Goal: Information Seeking & Learning: Learn about a topic

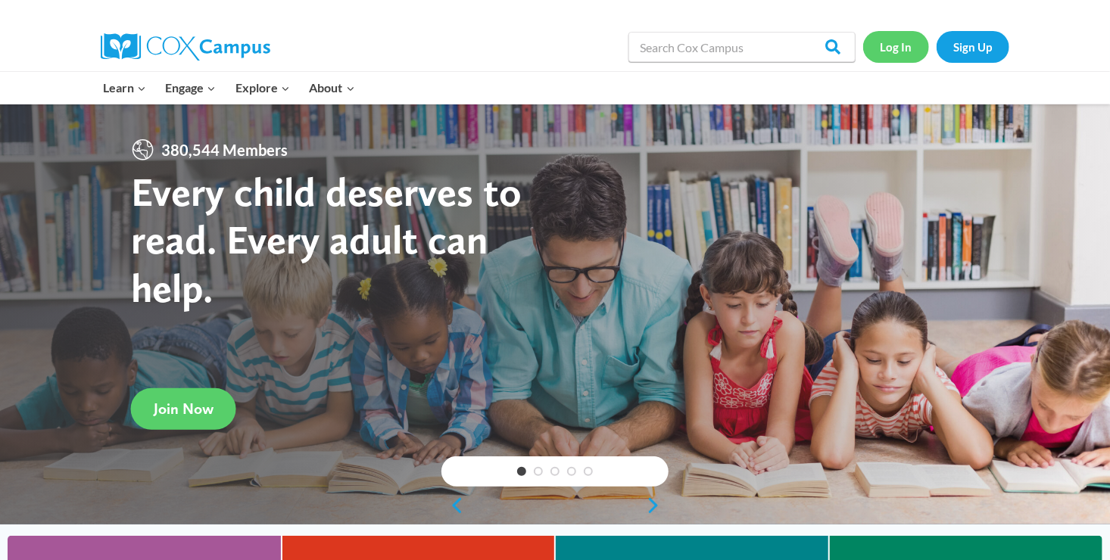
click at [887, 43] on link "Log In" at bounding box center [896, 46] width 66 height 31
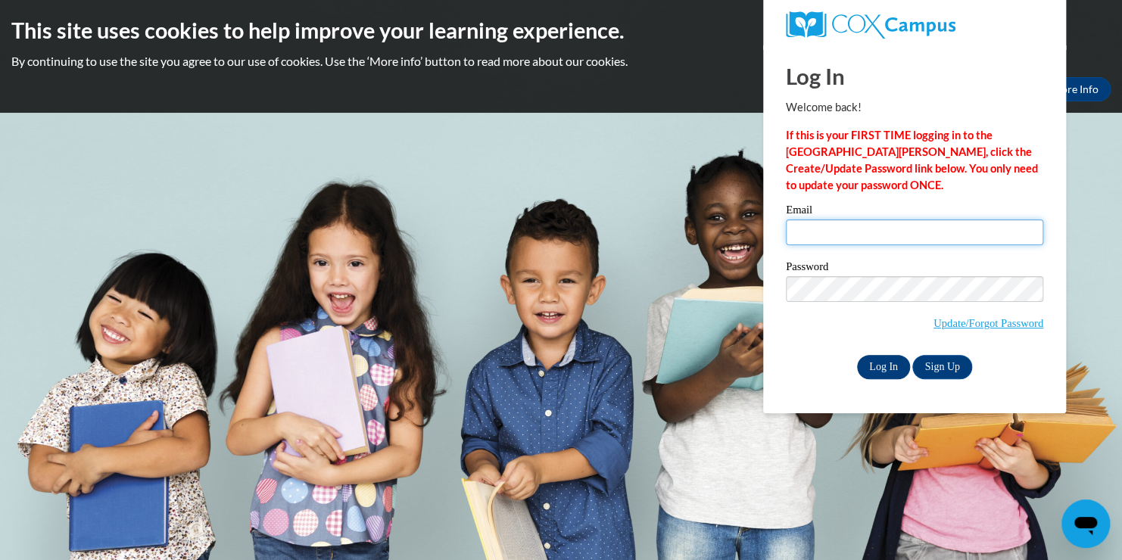
type input "agcisfun@allgodschildrenpreschool.com"
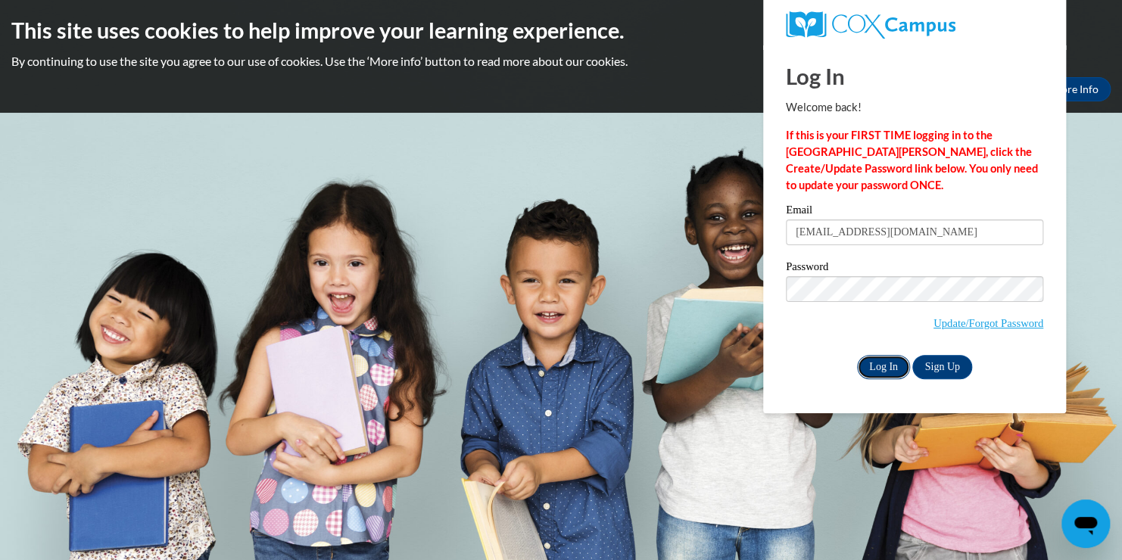
click at [877, 363] on input "Log In" at bounding box center [883, 367] width 53 height 24
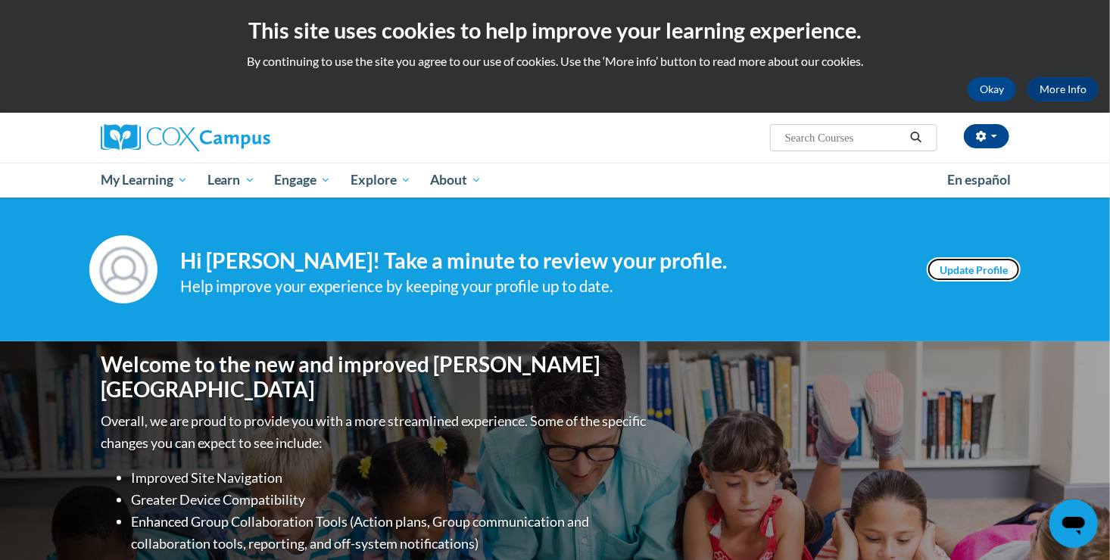
click at [998, 263] on link "Update Profile" at bounding box center [974, 269] width 94 height 24
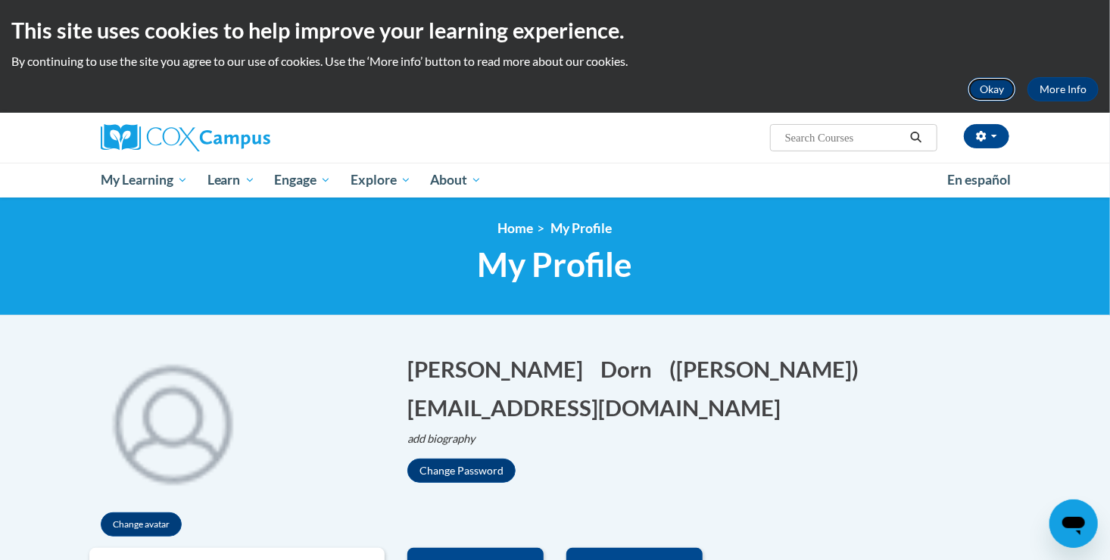
click at [995, 85] on button "Okay" at bounding box center [992, 89] width 48 height 24
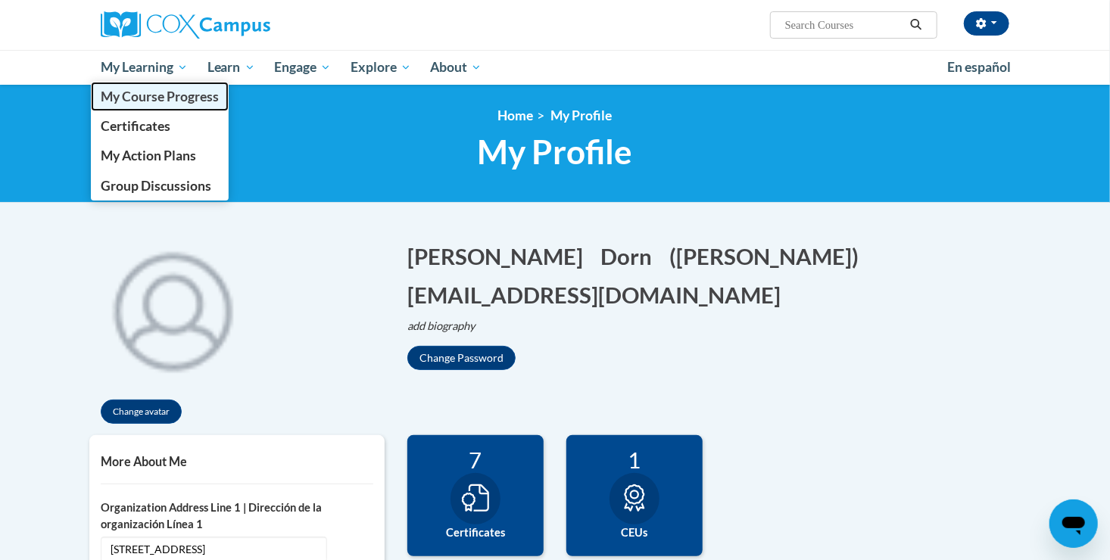
click at [185, 101] on span "My Course Progress" at bounding box center [160, 97] width 118 height 16
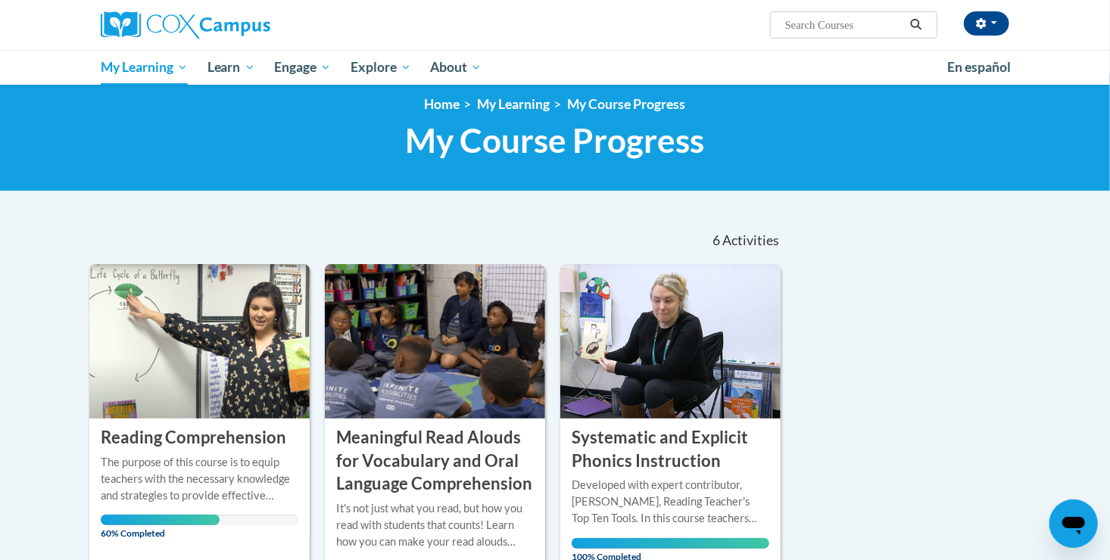
scroll to position [379, 0]
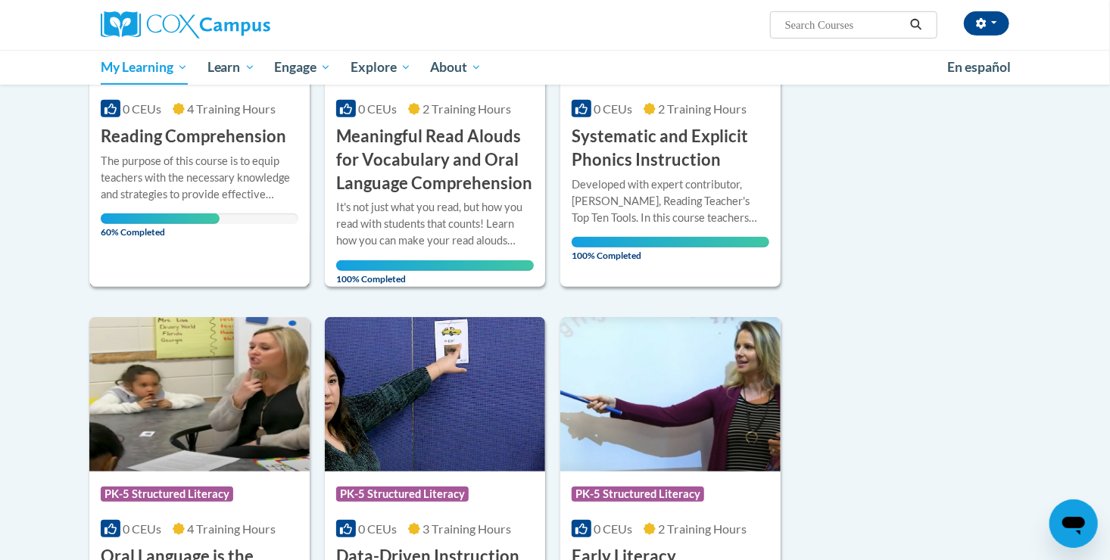
click at [213, 245] on div "Course Category: PK-5 Structured Literacy 0 CEUs 4 Training Hours COURSE Readin…" at bounding box center [199, 92] width 220 height 390
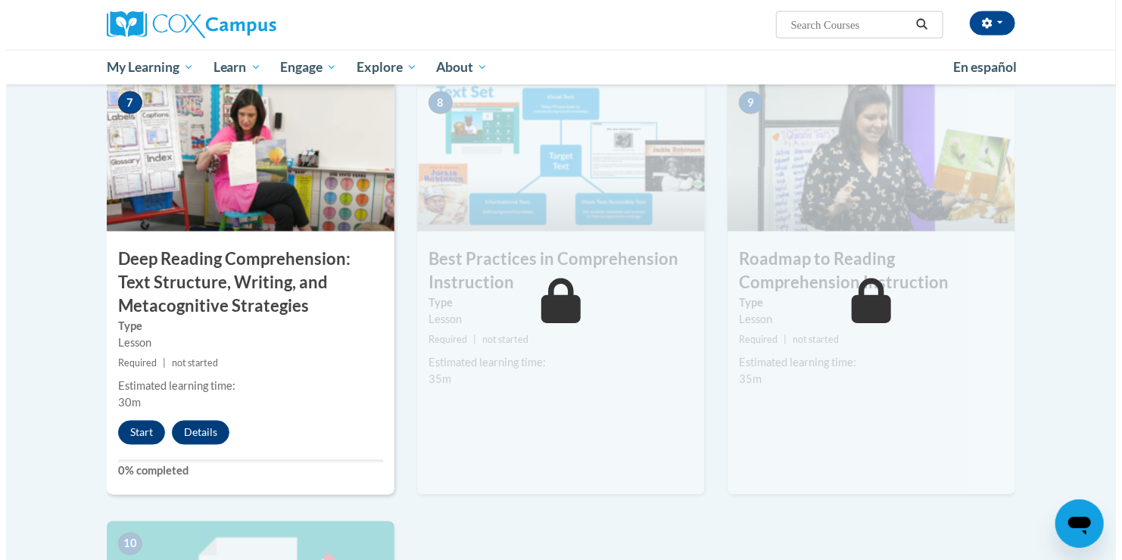
scroll to position [1211, 0]
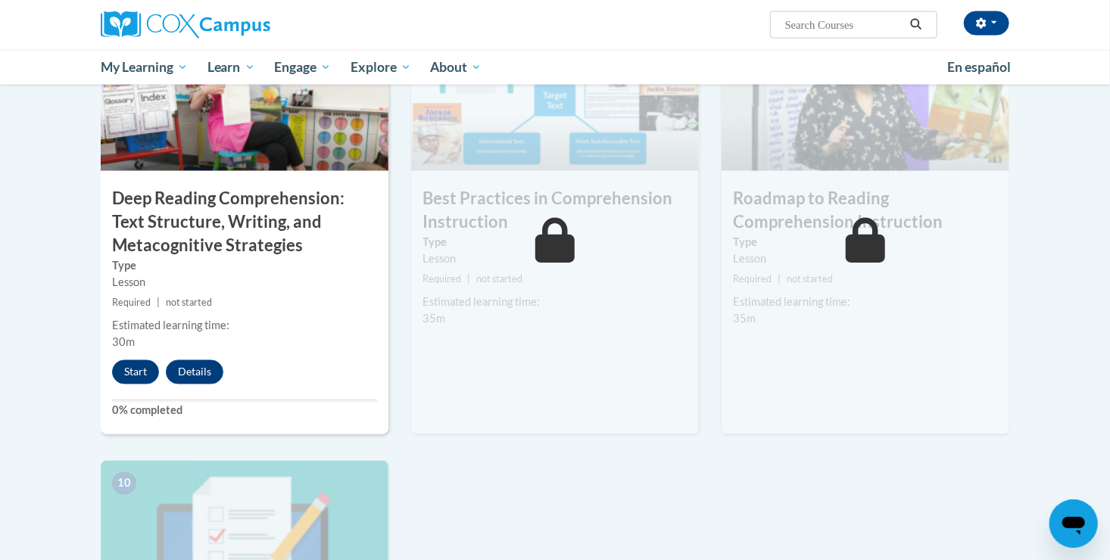
click at [292, 273] on label "Type" at bounding box center [244, 266] width 265 height 17
click at [141, 370] on button "Start" at bounding box center [135, 372] width 47 height 24
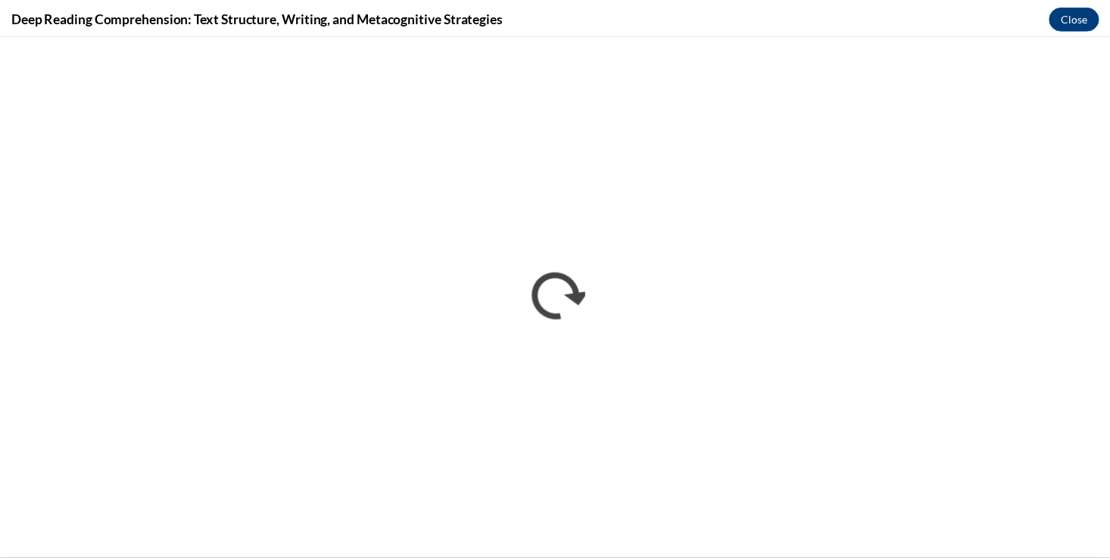
scroll to position [0, 0]
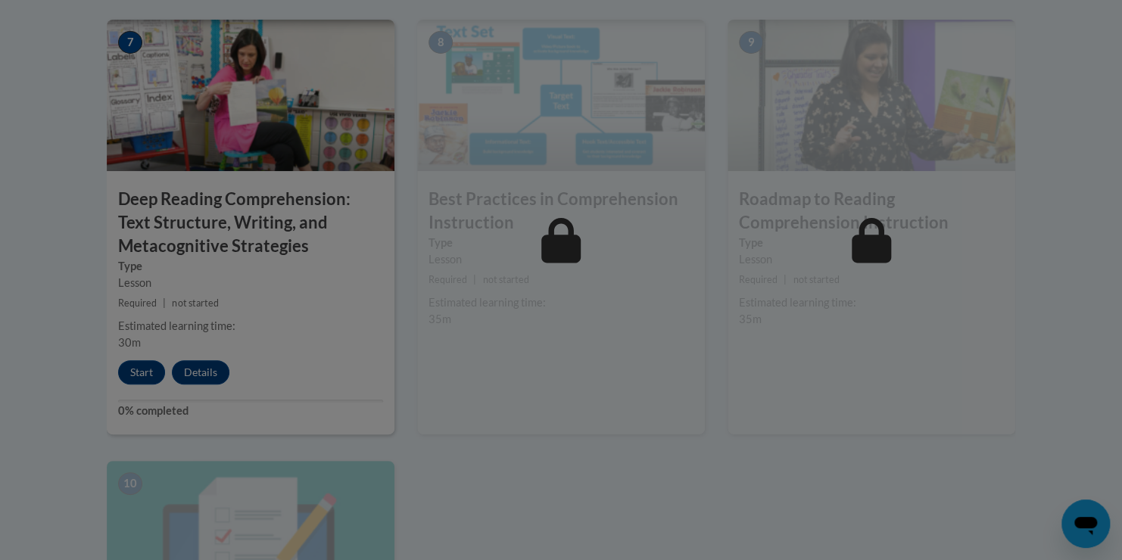
drag, startPoint x: 347, startPoint y: 1, endPoint x: 1064, endPoint y: 95, distance: 722.4
click at [1064, 95] on div at bounding box center [561, 280] width 1122 height 560
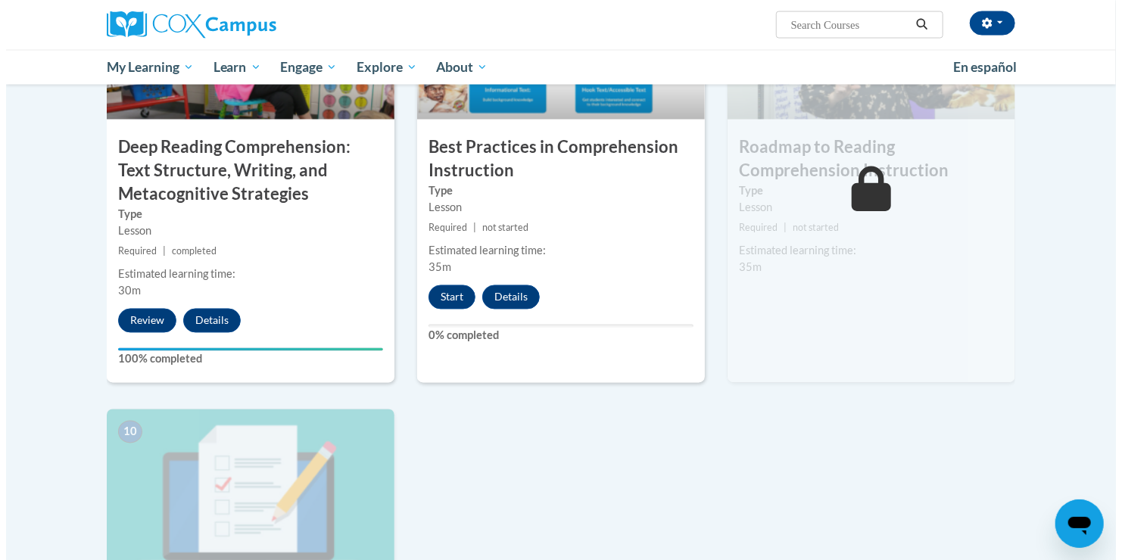
scroll to position [1287, 0]
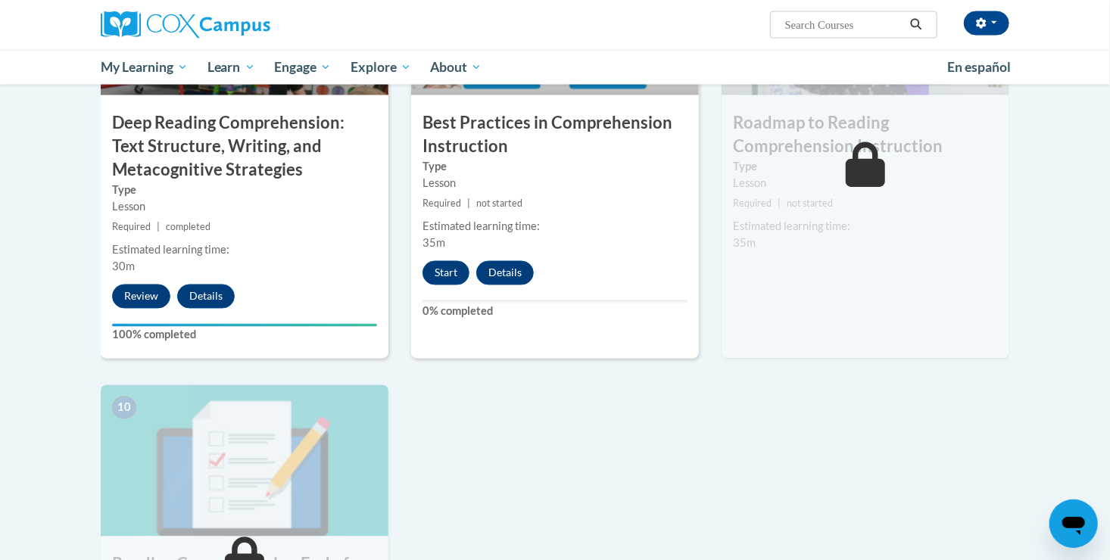
click at [603, 227] on div "Estimated learning time:" at bounding box center [554, 227] width 265 height 17
click at [457, 268] on button "Start" at bounding box center [445, 273] width 47 height 24
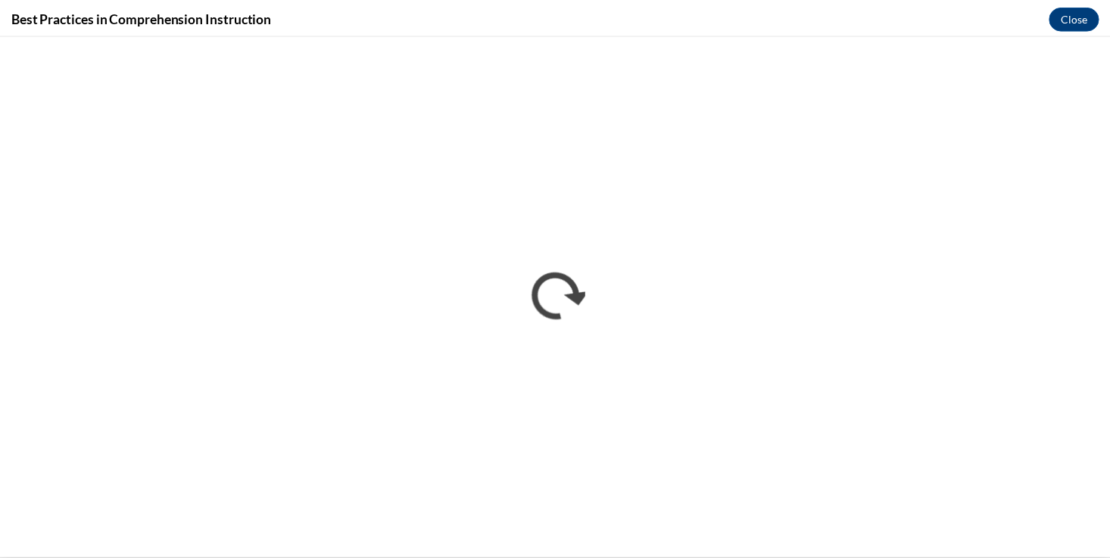
scroll to position [0, 0]
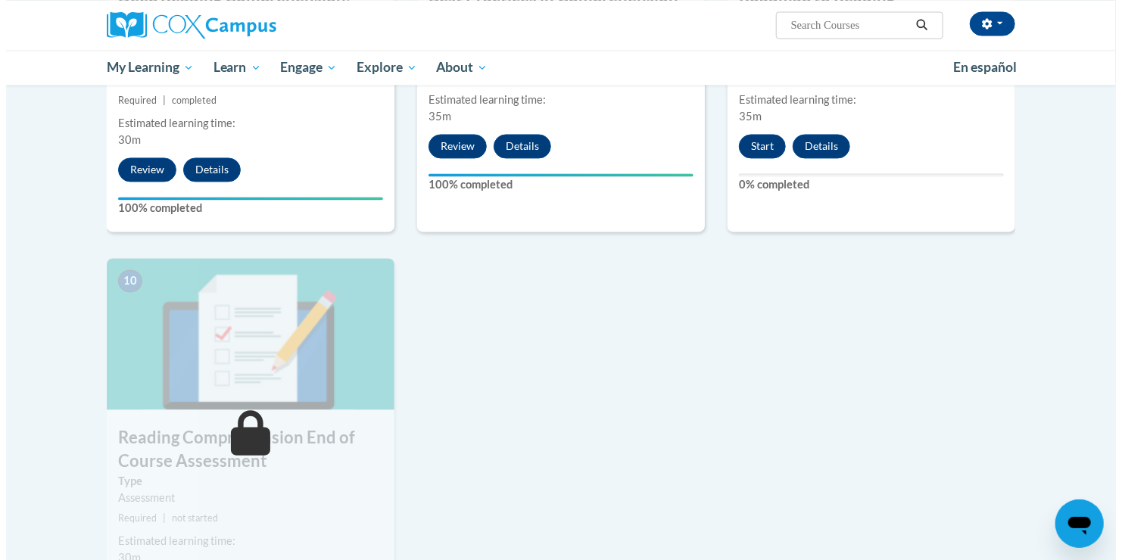
scroll to position [1438, 0]
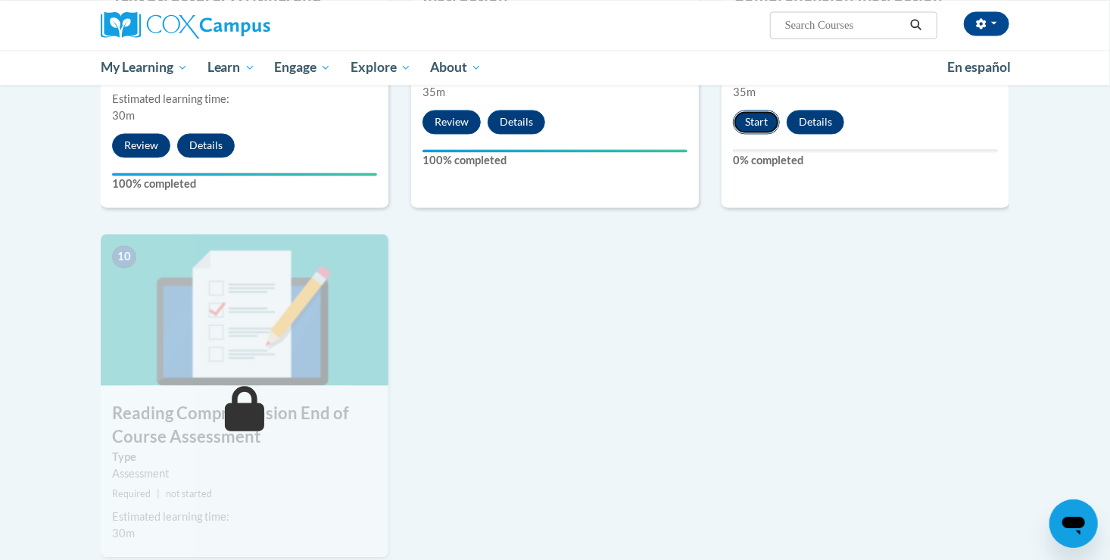
click at [746, 131] on button "Start" at bounding box center [756, 122] width 47 height 24
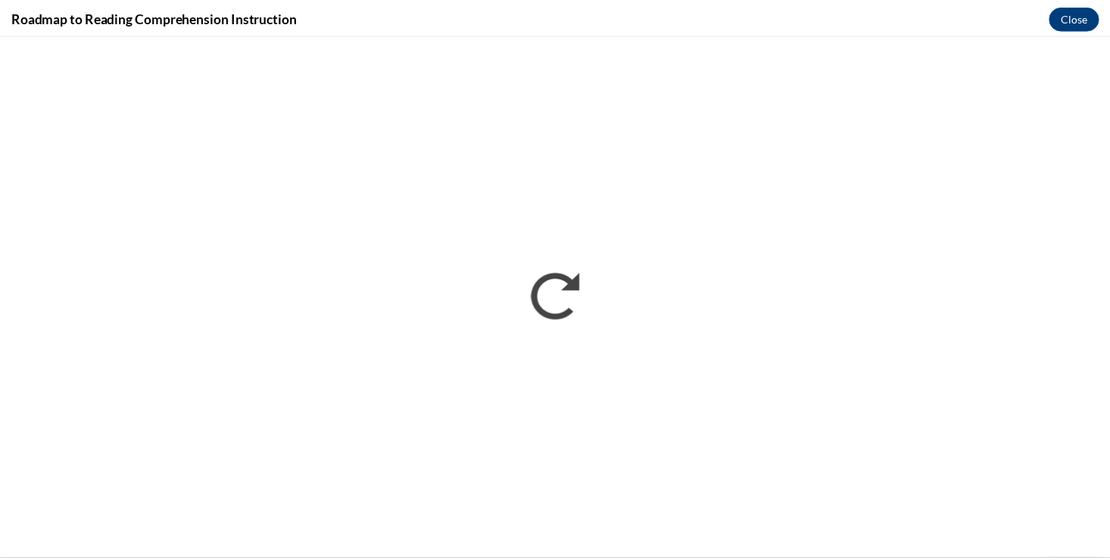
scroll to position [0, 0]
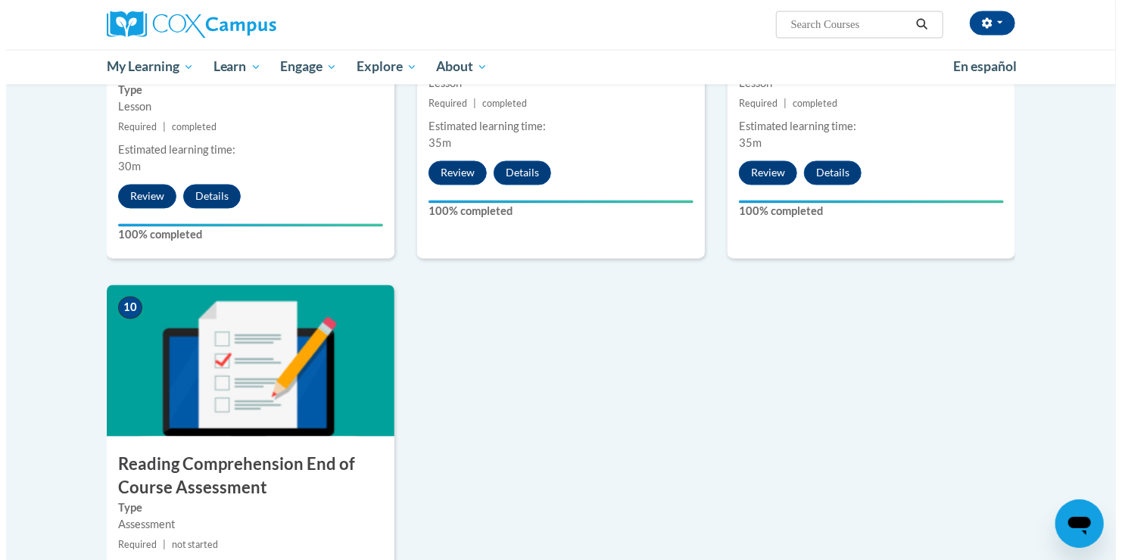
scroll to position [1566, 0]
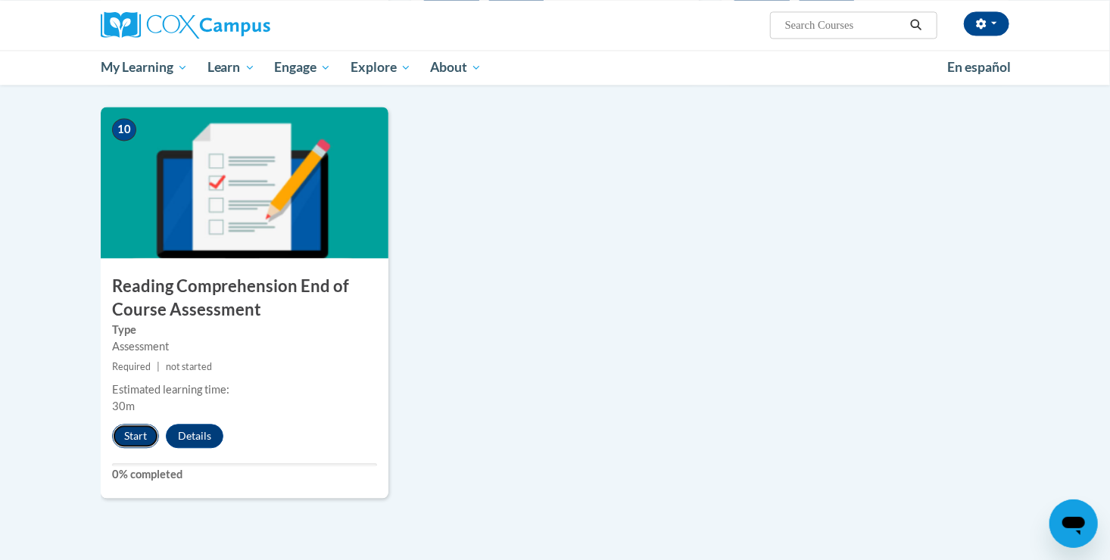
click at [145, 432] on button "Start" at bounding box center [135, 436] width 47 height 24
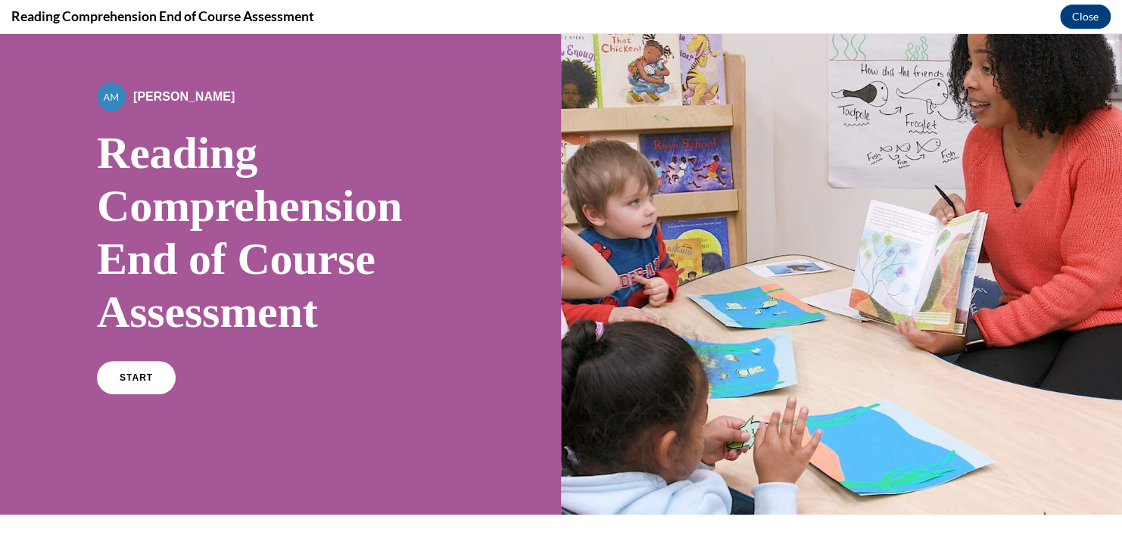
scroll to position [151, 0]
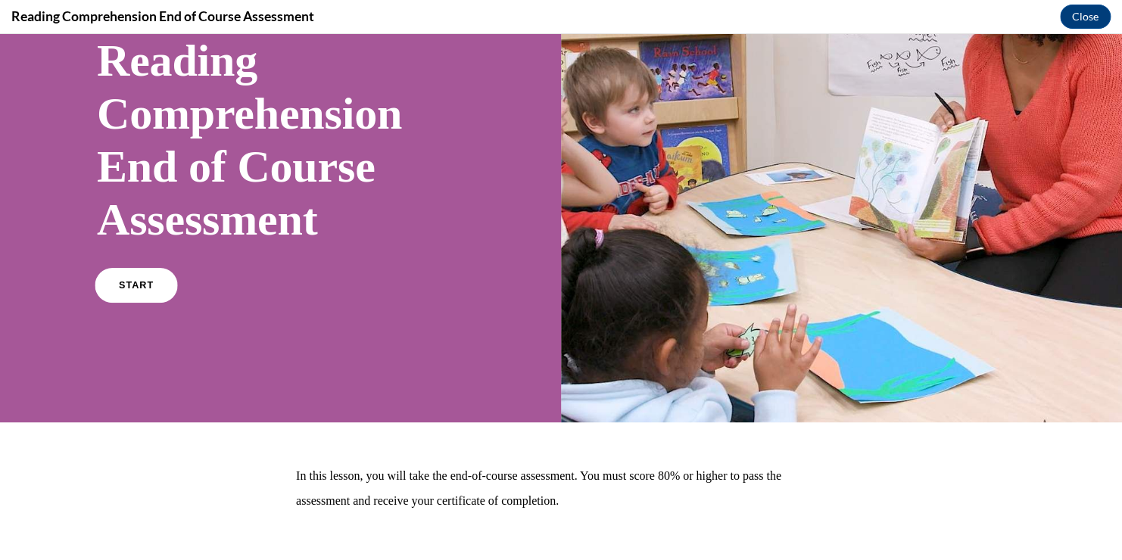
click at [138, 278] on link "START" at bounding box center [136, 285] width 83 height 35
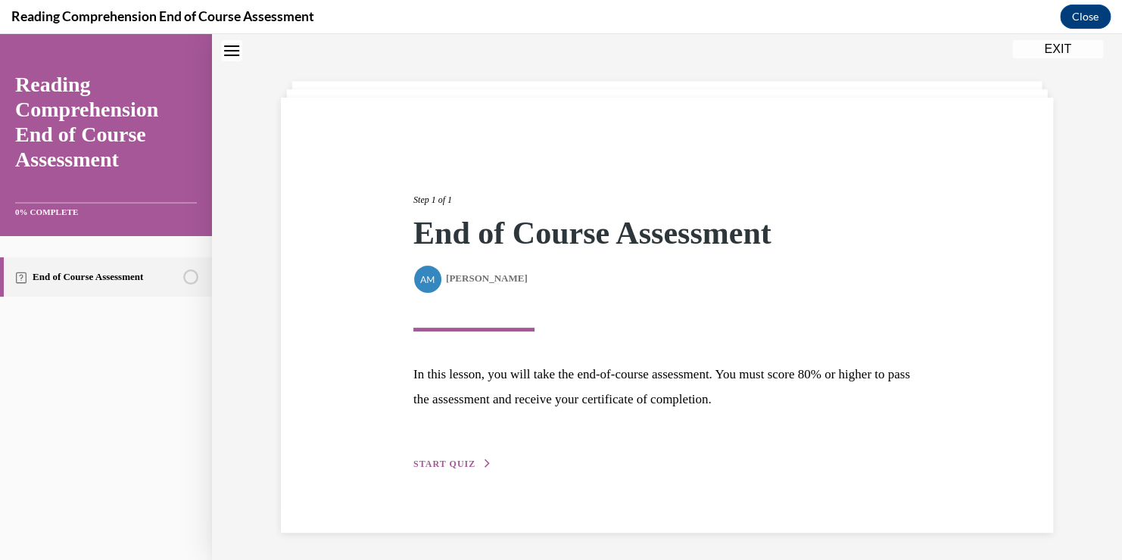
scroll to position [54, 0]
click at [461, 463] on span "START QUIZ" at bounding box center [444, 462] width 62 height 11
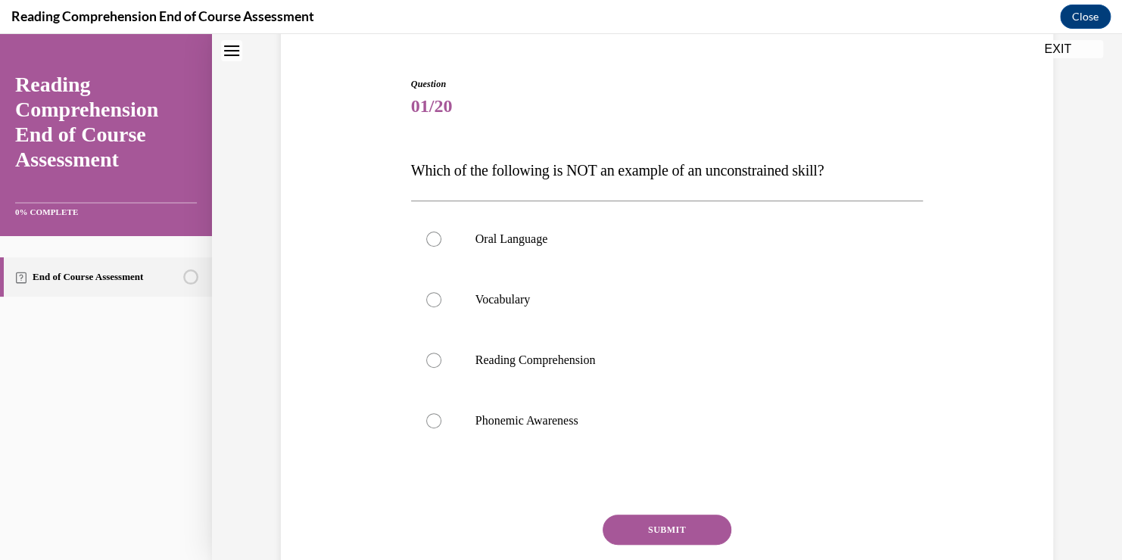
scroll to position [205, 0]
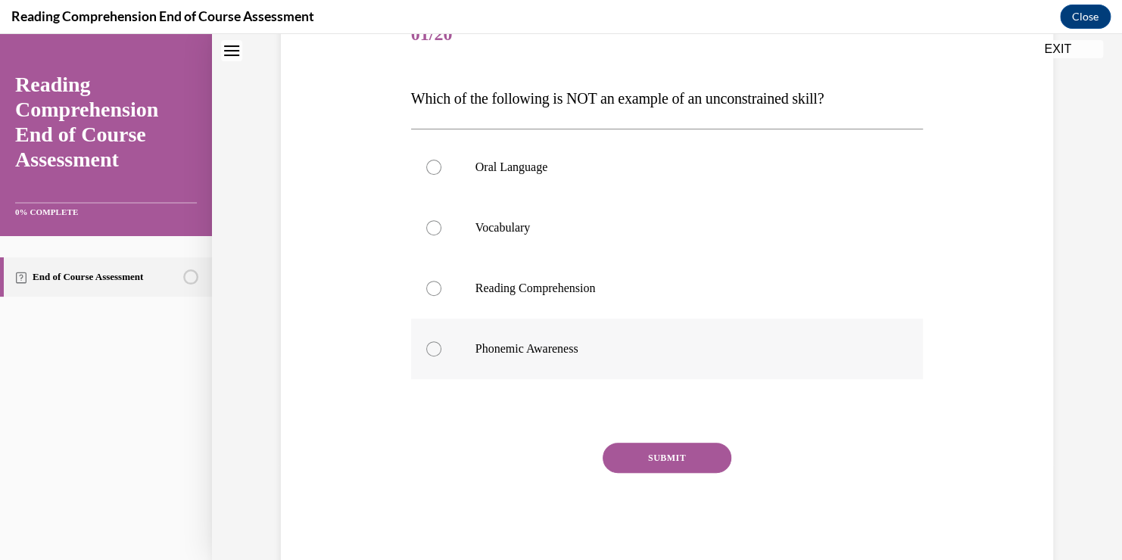
click at [419, 348] on label "Phonemic Awareness" at bounding box center [667, 349] width 513 height 61
click at [426, 348] on input "Phonemic Awareness" at bounding box center [433, 348] width 15 height 15
radio input "true"
click at [639, 459] on button "SUBMIT" at bounding box center [667, 458] width 129 height 30
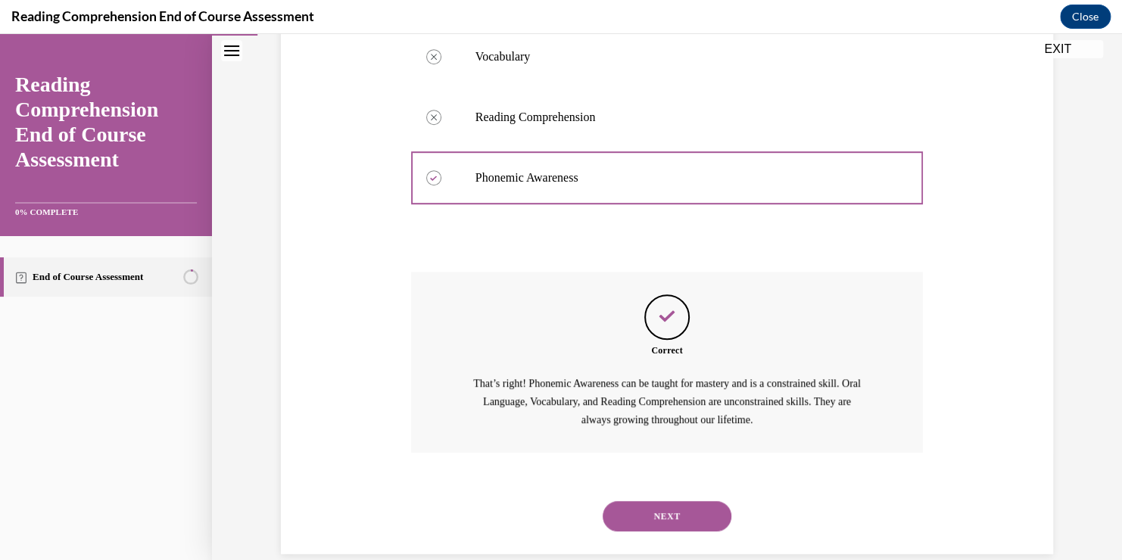
scroll to position [400, 0]
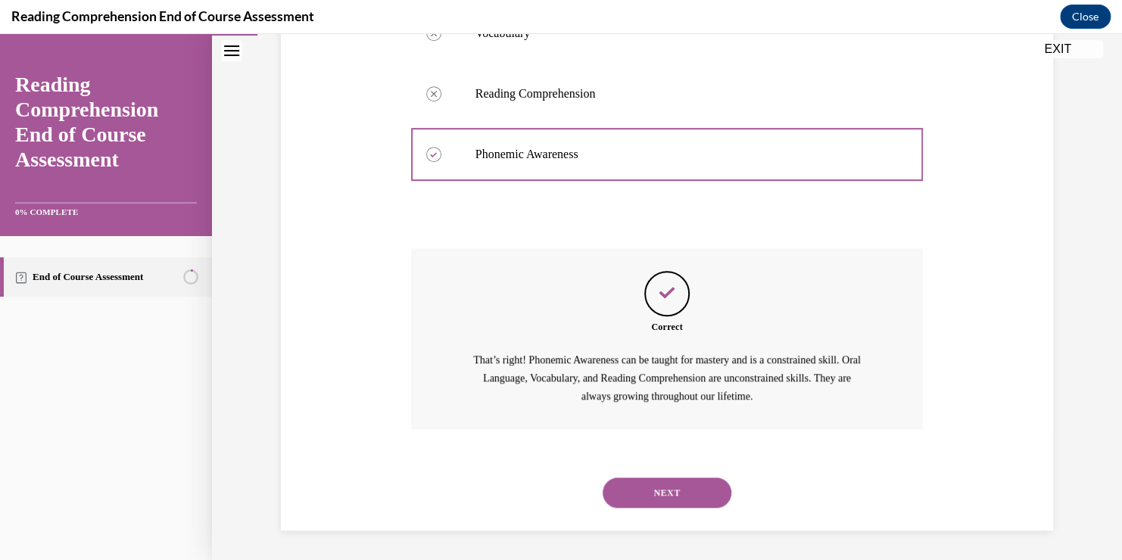
click at [684, 487] on button "NEXT" at bounding box center [667, 493] width 129 height 30
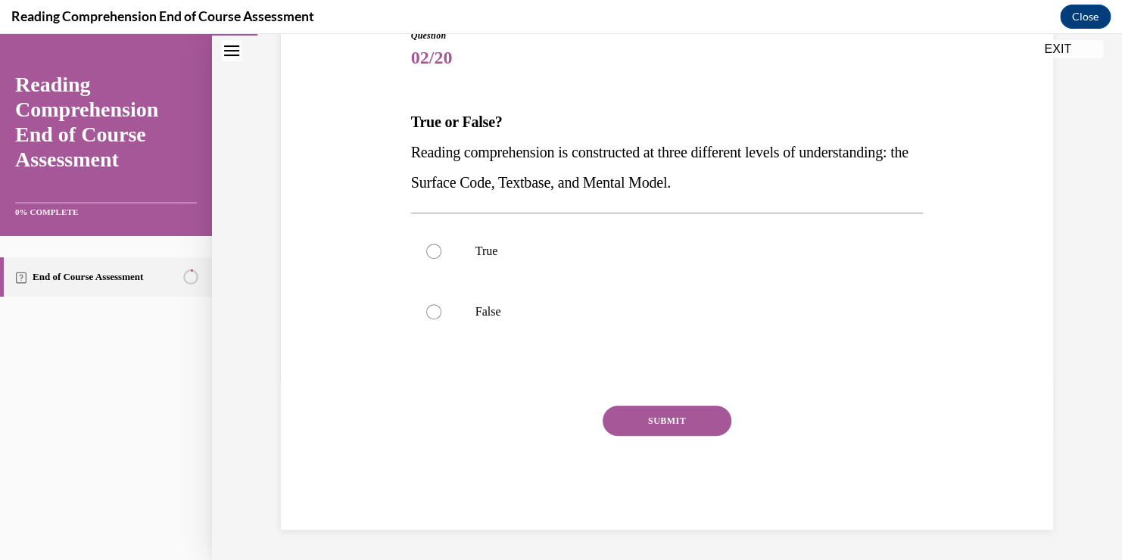
scroll to position [168, 0]
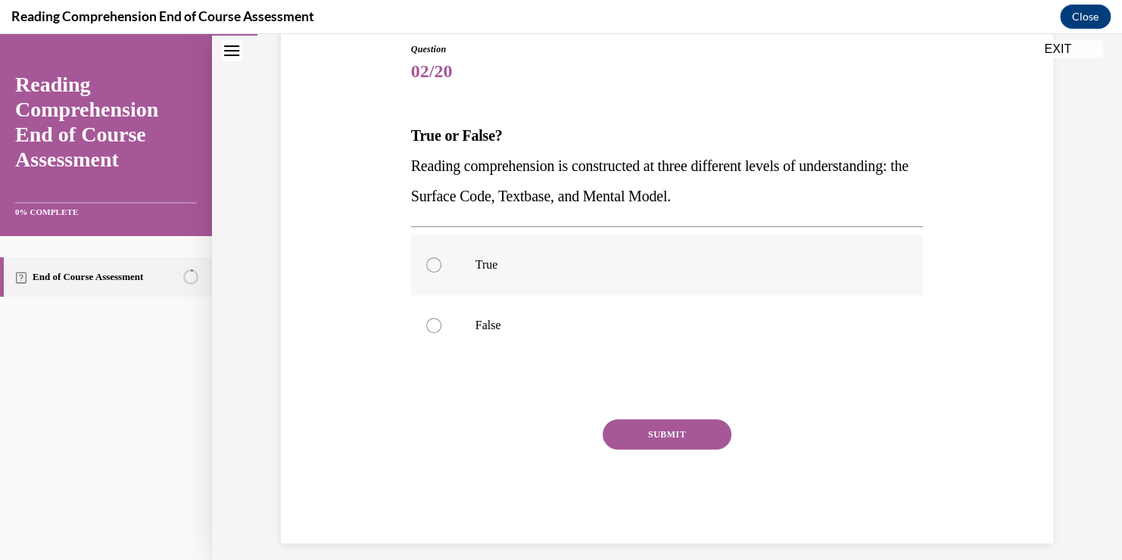
click at [489, 269] on p "True" at bounding box center [680, 264] width 410 height 15
click at [441, 269] on input "True" at bounding box center [433, 264] width 15 height 15
radio input "true"
drag, startPoint x: 662, startPoint y: 442, endPoint x: 668, endPoint y: 437, distance: 8.0
click at [664, 441] on button "SUBMIT" at bounding box center [667, 434] width 129 height 30
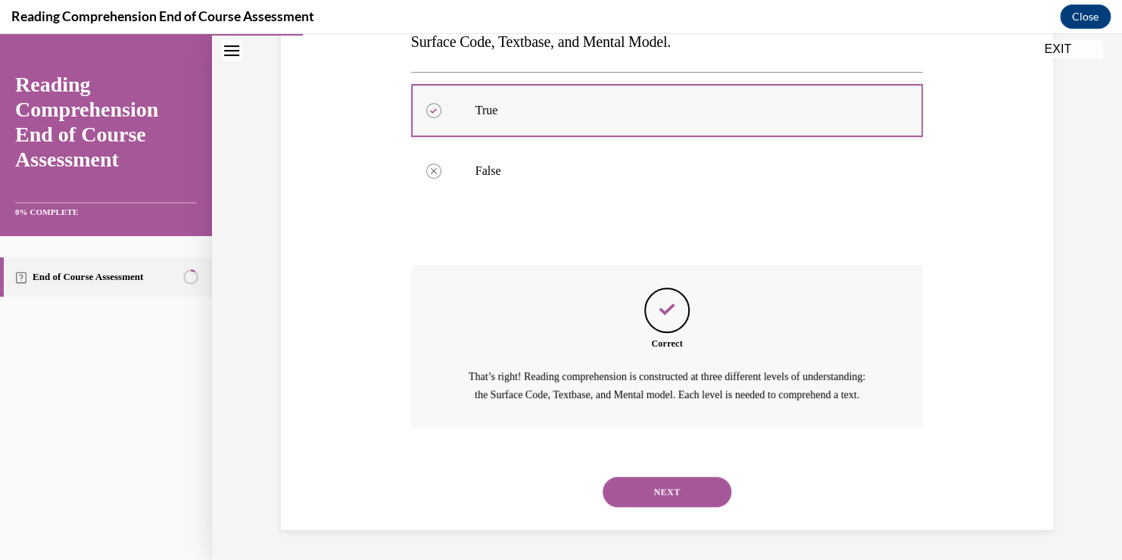
scroll to position [339, 0]
click at [641, 494] on button "NEXT" at bounding box center [667, 492] width 129 height 30
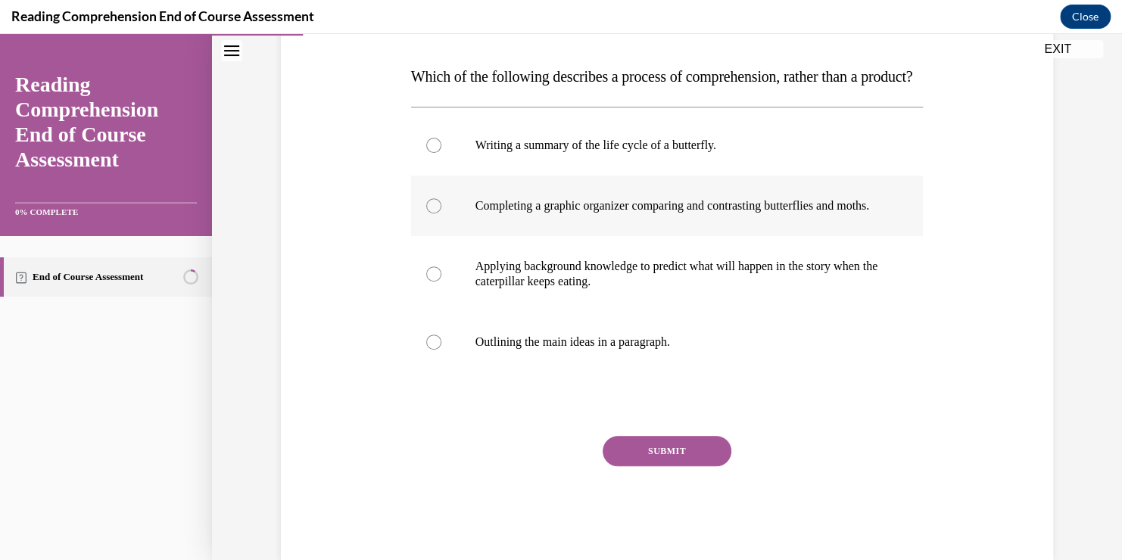
scroll to position [227, 0]
click at [435, 312] on label "Applying background knowledge to predict what will happen in the story when the…" at bounding box center [667, 274] width 513 height 76
click at [435, 282] on input "Applying background knowledge to predict what will happen in the story when the…" at bounding box center [433, 273] width 15 height 15
radio input "true"
click at [631, 466] on button "SUBMIT" at bounding box center [667, 451] width 129 height 30
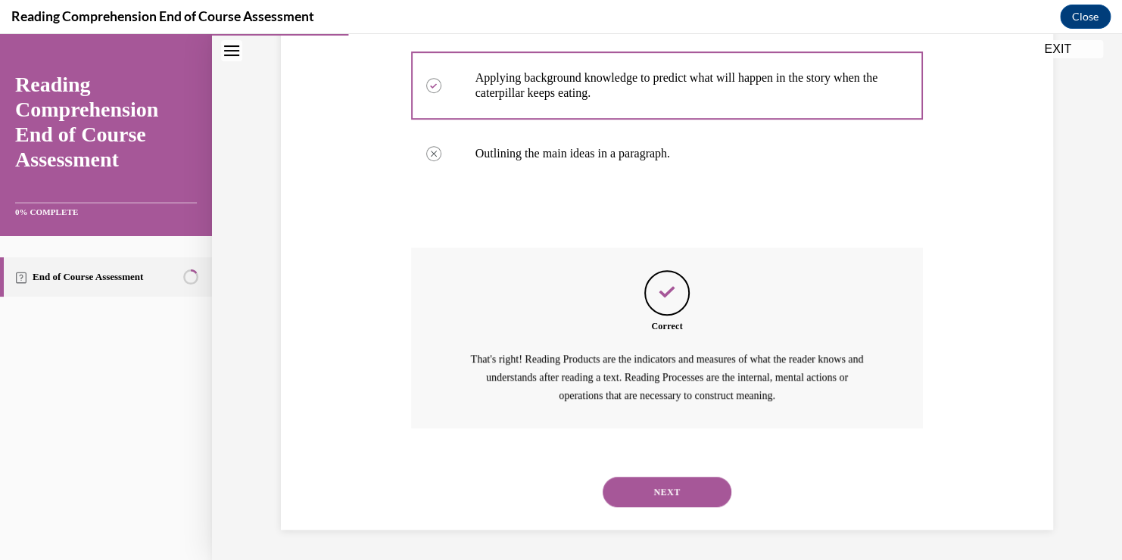
scroll to position [460, 0]
click at [695, 491] on button "NEXT" at bounding box center [667, 492] width 129 height 30
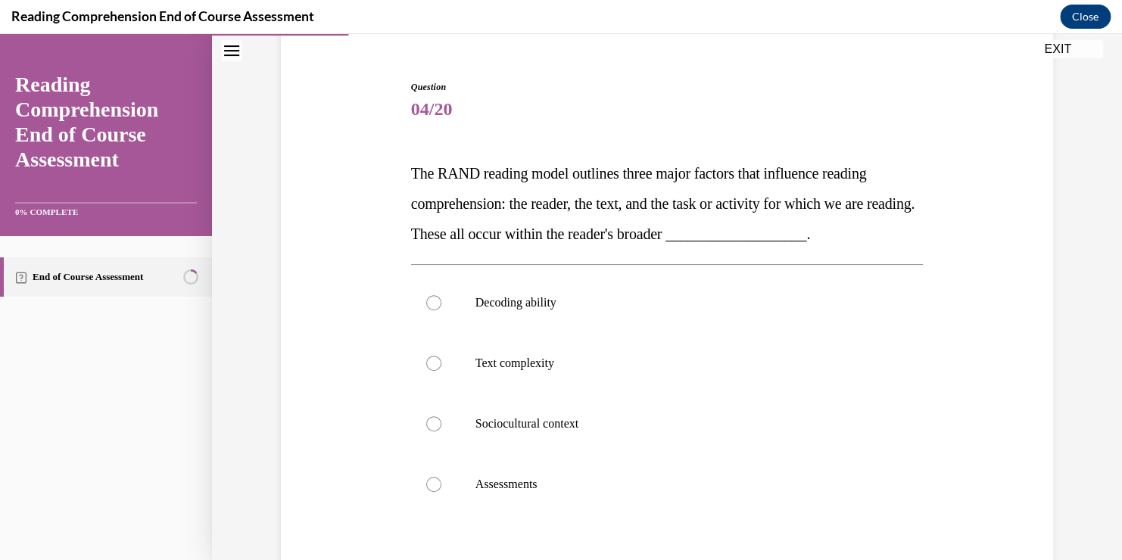
scroll to position [151, 0]
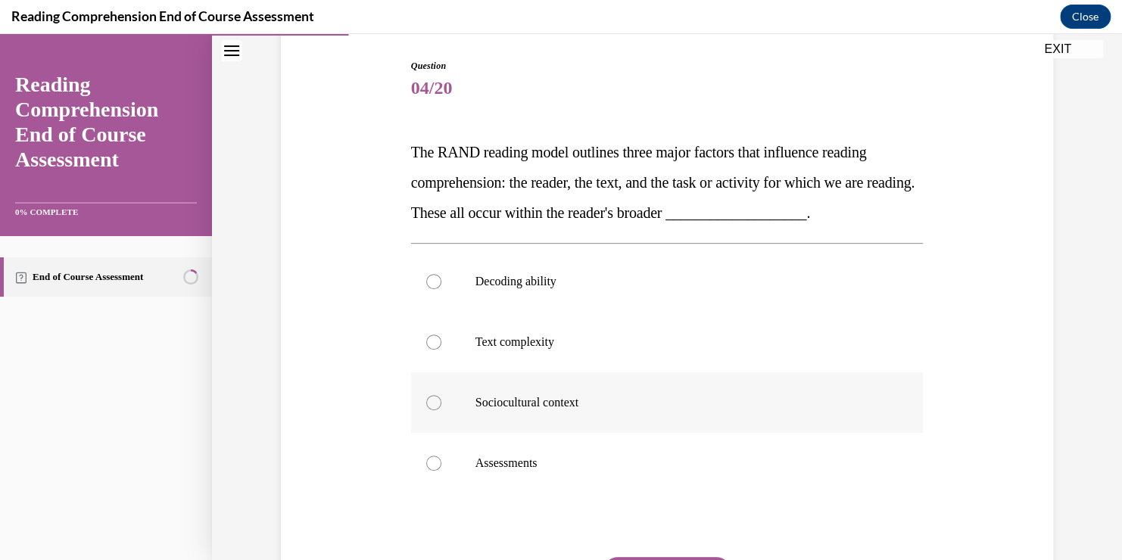
click at [435, 409] on label "Sociocultural context" at bounding box center [667, 402] width 513 height 61
click at [435, 409] on input "Sociocultural context" at bounding box center [433, 402] width 15 height 15
radio input "true"
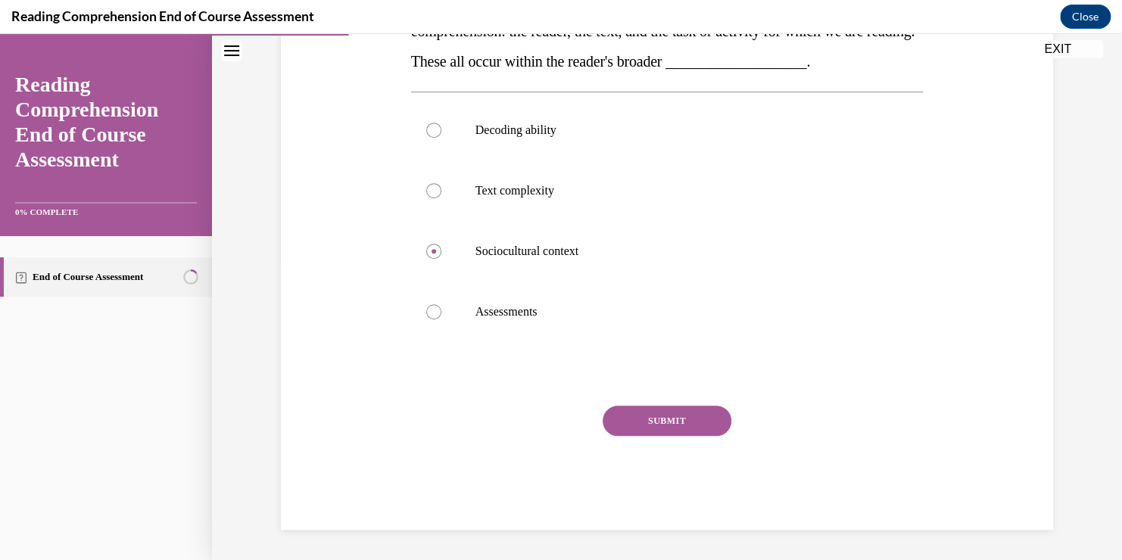
click at [696, 417] on button "SUBMIT" at bounding box center [667, 421] width 129 height 30
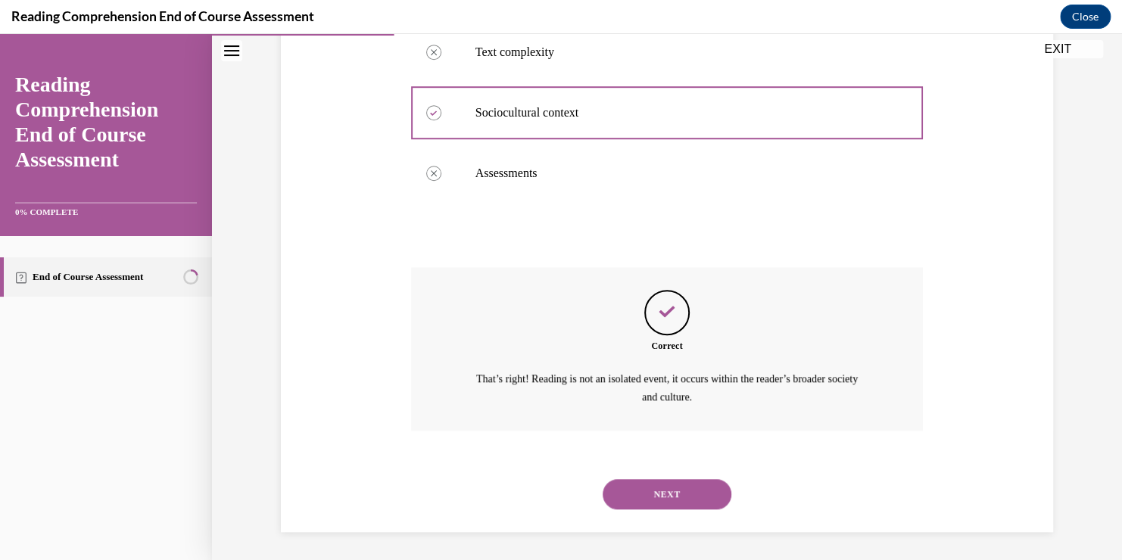
scroll to position [443, 0]
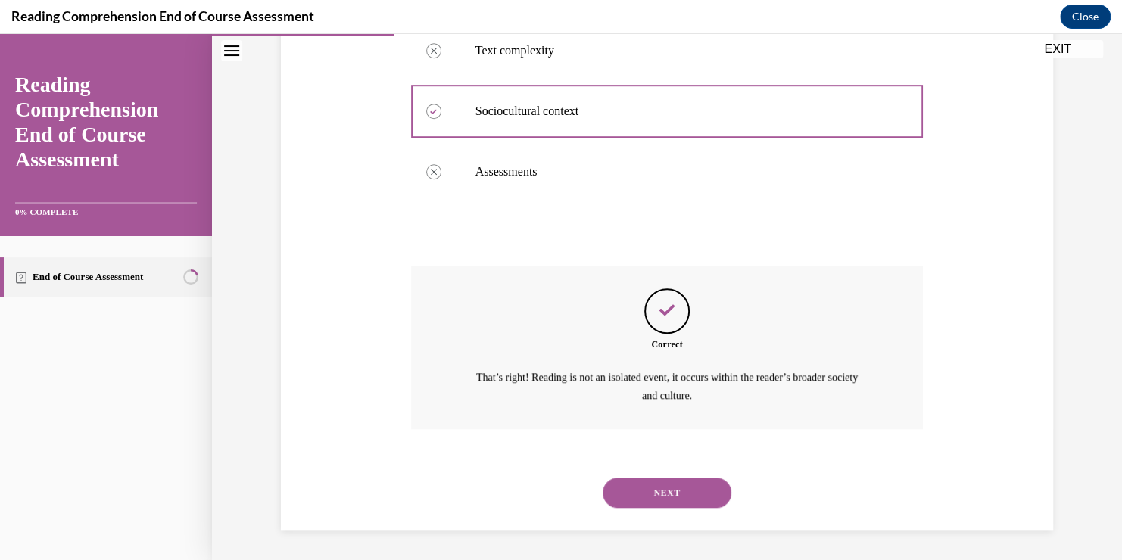
click at [671, 496] on button "NEXT" at bounding box center [667, 493] width 129 height 30
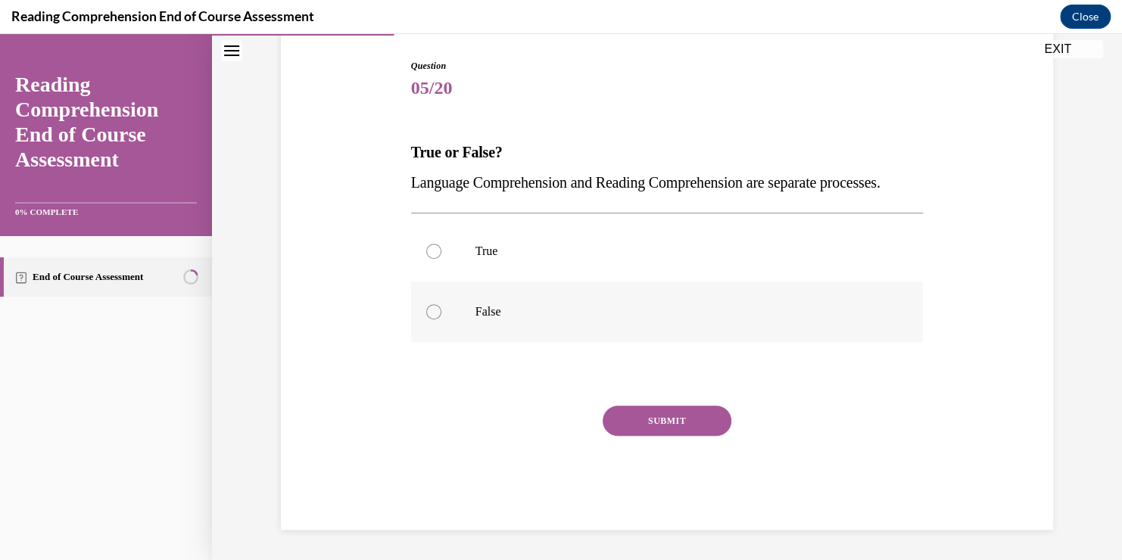
click at [487, 319] on p "False" at bounding box center [680, 311] width 410 height 15
click at [441, 319] on input "False" at bounding box center [433, 311] width 15 height 15
radio input "true"
click at [654, 433] on button "SUBMIT" at bounding box center [667, 421] width 129 height 30
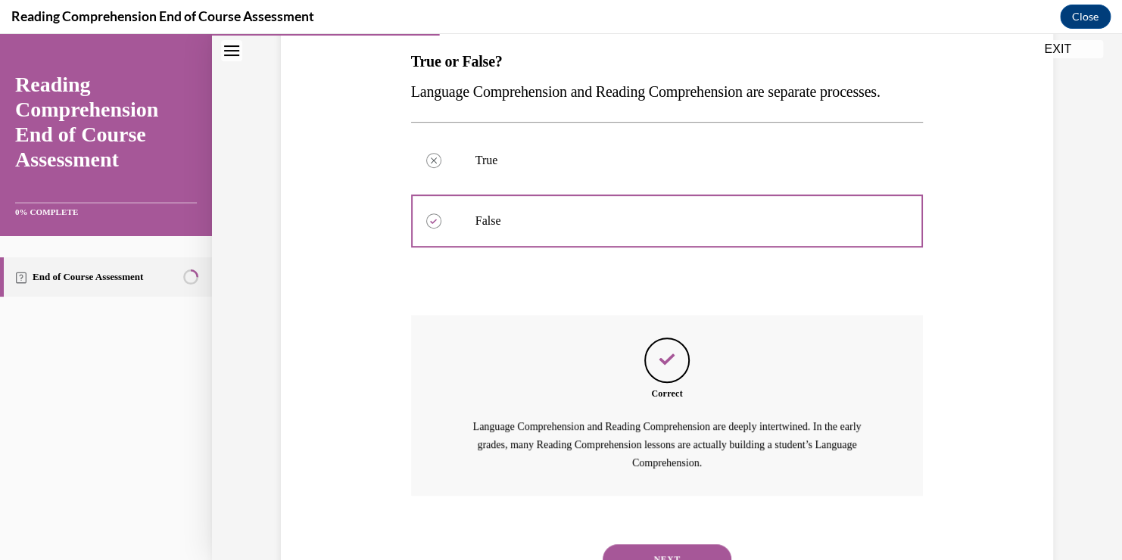
scroll to position [339, 0]
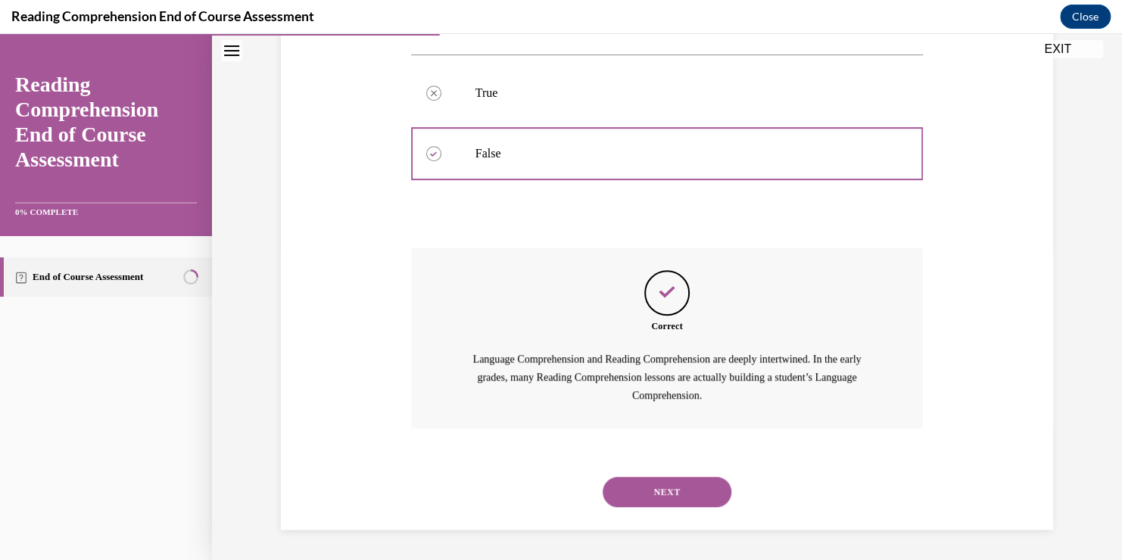
click at [683, 488] on button "NEXT" at bounding box center [667, 492] width 129 height 30
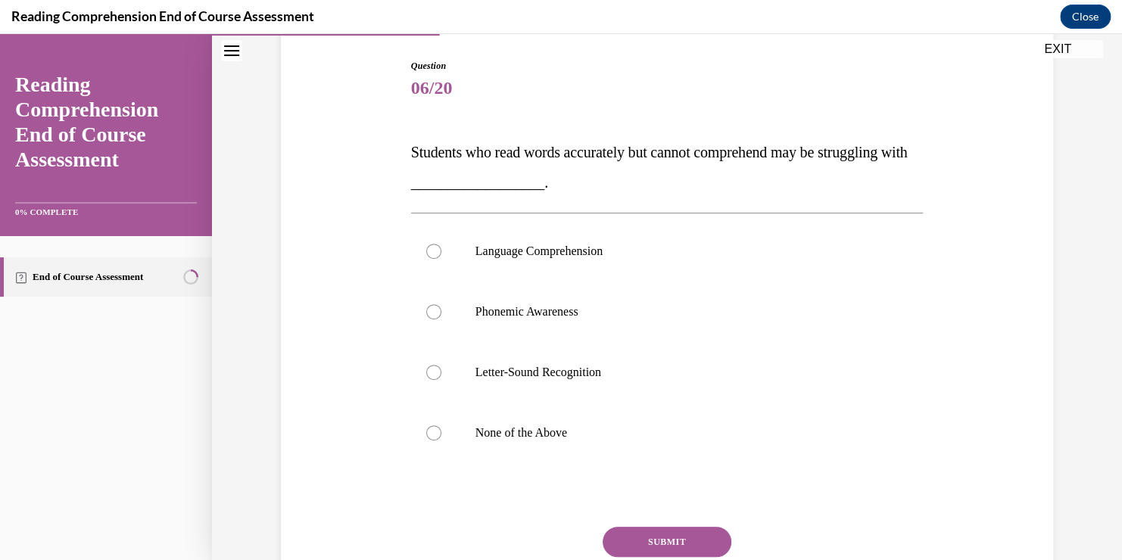
scroll to position [227, 0]
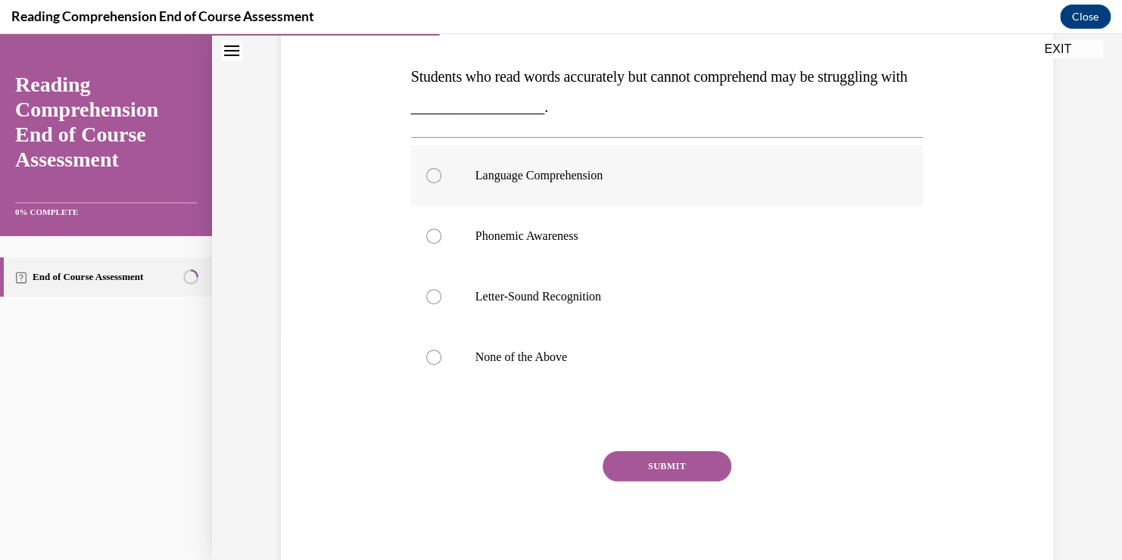
click at [444, 182] on label "Language Comprehension" at bounding box center [667, 175] width 513 height 61
click at [441, 182] on input "Language Comprehension" at bounding box center [433, 175] width 15 height 15
radio input "true"
click at [644, 472] on button "SUBMIT" at bounding box center [667, 466] width 129 height 30
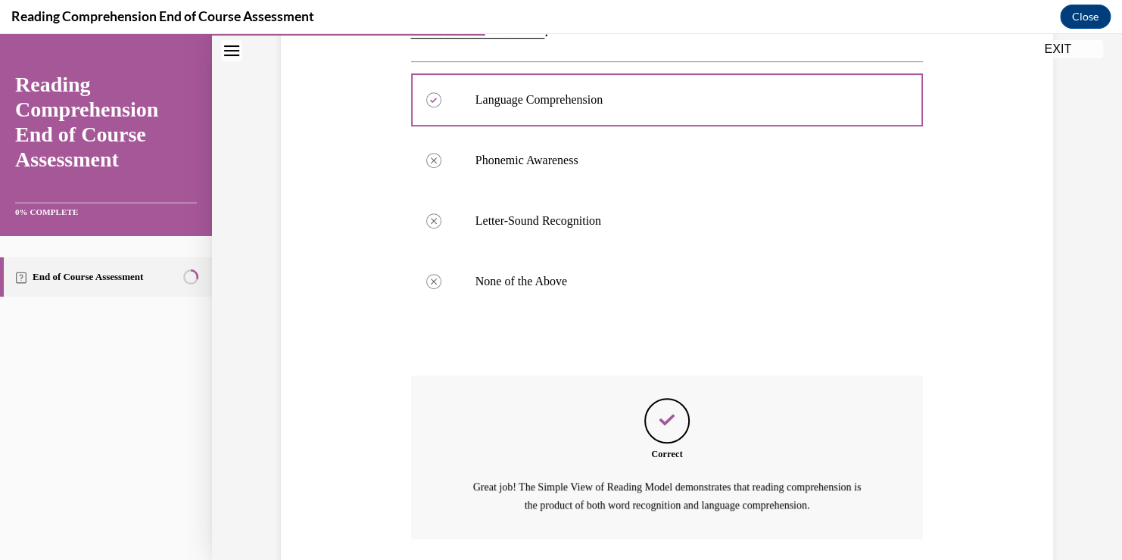
scroll to position [413, 0]
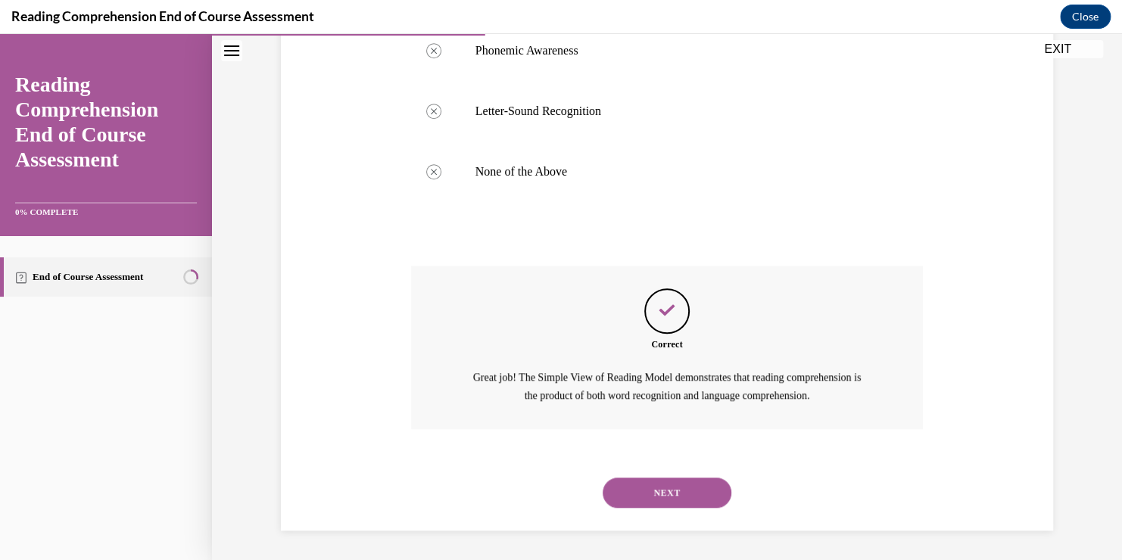
click at [679, 495] on button "NEXT" at bounding box center [667, 493] width 129 height 30
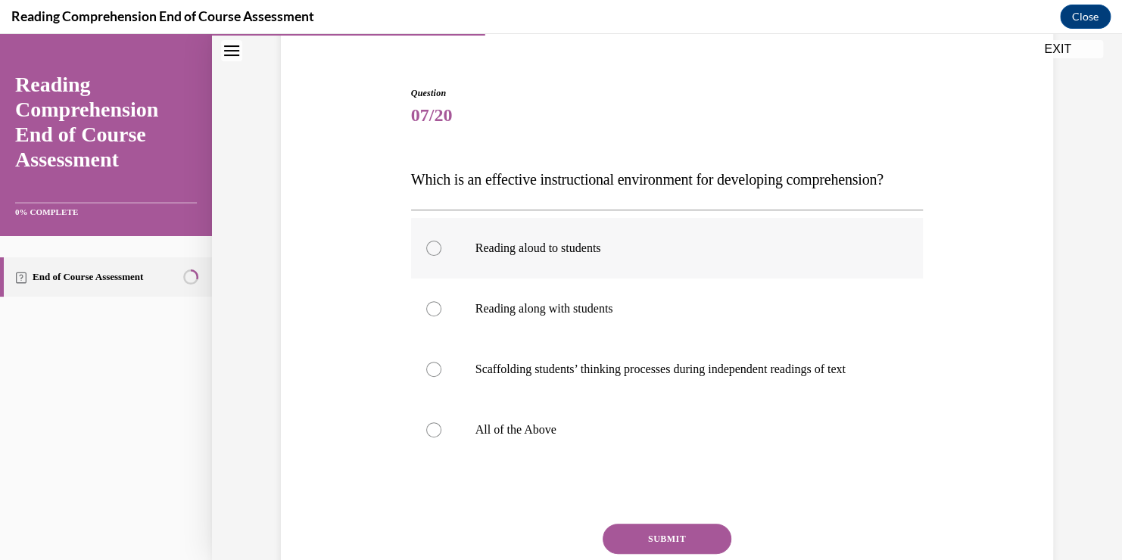
scroll to position [151, 0]
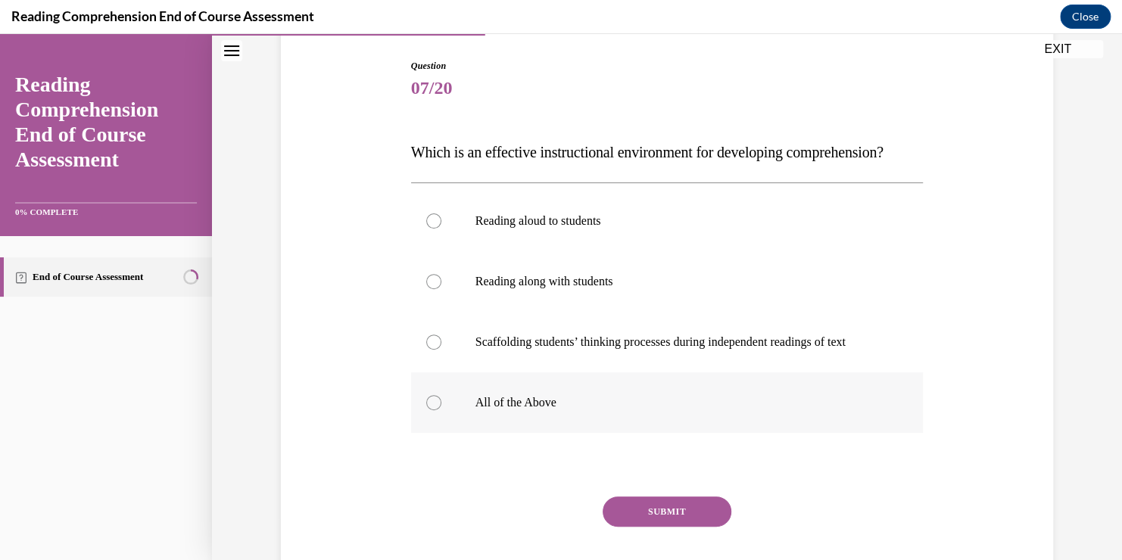
click at [482, 410] on p "All of the Above" at bounding box center [680, 402] width 410 height 15
click at [441, 410] on input "All of the Above" at bounding box center [433, 402] width 15 height 15
radio input "true"
click at [658, 527] on button "SUBMIT" at bounding box center [667, 512] width 129 height 30
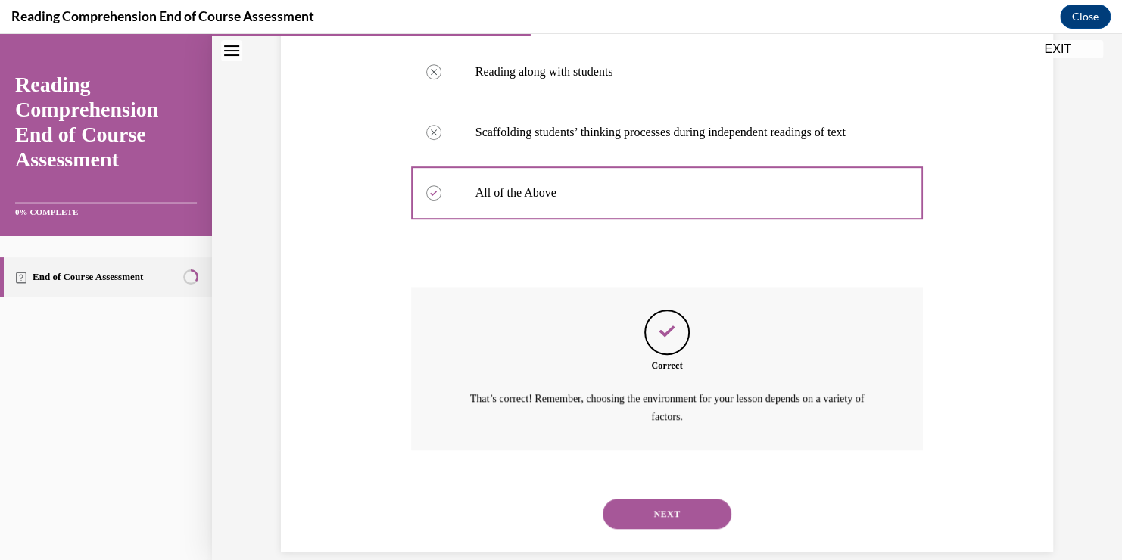
scroll to position [413, 0]
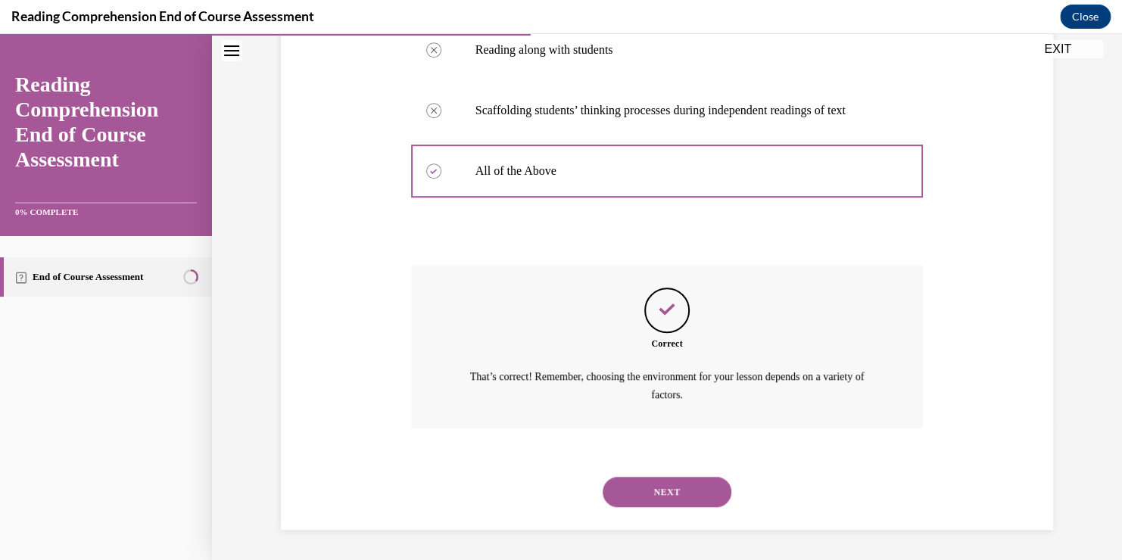
drag, startPoint x: 676, startPoint y: 491, endPoint x: 708, endPoint y: 457, distance: 46.6
click at [678, 489] on button "NEXT" at bounding box center [667, 492] width 129 height 30
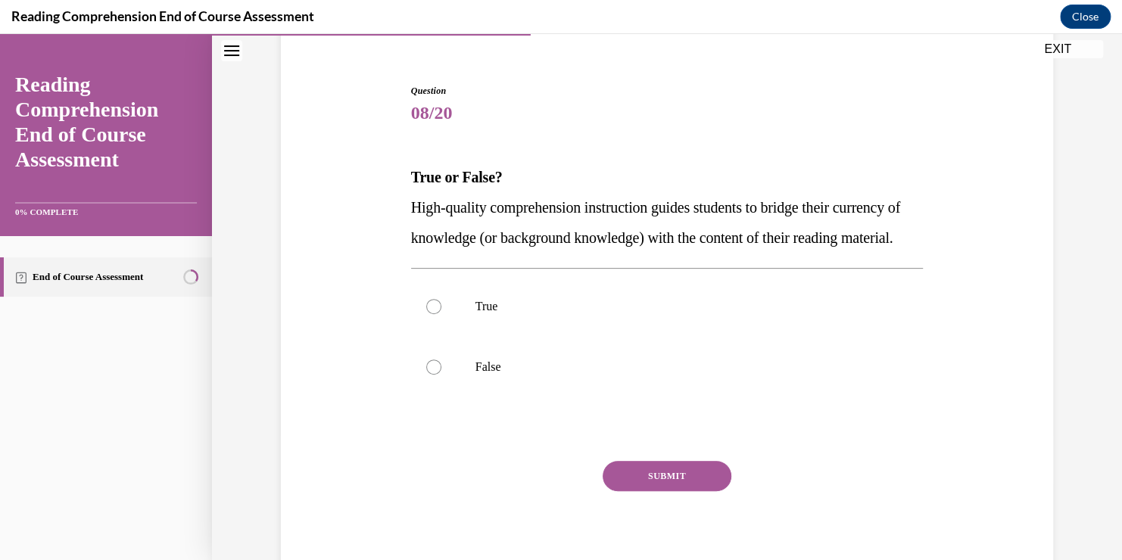
scroll to position [151, 0]
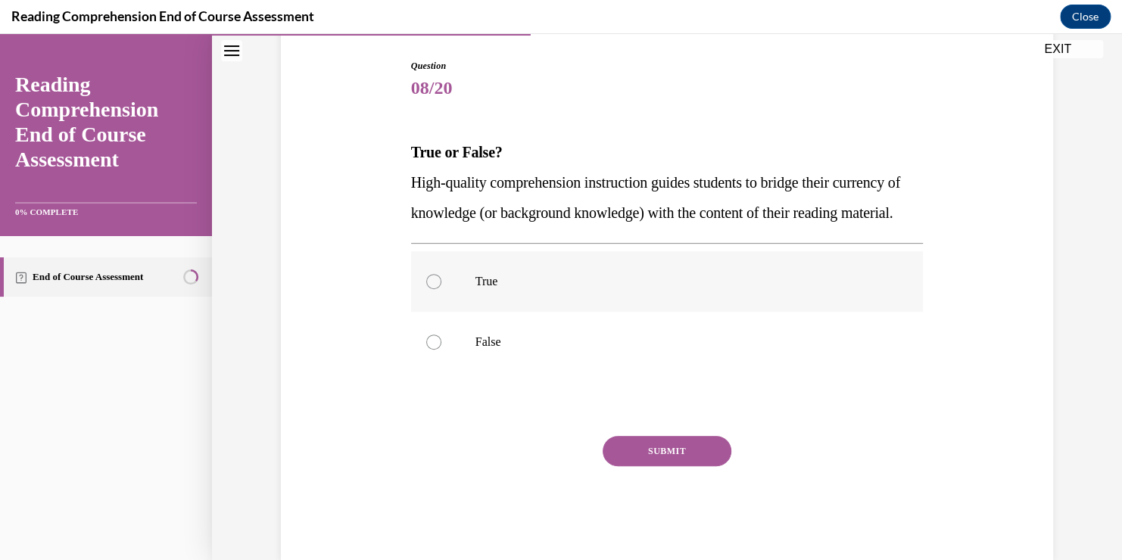
click at [566, 312] on label "True" at bounding box center [667, 281] width 513 height 61
click at [441, 289] on input "True" at bounding box center [433, 281] width 15 height 15
radio input "true"
click at [680, 466] on button "SUBMIT" at bounding box center [667, 451] width 129 height 30
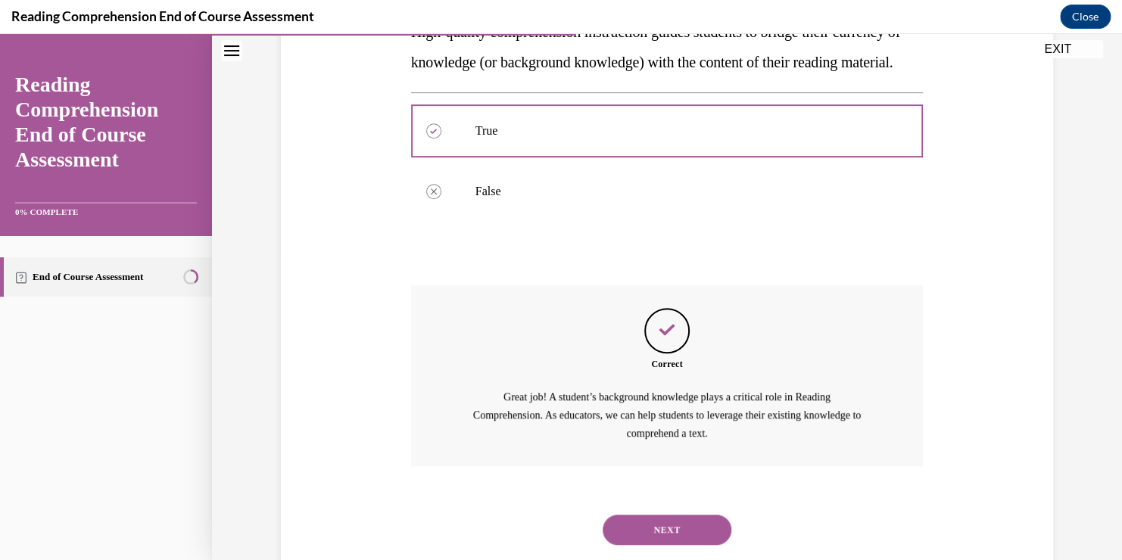
scroll to position [369, 0]
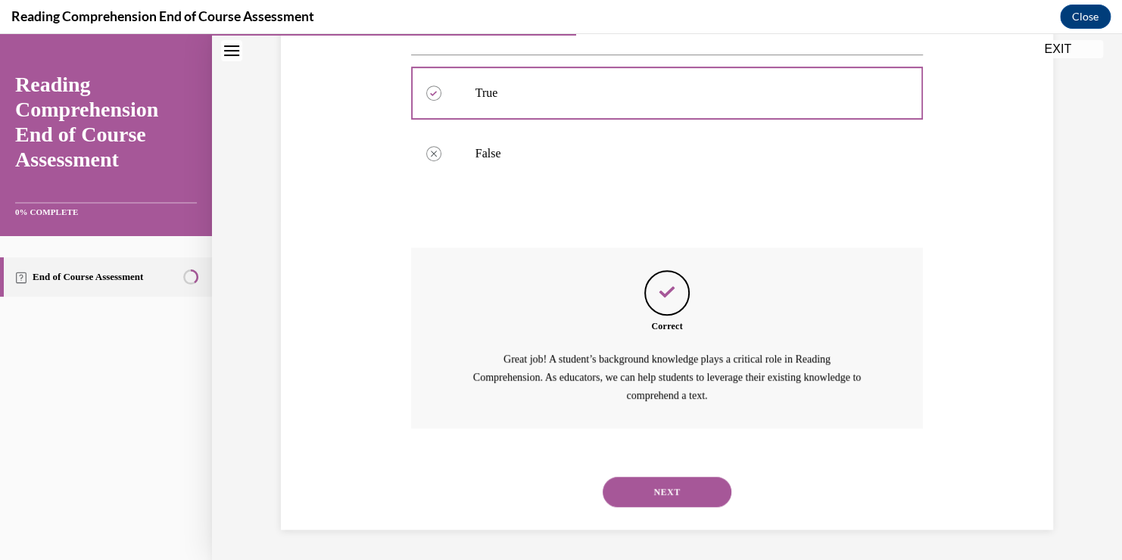
drag, startPoint x: 694, startPoint y: 497, endPoint x: 700, endPoint y: 491, distance: 8.6
click at [695, 497] on button "NEXT" at bounding box center [667, 492] width 129 height 30
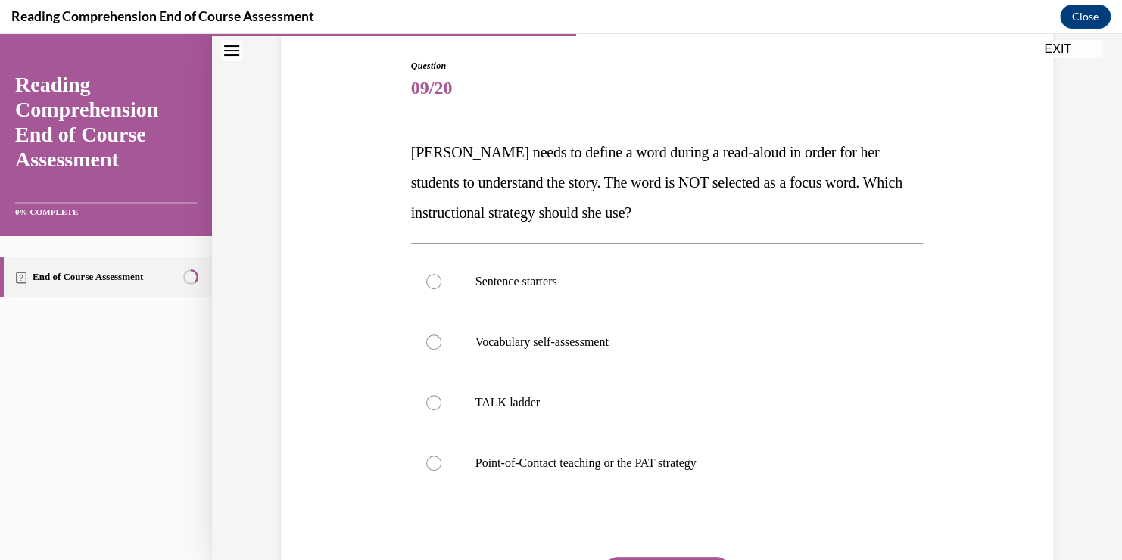
scroll to position [227, 0]
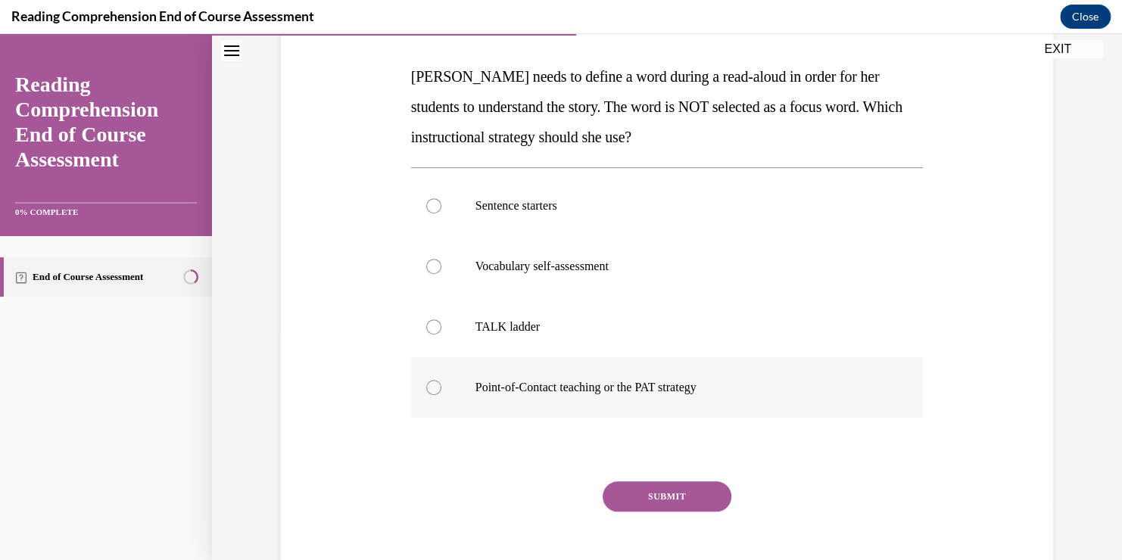
drag, startPoint x: 734, startPoint y: 391, endPoint x: 709, endPoint y: 432, distance: 47.3
click at [733, 391] on p "Point-of-Contact teaching or the PAT strategy" at bounding box center [680, 387] width 410 height 15
click at [441, 391] on input "Point-of-Contact teaching or the PAT strategy" at bounding box center [433, 387] width 15 height 15
radio input "true"
drag, startPoint x: 686, startPoint y: 499, endPoint x: 800, endPoint y: 404, distance: 148.9
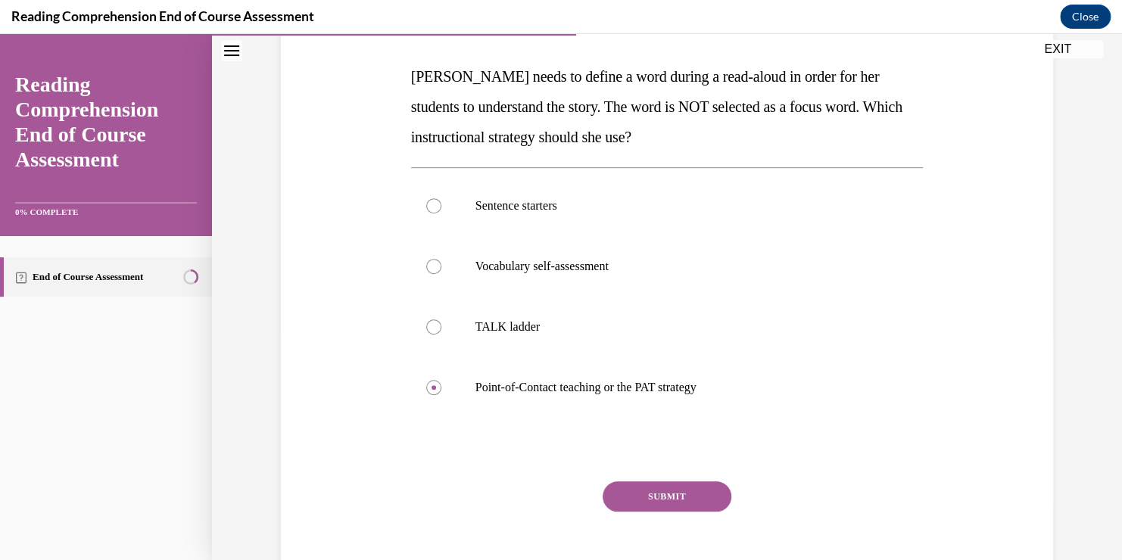
click at [685, 499] on button "SUBMIT" at bounding box center [667, 496] width 129 height 30
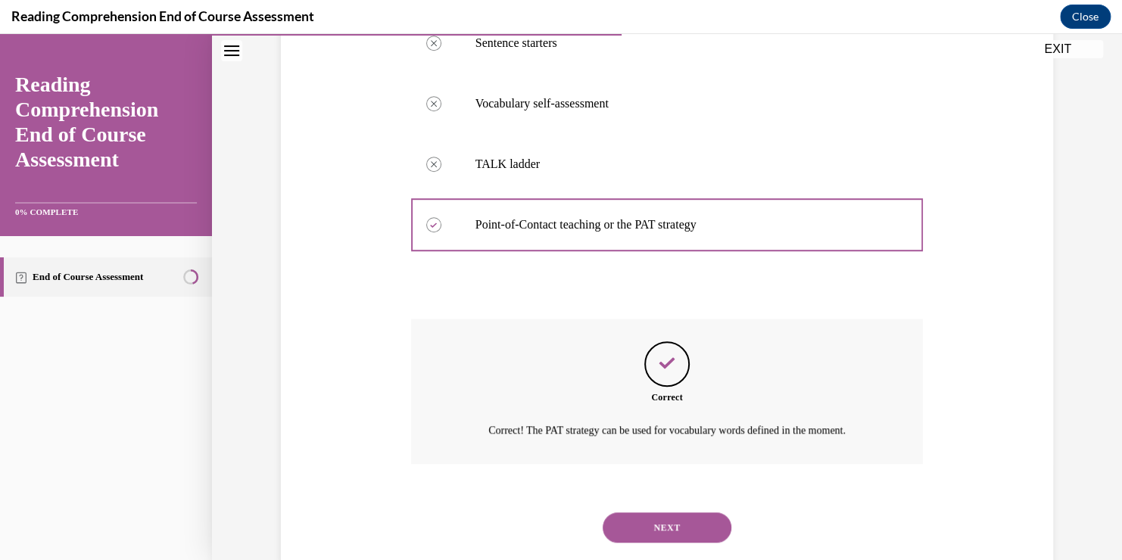
scroll to position [425, 0]
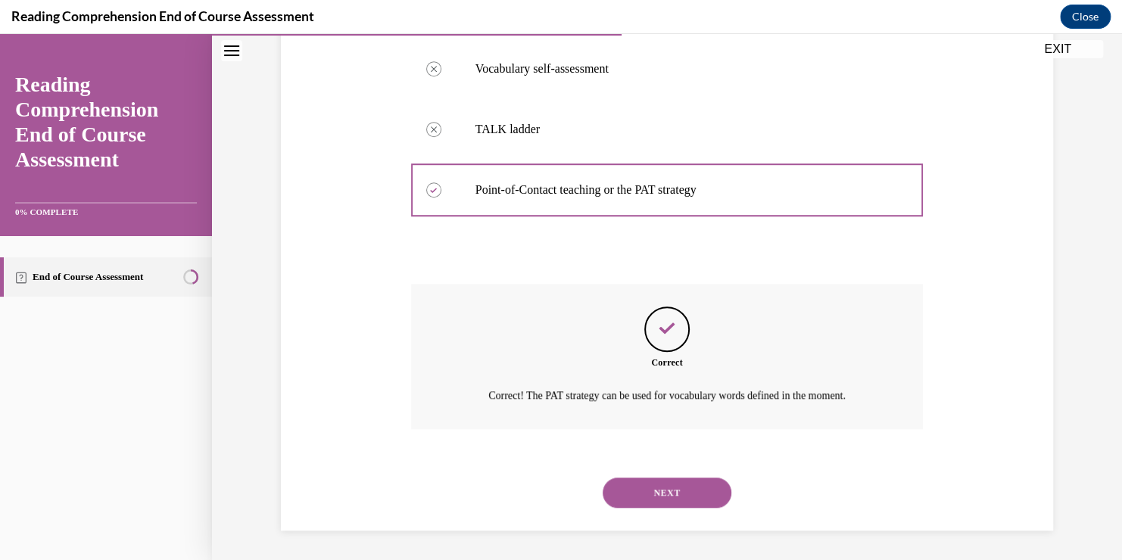
click at [690, 491] on button "NEXT" at bounding box center [667, 493] width 129 height 30
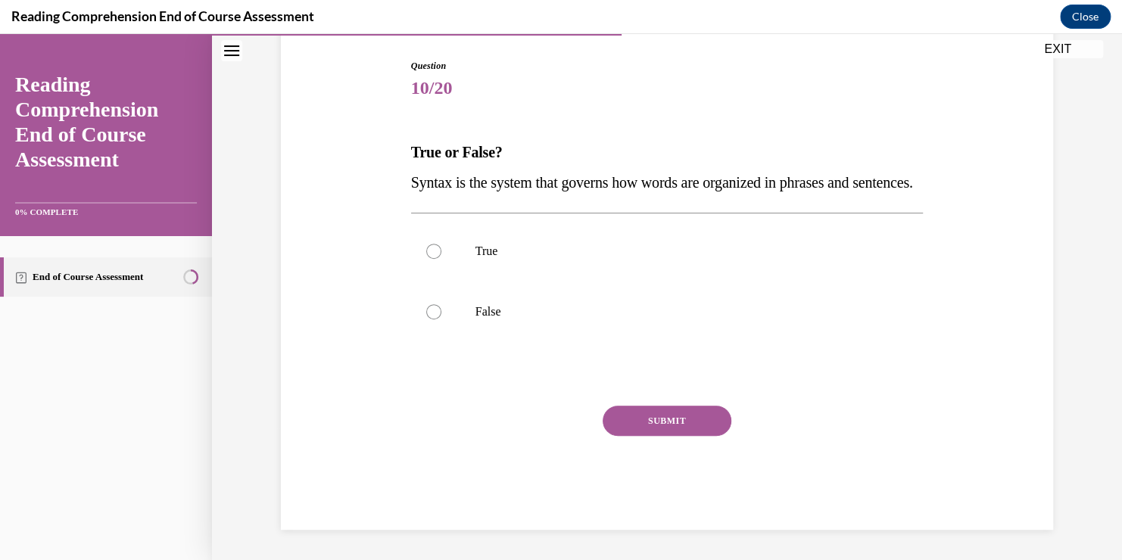
scroll to position [168, 0]
click at [684, 259] on p "True" at bounding box center [680, 251] width 410 height 15
click at [441, 259] on input "True" at bounding box center [433, 251] width 15 height 15
radio input "true"
click at [680, 412] on div "Question 10/20 True or False? Syntax is the system that governs how words are o…" at bounding box center [667, 294] width 513 height 471
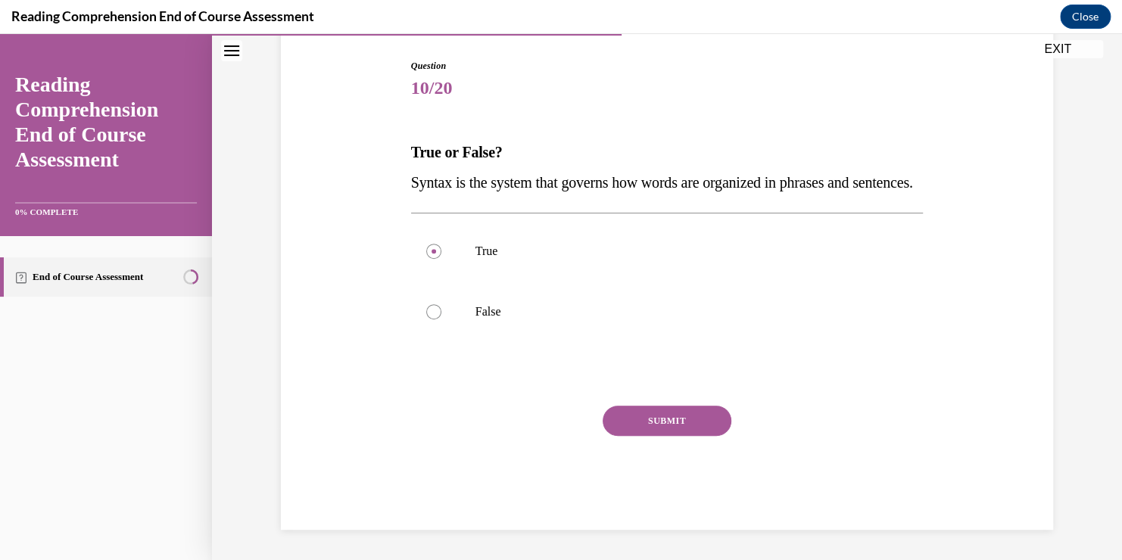
click at [678, 432] on button "SUBMIT" at bounding box center [667, 421] width 129 height 30
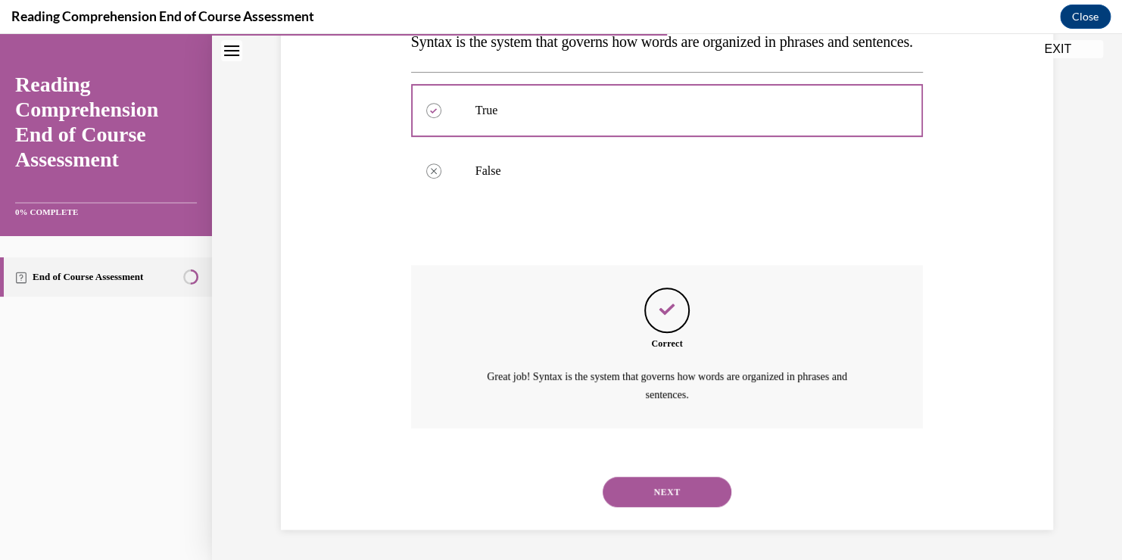
scroll to position [322, 0]
click at [694, 497] on button "NEXT" at bounding box center [667, 492] width 129 height 30
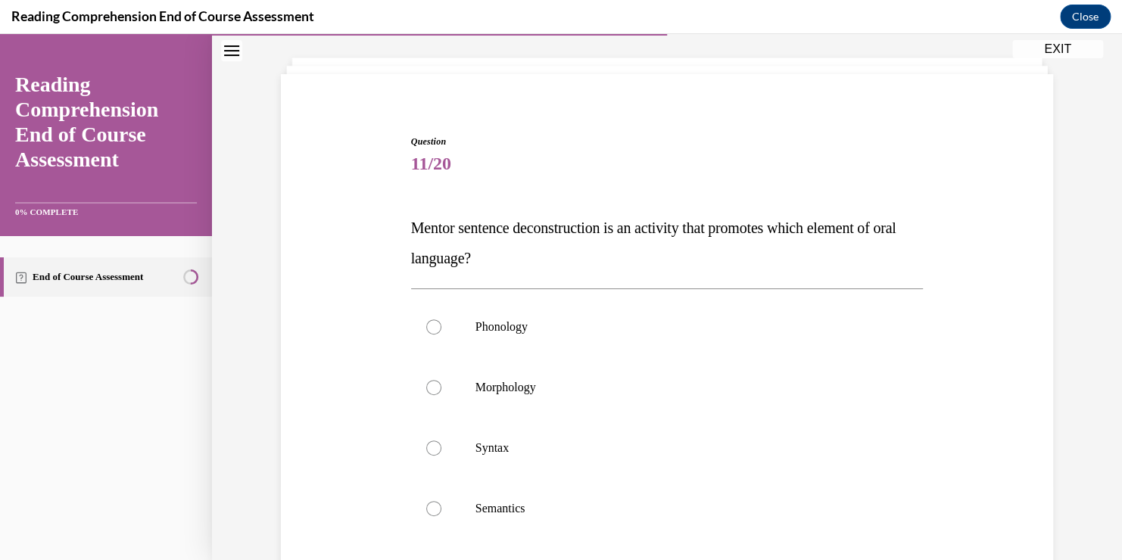
scroll to position [151, 0]
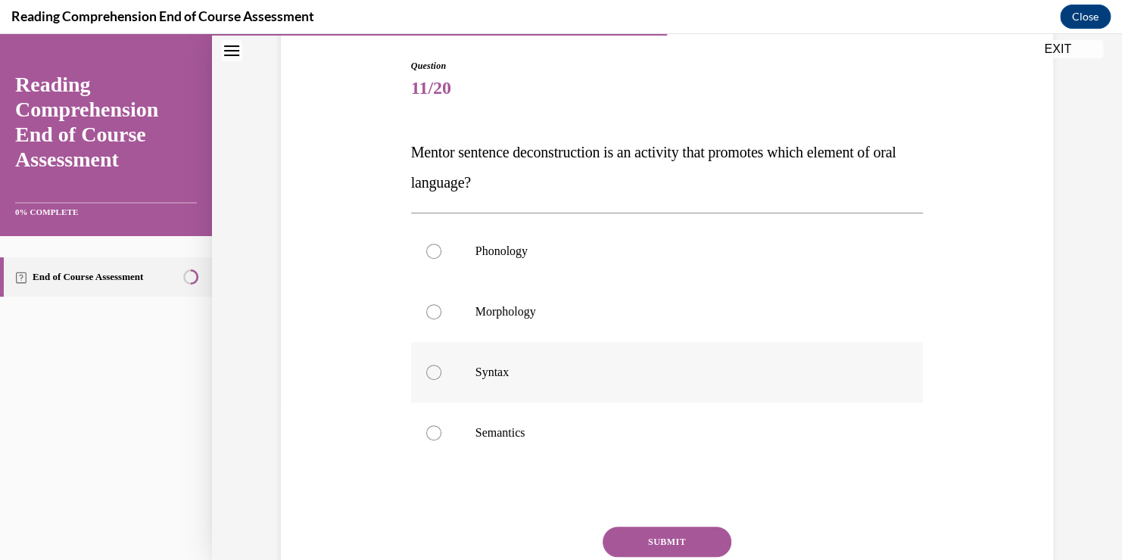
click at [520, 369] on p "Syntax" at bounding box center [680, 372] width 410 height 15
click at [441, 369] on input "Syntax" at bounding box center [433, 372] width 15 height 15
radio input "true"
click at [652, 543] on button "SUBMIT" at bounding box center [667, 542] width 129 height 30
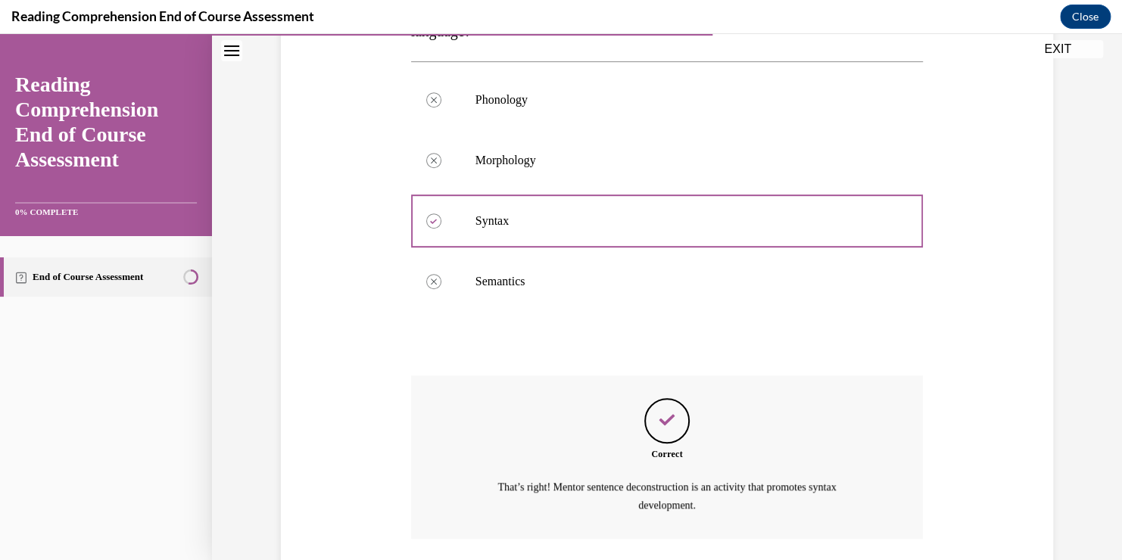
scroll to position [413, 0]
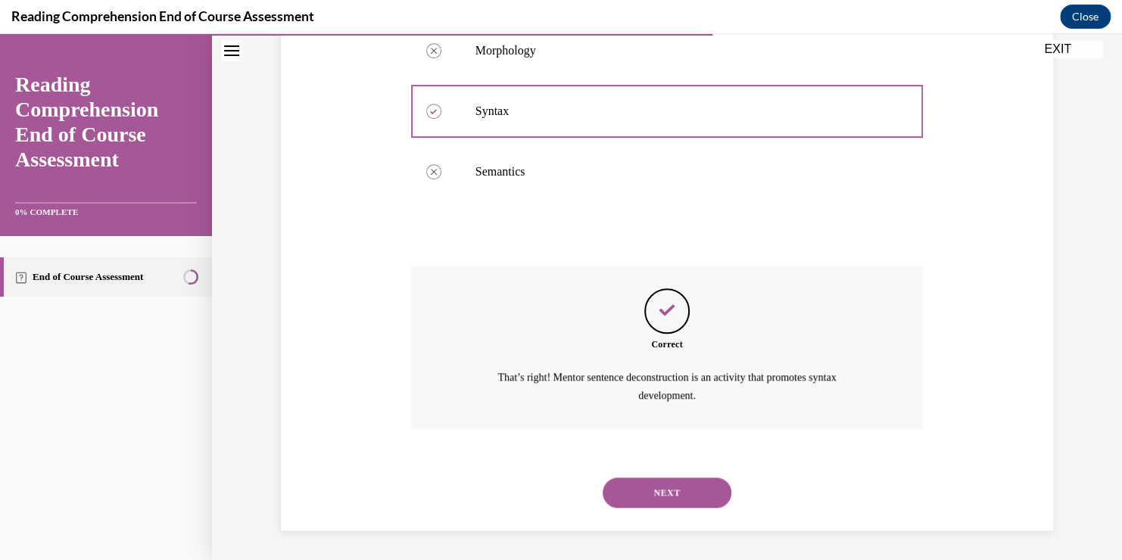
click at [687, 493] on button "NEXT" at bounding box center [667, 493] width 129 height 30
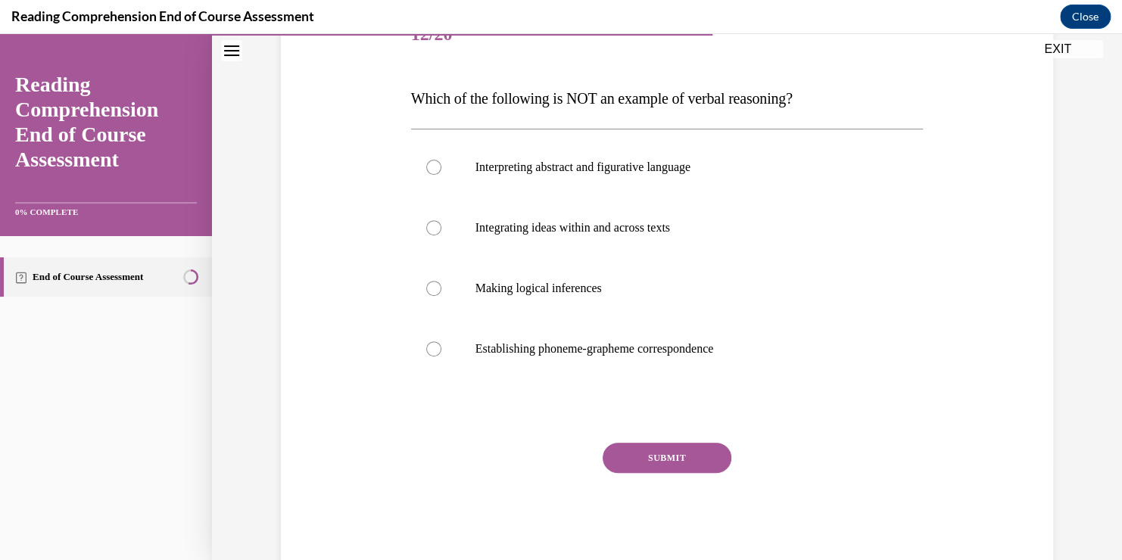
scroll to position [227, 0]
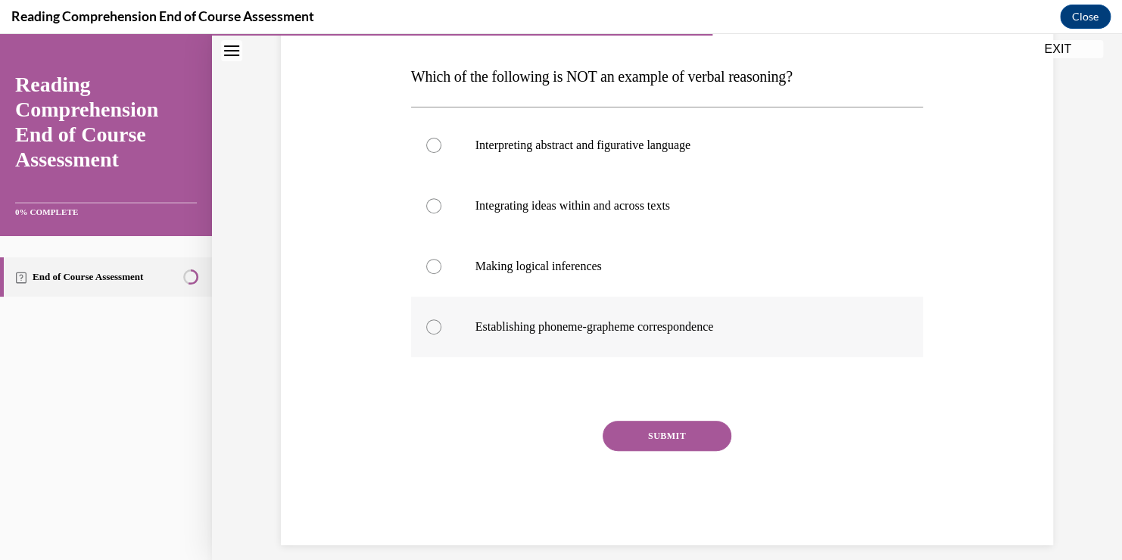
click at [703, 330] on p "Establishing phoneme-grapheme correspondence" at bounding box center [680, 326] width 410 height 15
click at [441, 330] on input "Establishing phoneme-grapheme correspondence" at bounding box center [433, 326] width 15 height 15
radio input "true"
click at [694, 440] on button "SUBMIT" at bounding box center [667, 436] width 129 height 30
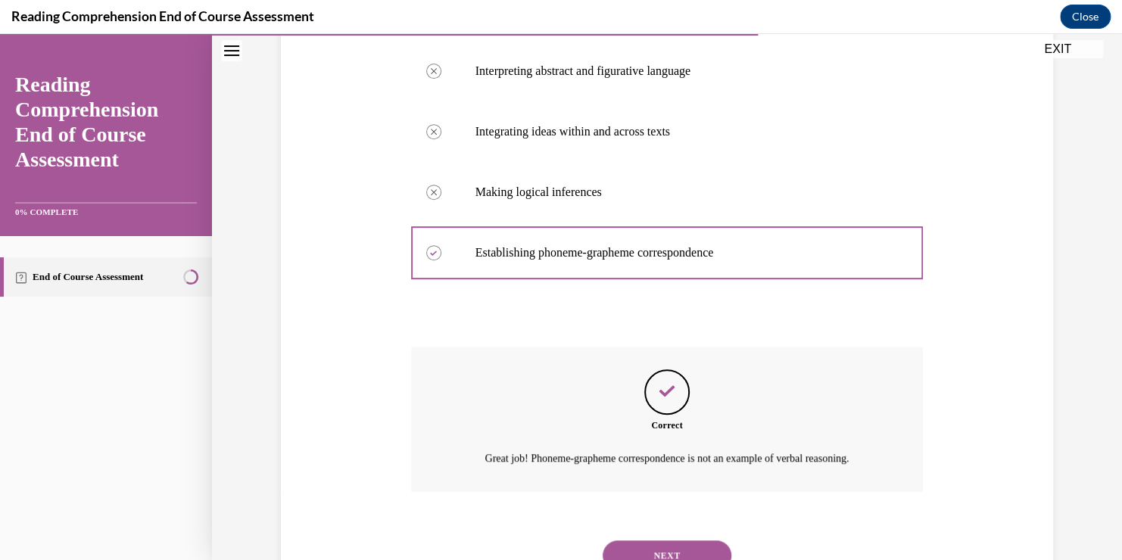
scroll to position [364, 0]
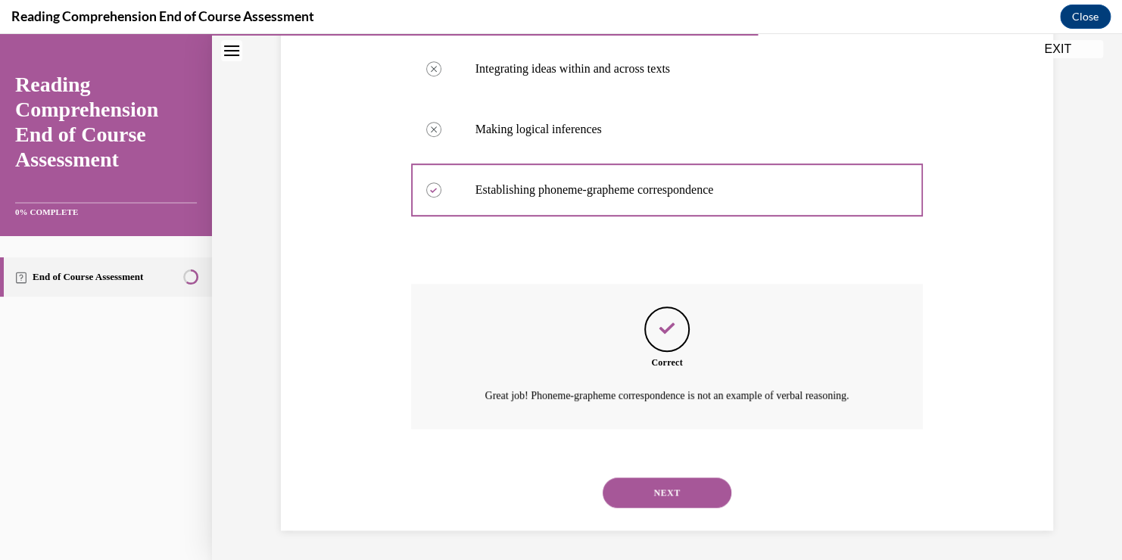
click at [647, 485] on button "NEXT" at bounding box center [667, 493] width 129 height 30
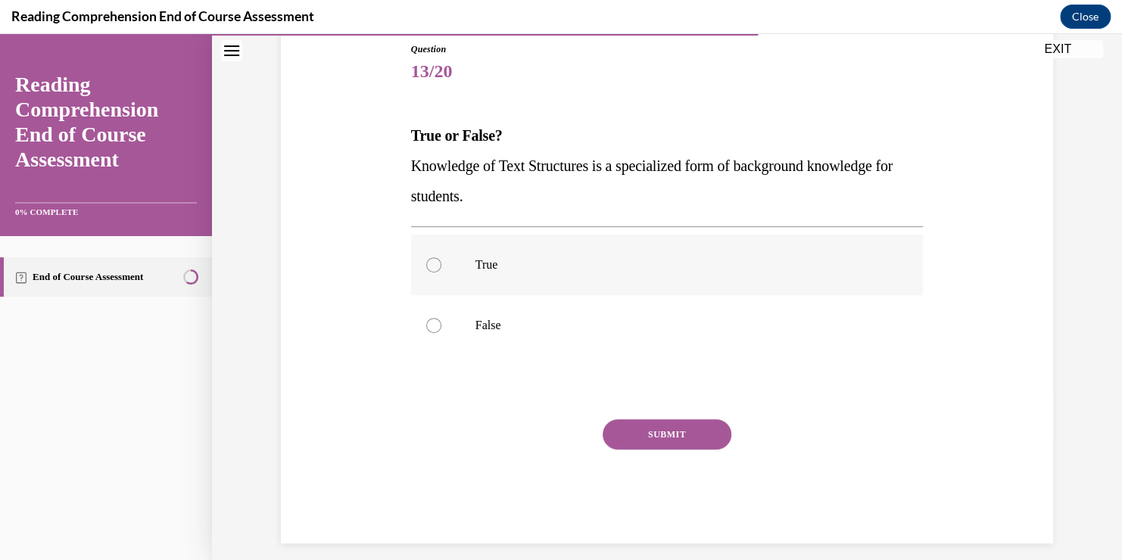
click at [561, 266] on p "True" at bounding box center [680, 264] width 410 height 15
click at [441, 266] on input "True" at bounding box center [433, 264] width 15 height 15
radio input "true"
click at [658, 428] on button "SUBMIT" at bounding box center [667, 434] width 129 height 30
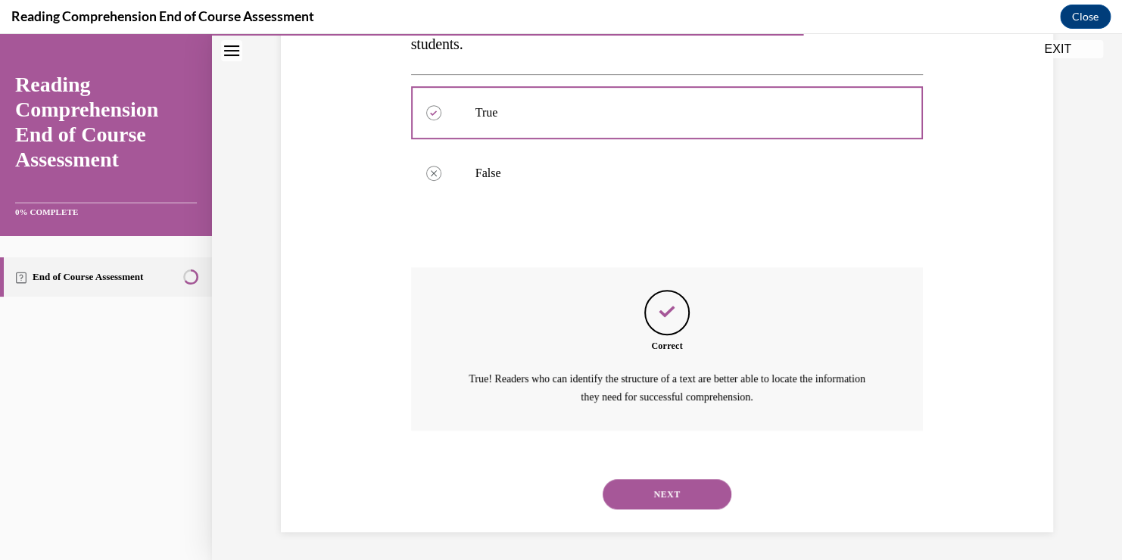
scroll to position [322, 0]
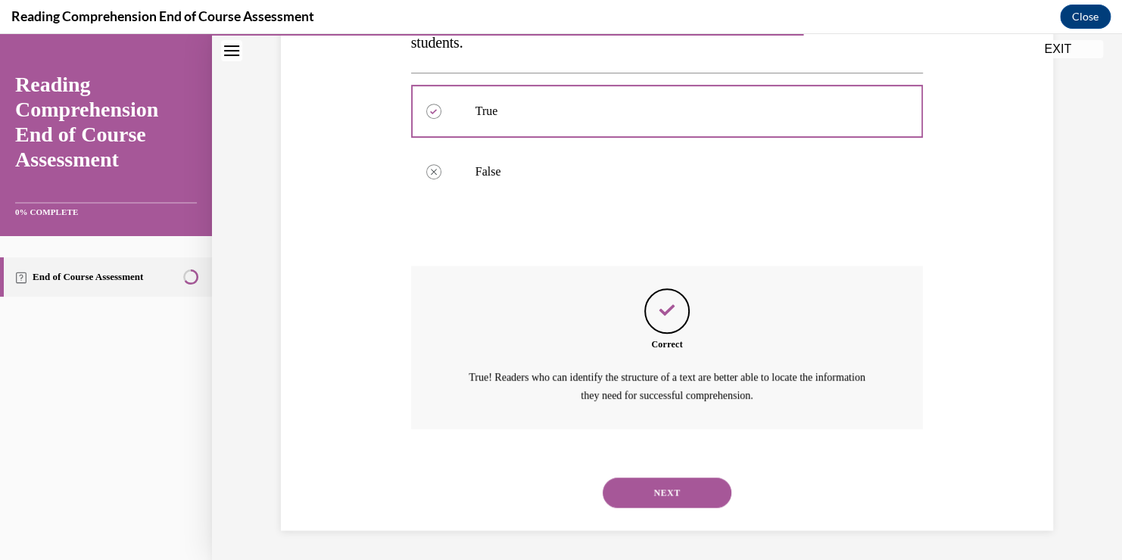
click at [688, 488] on button "NEXT" at bounding box center [667, 493] width 129 height 30
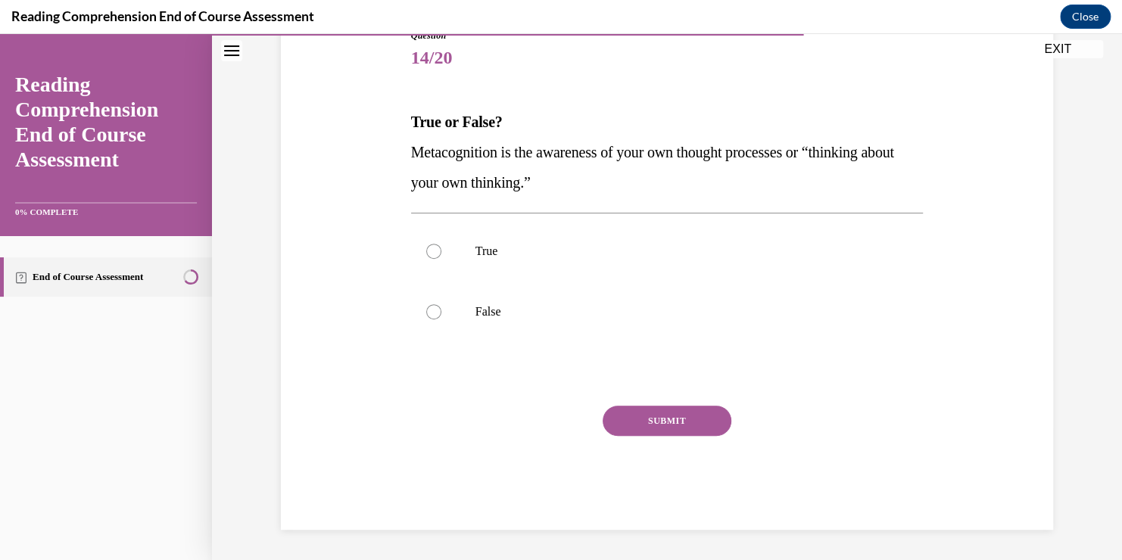
scroll to position [168, 0]
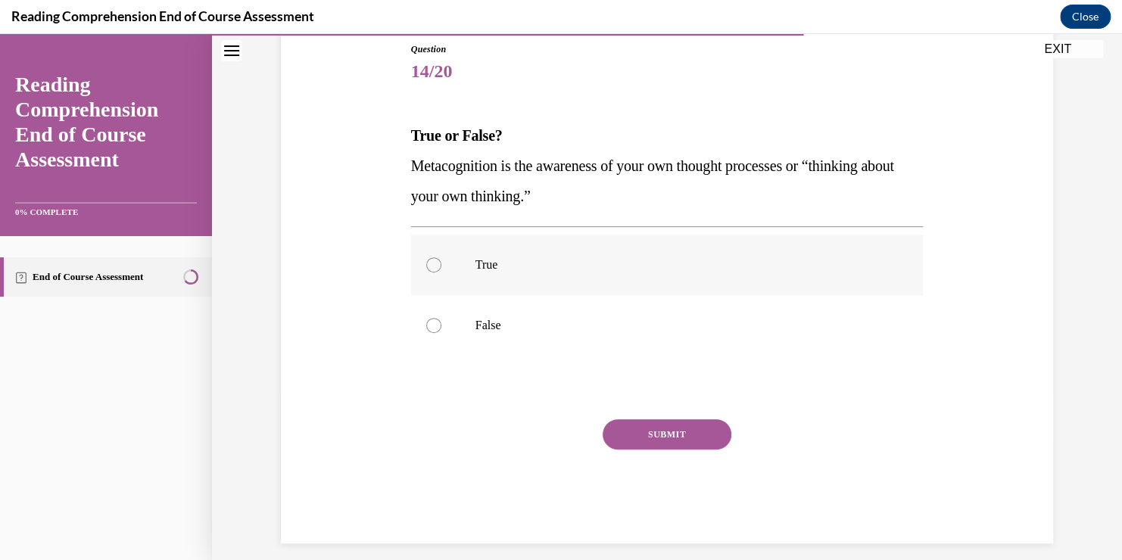
click at [639, 260] on p "True" at bounding box center [680, 264] width 410 height 15
click at [441, 260] on input "True" at bounding box center [433, 264] width 15 height 15
radio input "true"
click at [660, 437] on button "SUBMIT" at bounding box center [667, 434] width 129 height 30
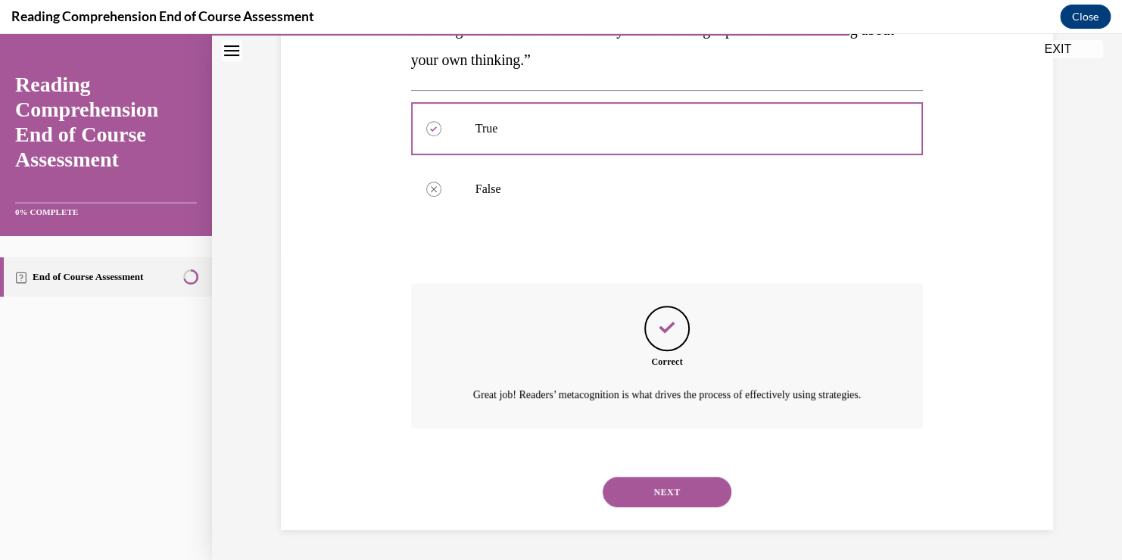
scroll to position [322, 0]
click at [644, 490] on button "NEXT" at bounding box center [667, 492] width 129 height 30
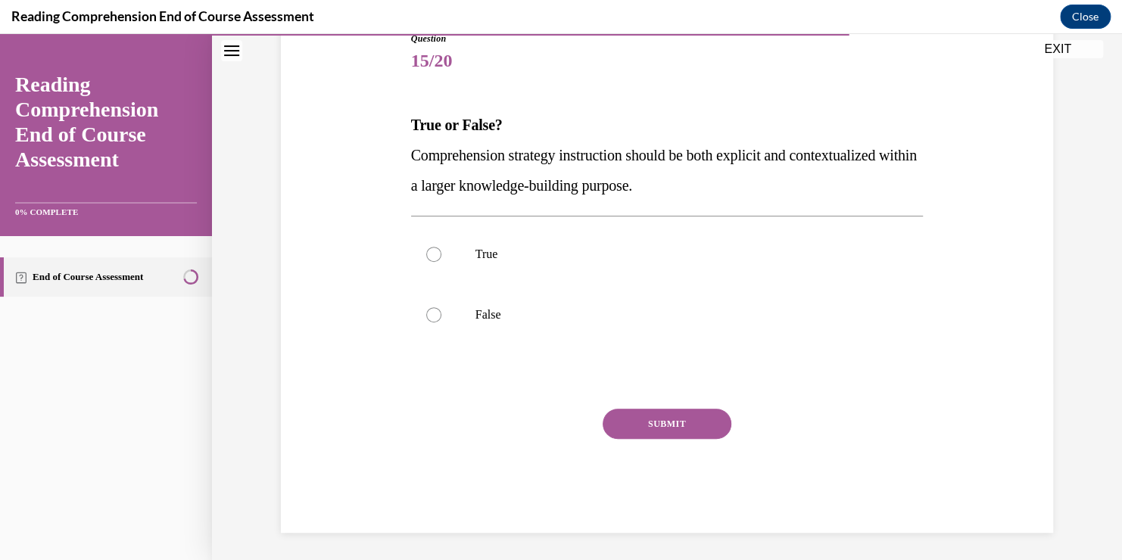
scroll to position [182, 0]
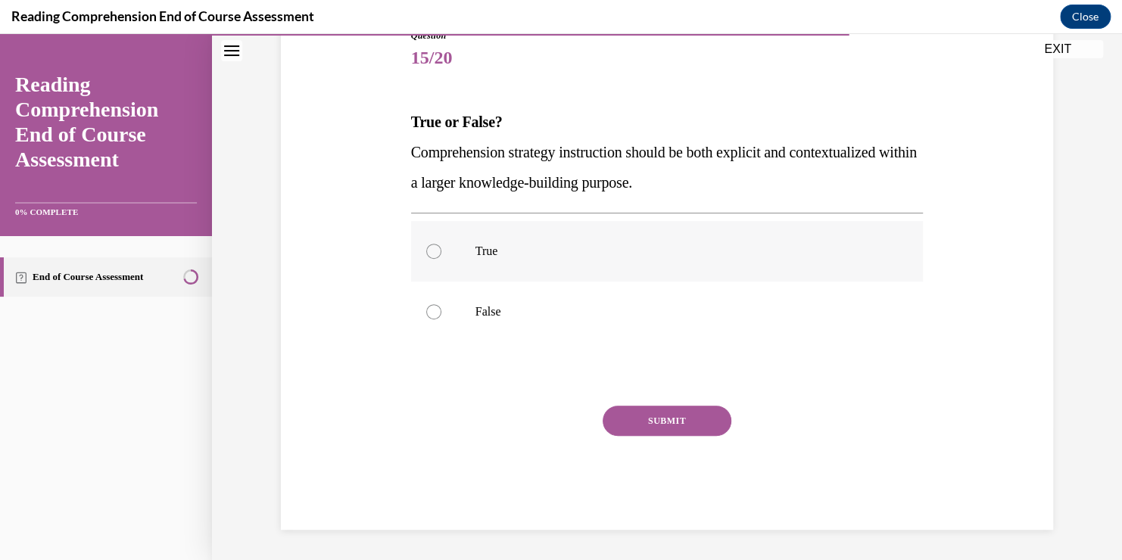
click at [603, 248] on p "True" at bounding box center [680, 251] width 410 height 15
click at [441, 248] on input "True" at bounding box center [433, 251] width 15 height 15
radio input "true"
click at [674, 425] on button "SUBMIT" at bounding box center [667, 421] width 129 height 30
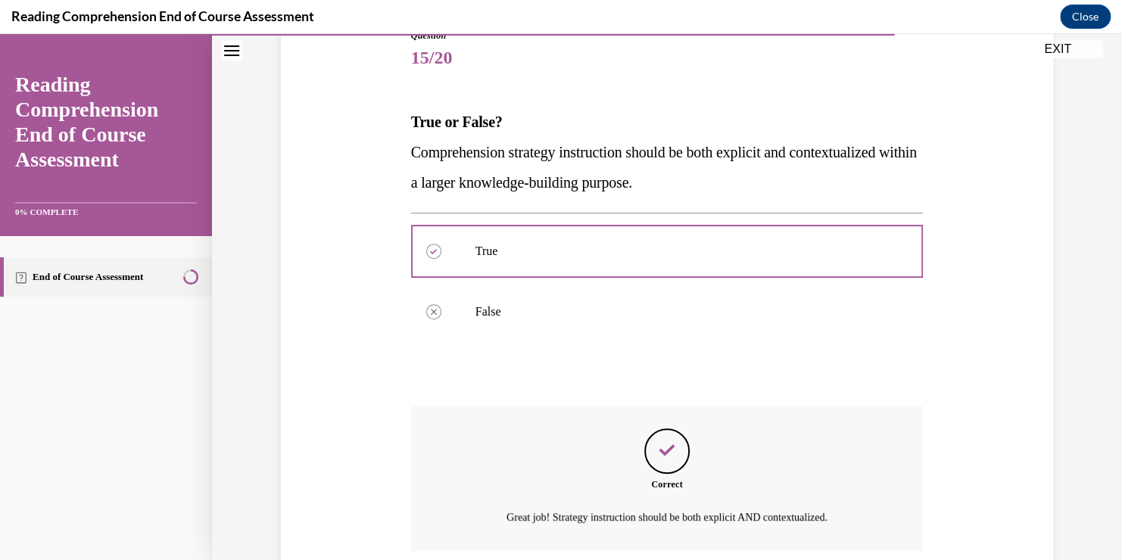
scroll to position [304, 0]
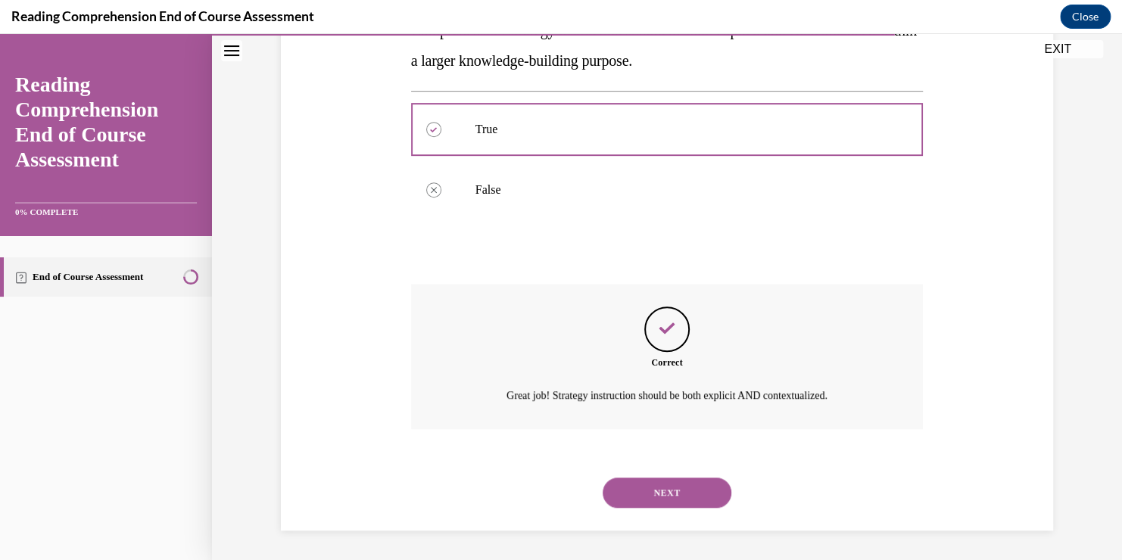
click at [667, 485] on button "NEXT" at bounding box center [667, 493] width 129 height 30
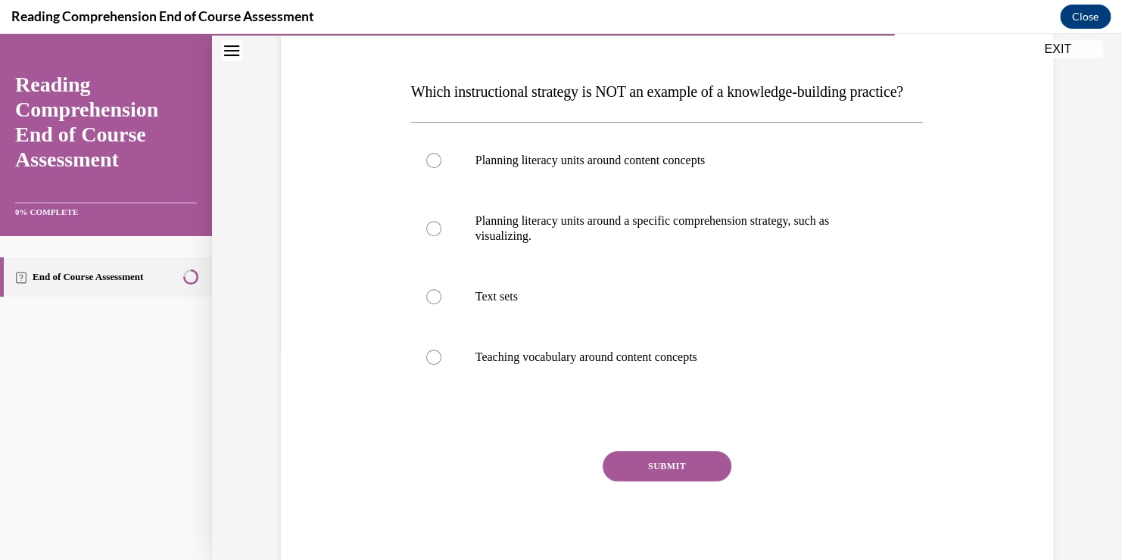
scroll to position [227, 0]
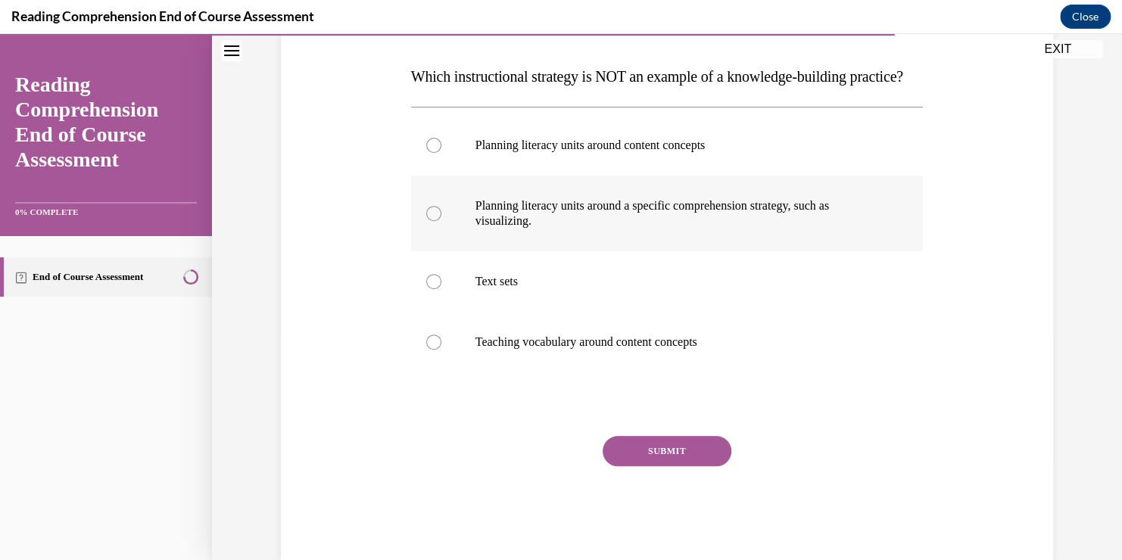
click at [639, 229] on p "Planning literacy units around a specific comprehension strategy, such as visua…" at bounding box center [680, 213] width 410 height 30
click at [441, 221] on input "Planning literacy units around a specific comprehension strategy, such as visua…" at bounding box center [433, 213] width 15 height 15
radio input "true"
click at [689, 466] on button "SUBMIT" at bounding box center [667, 451] width 129 height 30
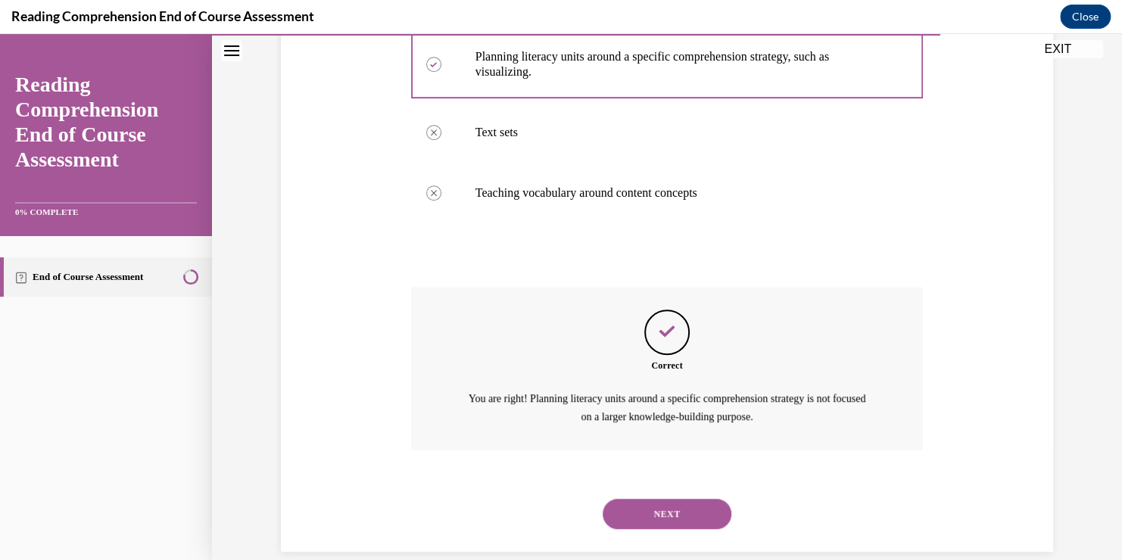
scroll to position [428, 0]
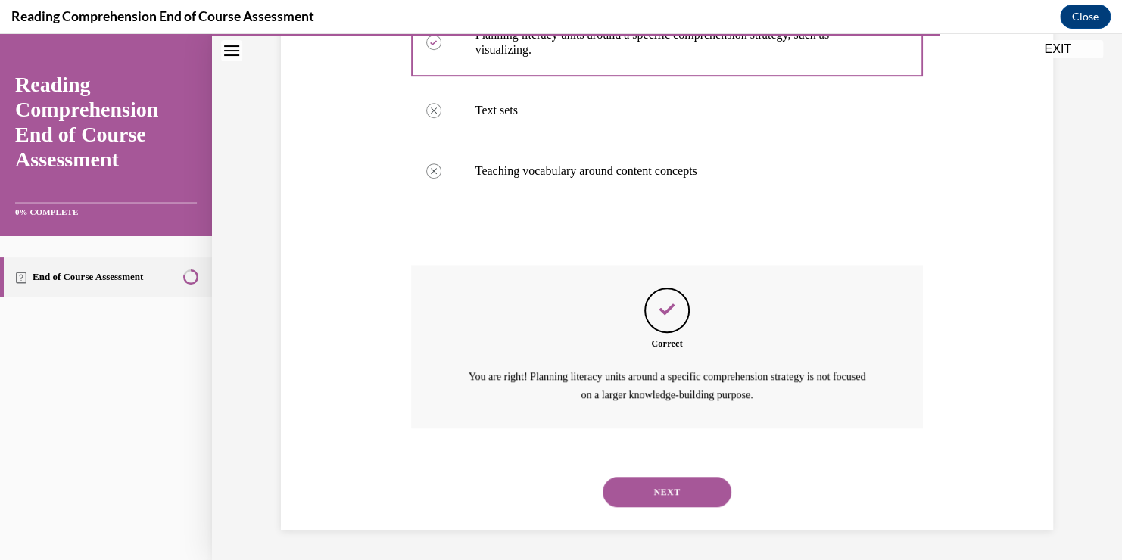
click at [649, 499] on button "NEXT" at bounding box center [667, 492] width 129 height 30
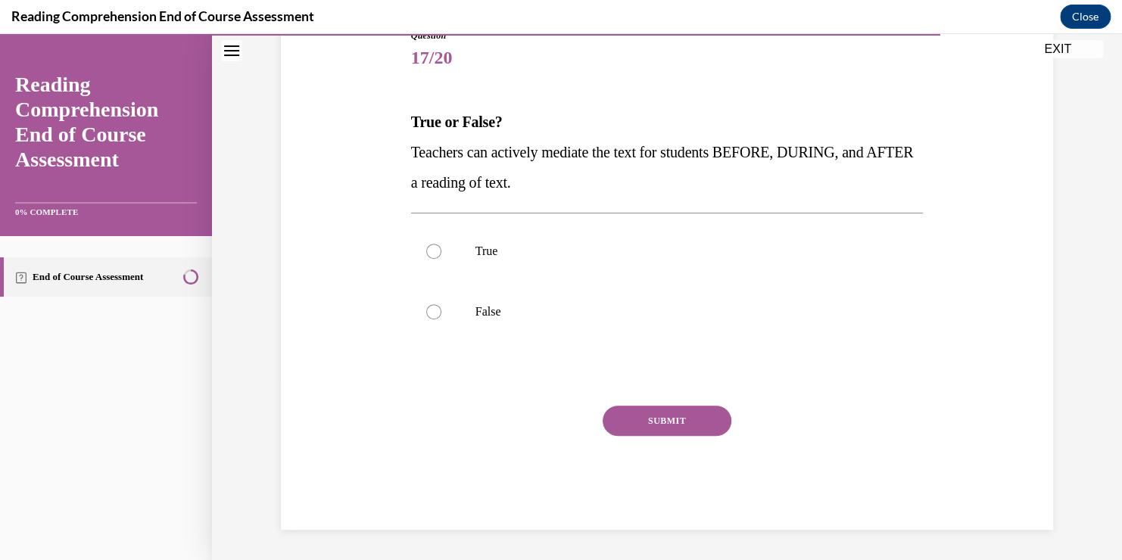
scroll to position [168, 0]
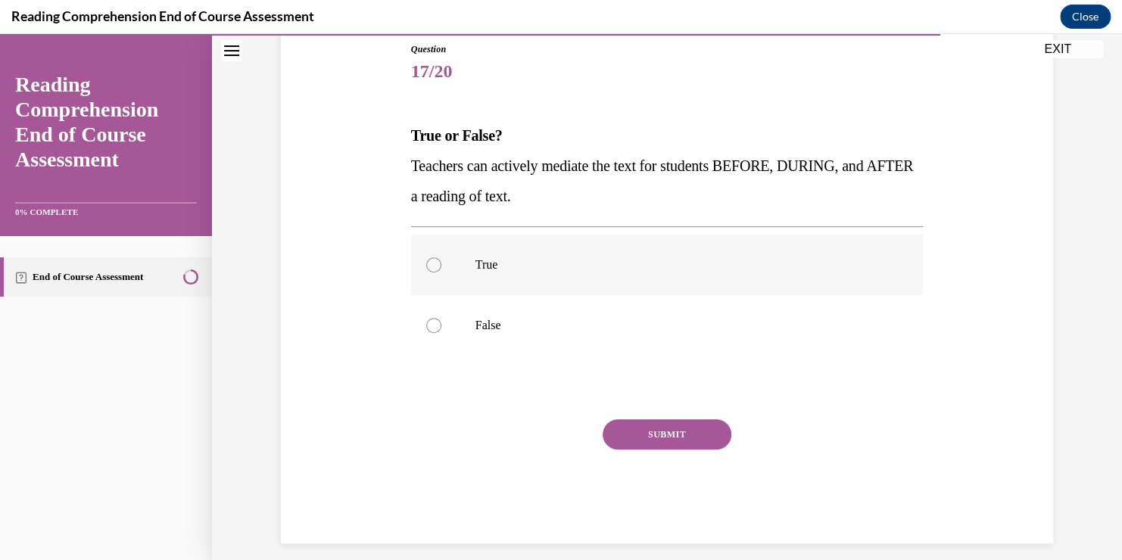
click at [655, 257] on p "True" at bounding box center [680, 264] width 410 height 15
click at [441, 257] on input "True" at bounding box center [433, 264] width 15 height 15
radio input "true"
click at [706, 436] on button "SUBMIT" at bounding box center [667, 434] width 129 height 30
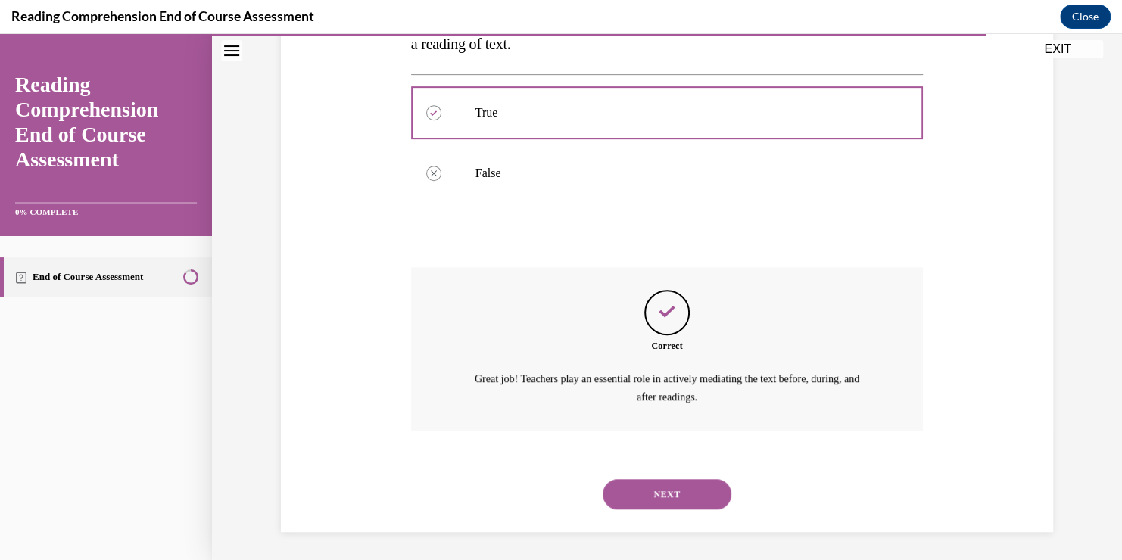
scroll to position [322, 0]
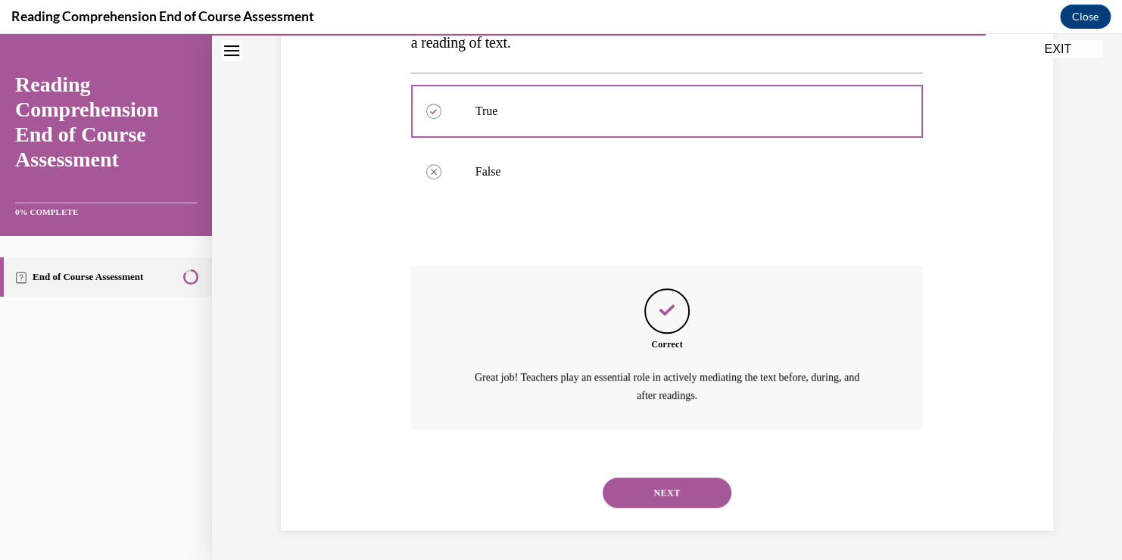
click at [676, 485] on button "NEXT" at bounding box center [667, 493] width 129 height 30
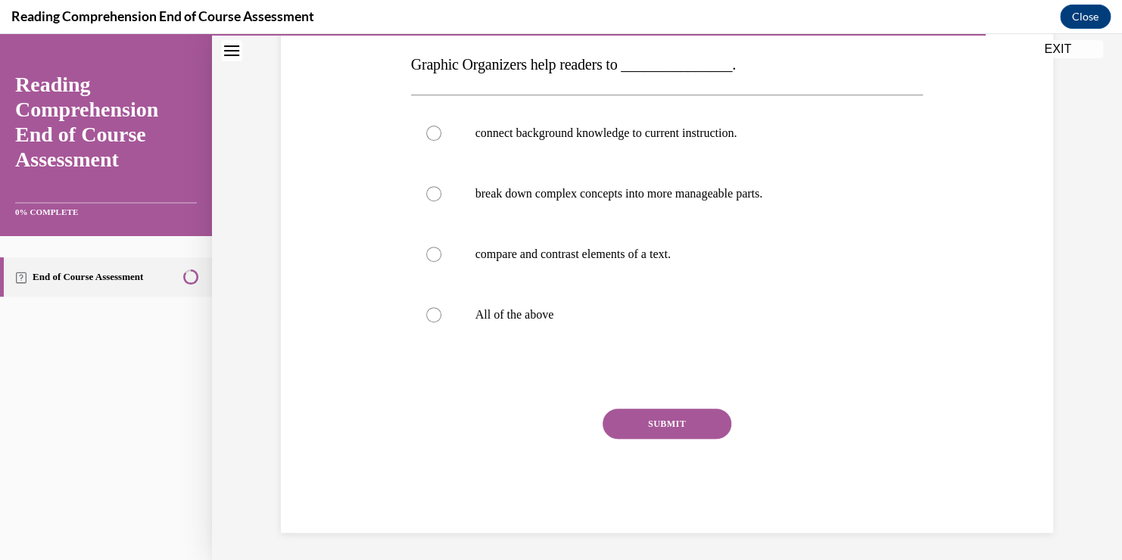
scroll to position [242, 0]
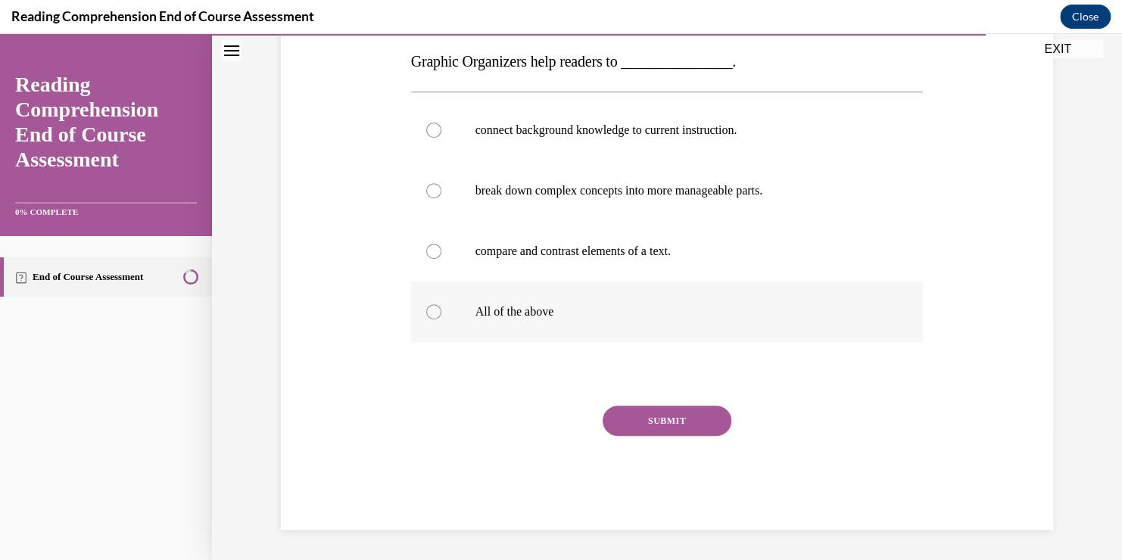
click at [523, 313] on p "All of the above" at bounding box center [680, 311] width 410 height 15
click at [441, 313] on input "All of the above" at bounding box center [433, 311] width 15 height 15
radio input "true"
click at [689, 422] on button "SUBMIT" at bounding box center [667, 421] width 129 height 30
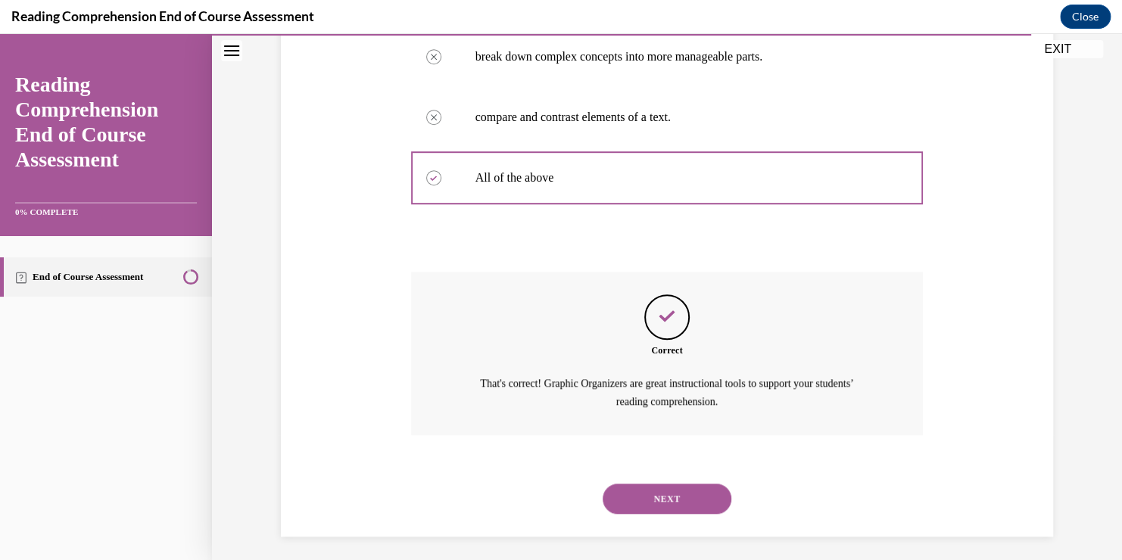
scroll to position [382, 0]
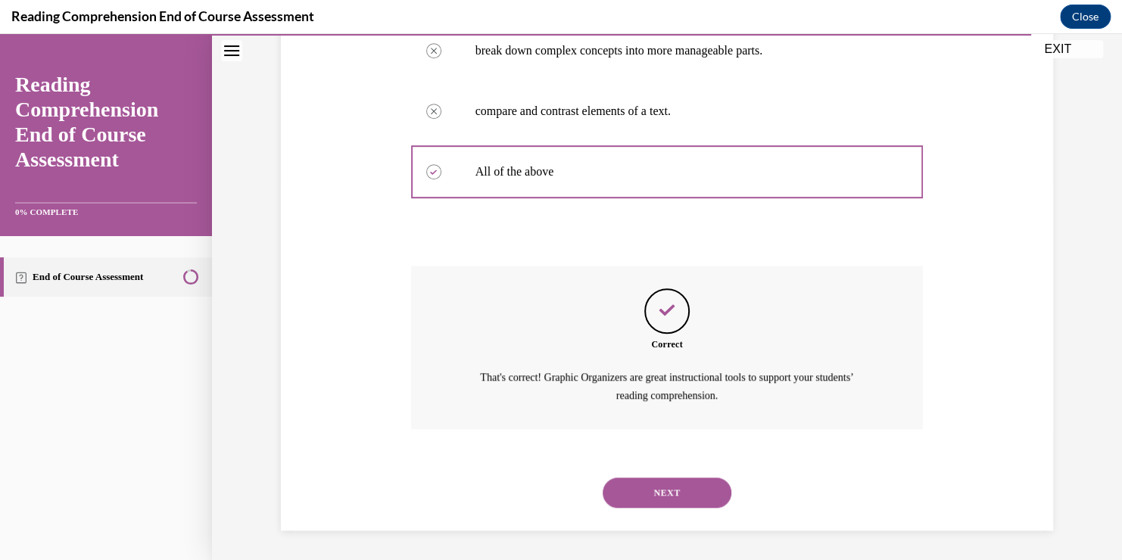
click at [675, 487] on button "NEXT" at bounding box center [667, 493] width 129 height 30
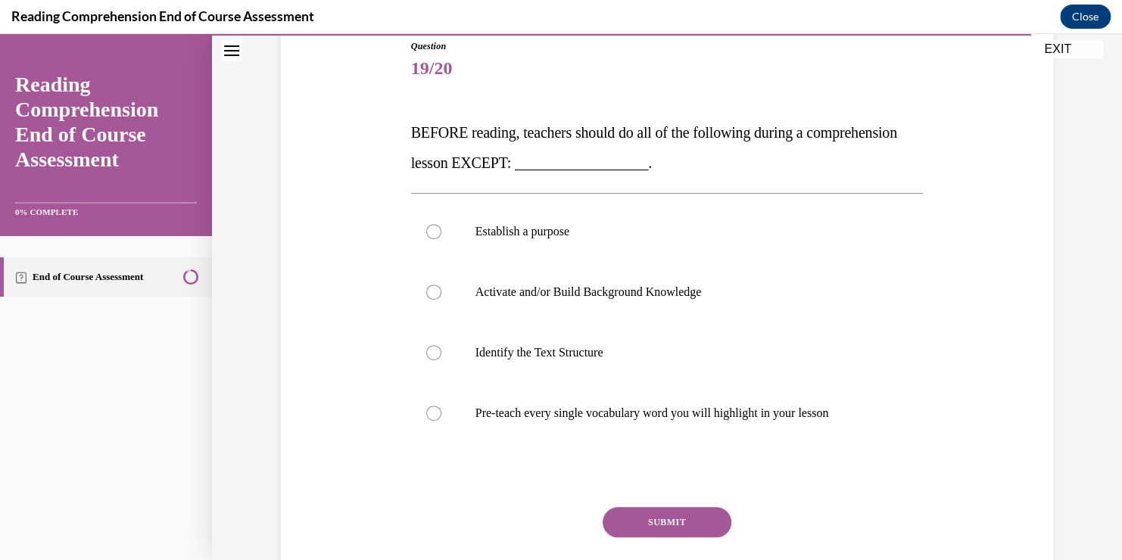
scroll to position [227, 0]
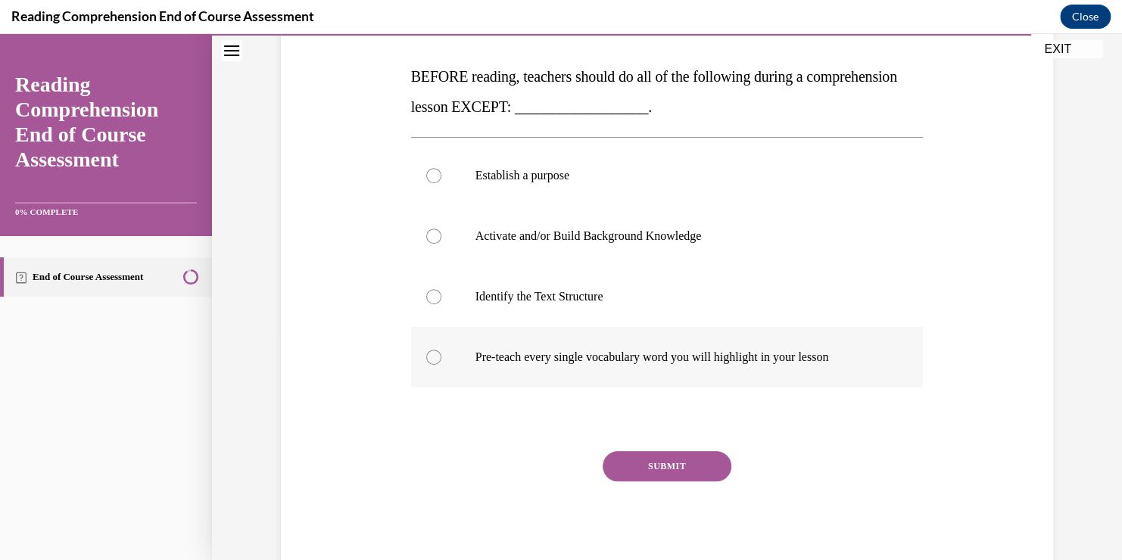
click at [610, 350] on p "Pre-teach every single vocabulary word you will highlight in your lesson" at bounding box center [680, 357] width 410 height 15
click at [441, 350] on input "Pre-teach every single vocabulary word you will highlight in your lesson" at bounding box center [433, 357] width 15 height 15
radio input "true"
click at [703, 458] on button "SUBMIT" at bounding box center [667, 466] width 129 height 30
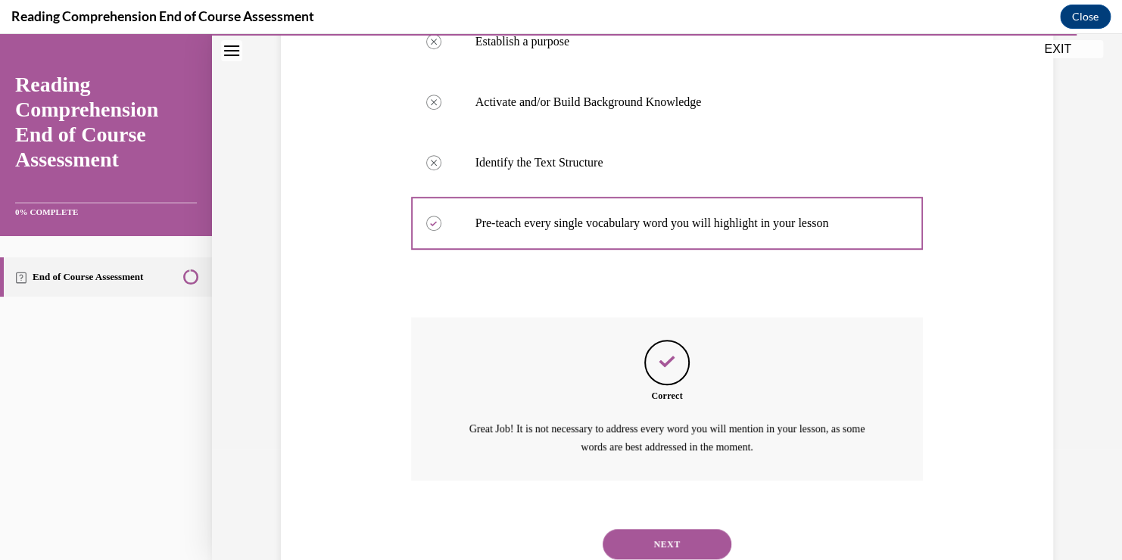
scroll to position [413, 0]
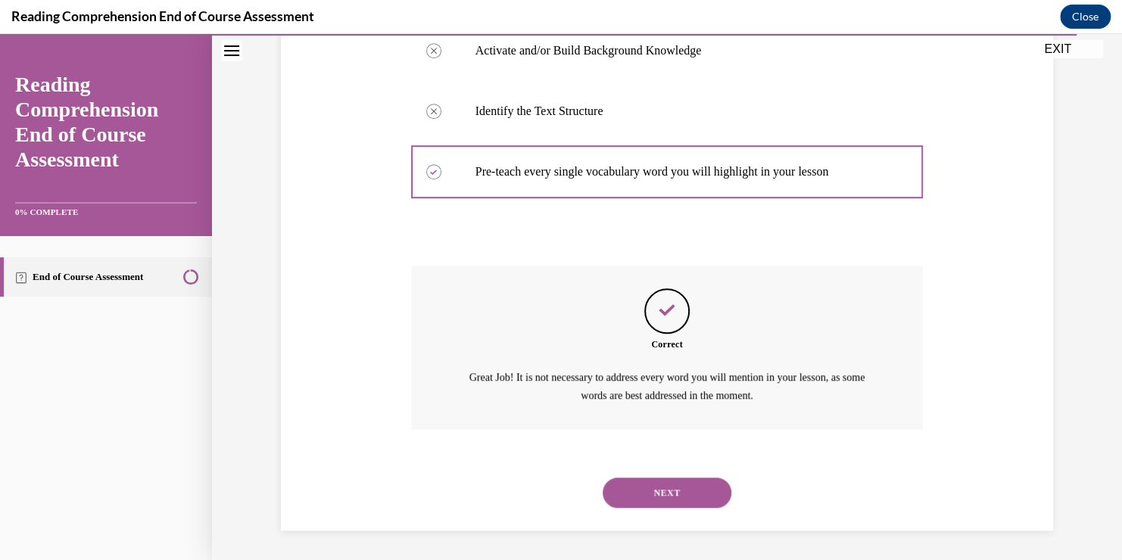
click at [640, 494] on button "NEXT" at bounding box center [667, 493] width 129 height 30
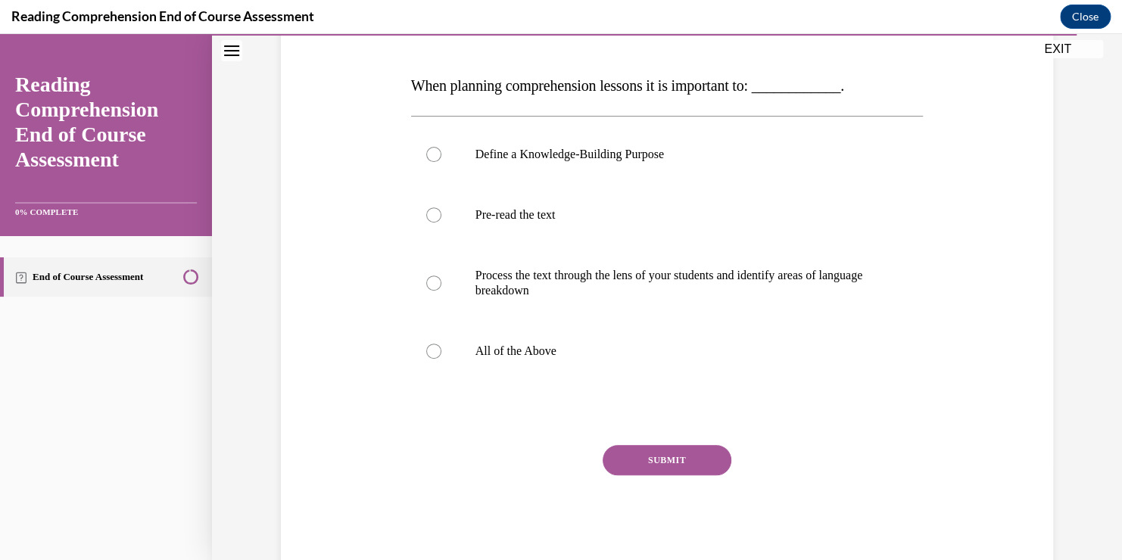
scroll to position [227, 0]
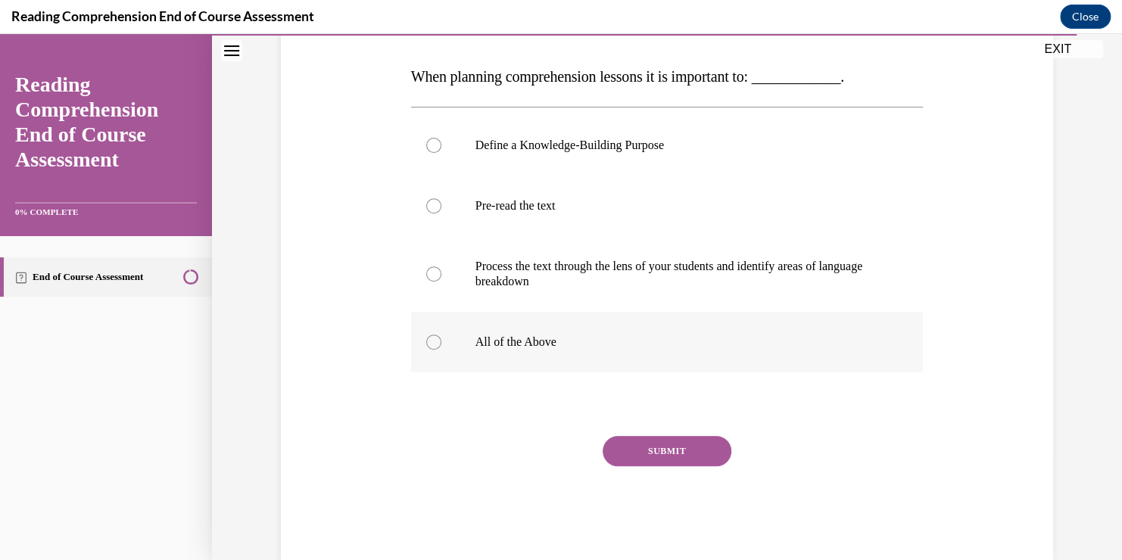
click at [626, 341] on p "All of the Above" at bounding box center [680, 342] width 410 height 15
click at [441, 341] on input "All of the Above" at bounding box center [433, 342] width 15 height 15
radio input "true"
click at [673, 455] on button "SUBMIT" at bounding box center [667, 451] width 129 height 30
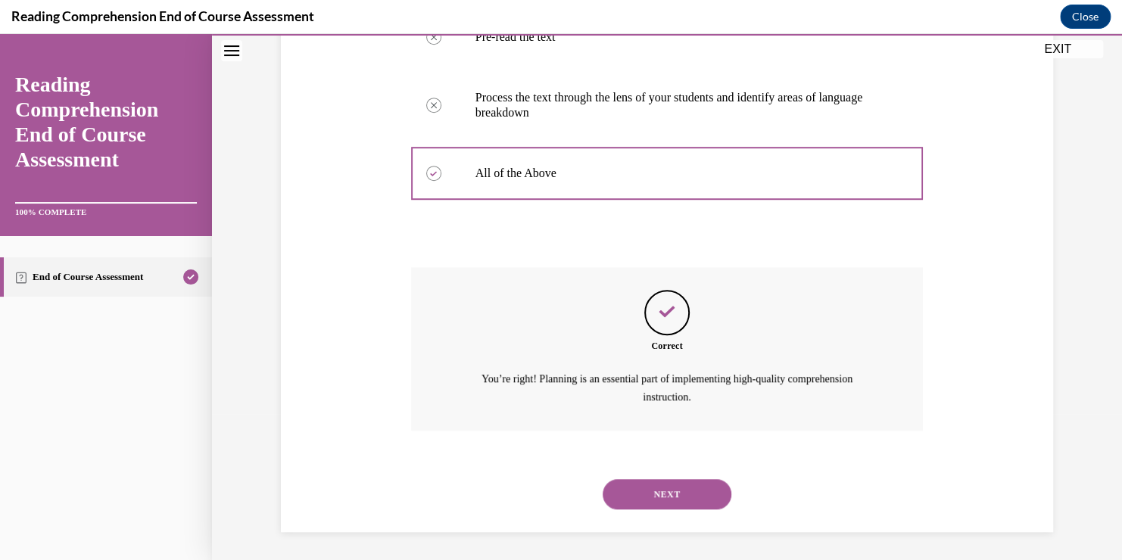
scroll to position [397, 0]
click at [676, 491] on button "NEXT" at bounding box center [667, 493] width 129 height 30
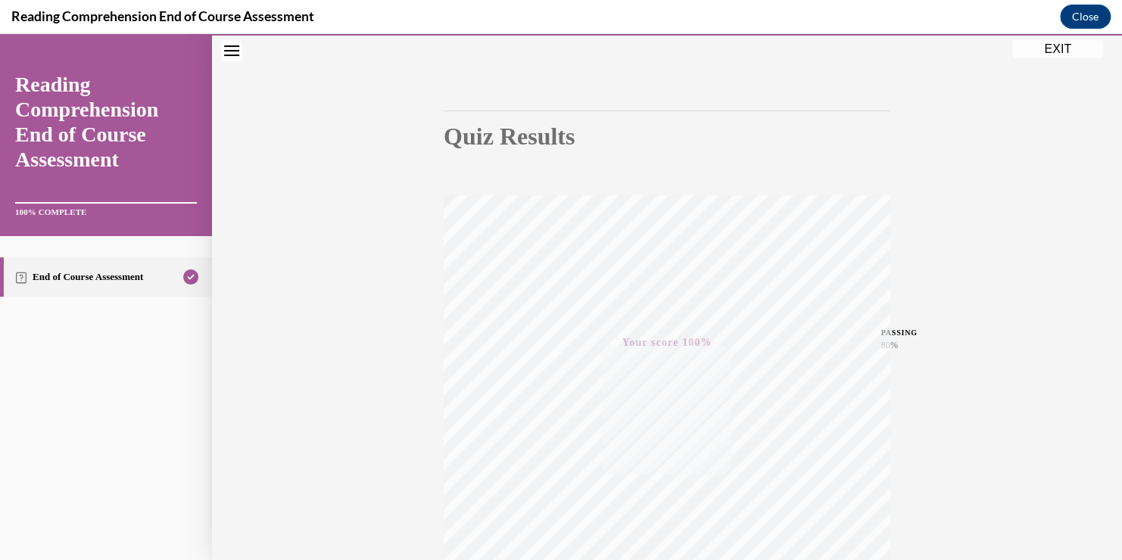
scroll to position [0, 0]
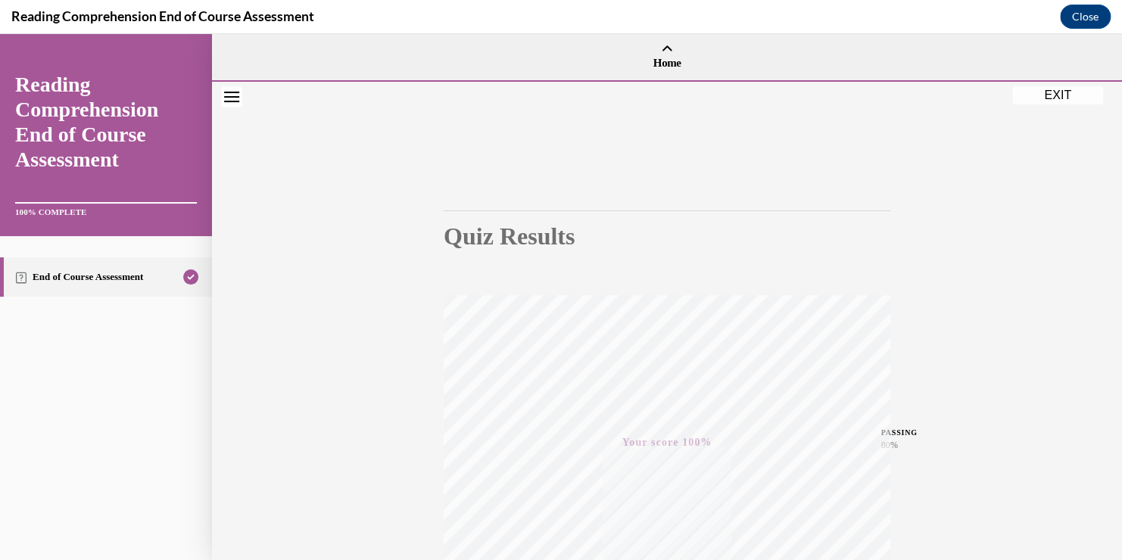
click at [1073, 94] on button "EXIT" at bounding box center [1057, 95] width 91 height 18
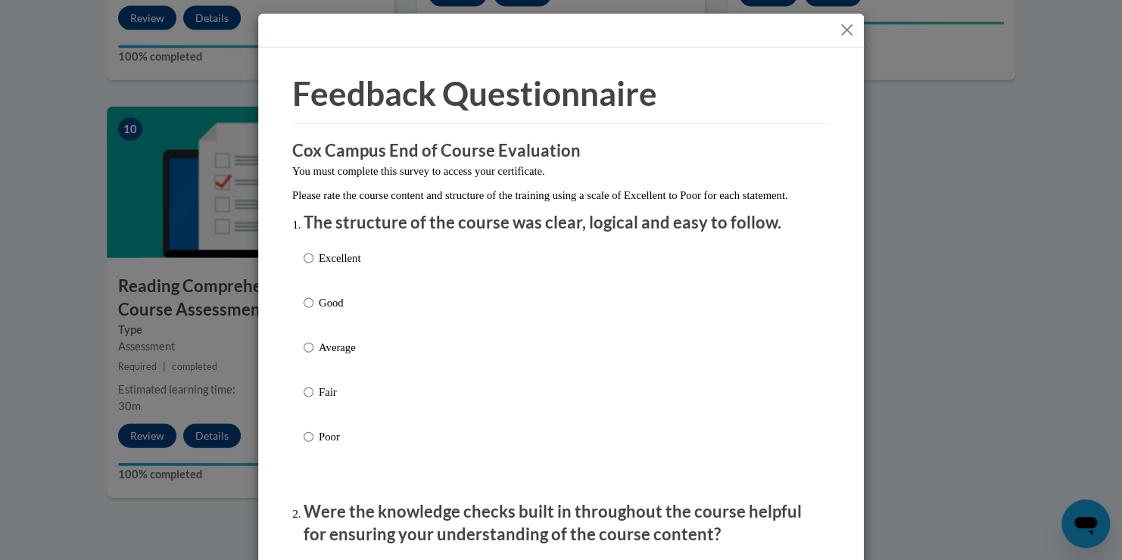
click at [844, 24] on button "Close" at bounding box center [846, 29] width 19 height 19
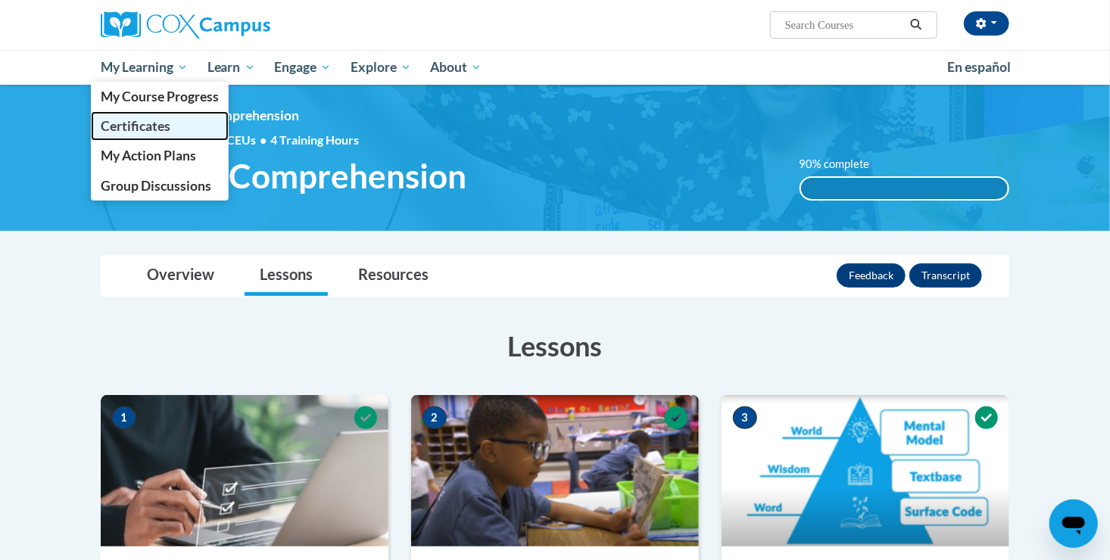
click at [124, 130] on span "Certificates" at bounding box center [136, 126] width 70 height 16
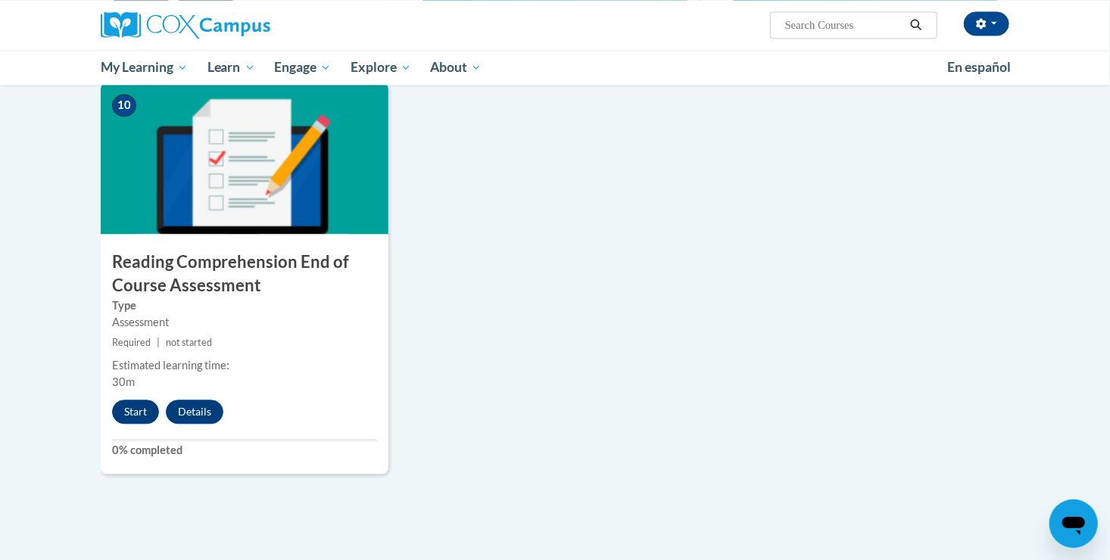
scroll to position [1741, 0]
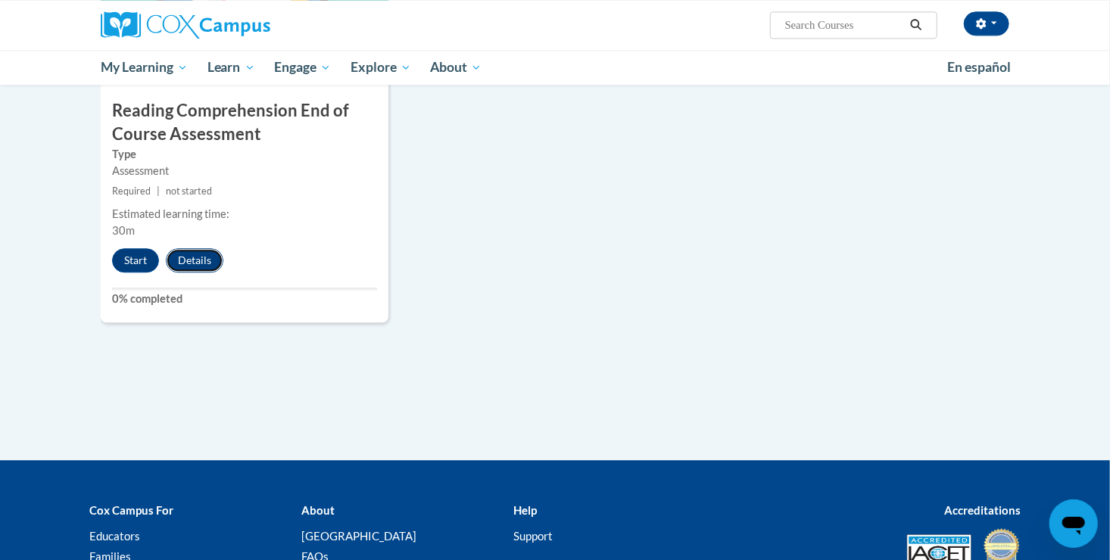
click at [199, 256] on button "Details" at bounding box center [195, 260] width 58 height 24
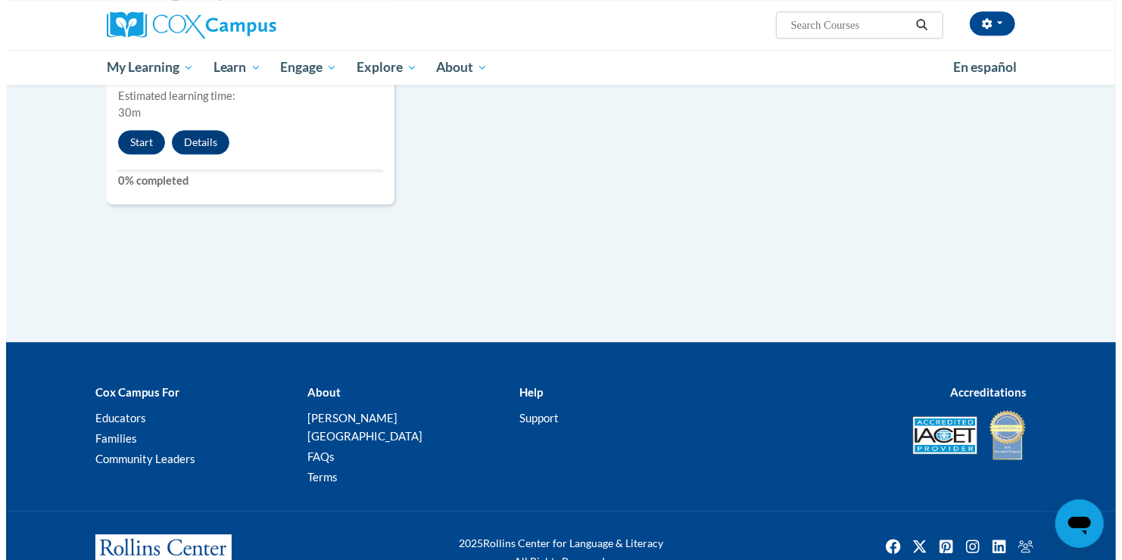
scroll to position [1741, 0]
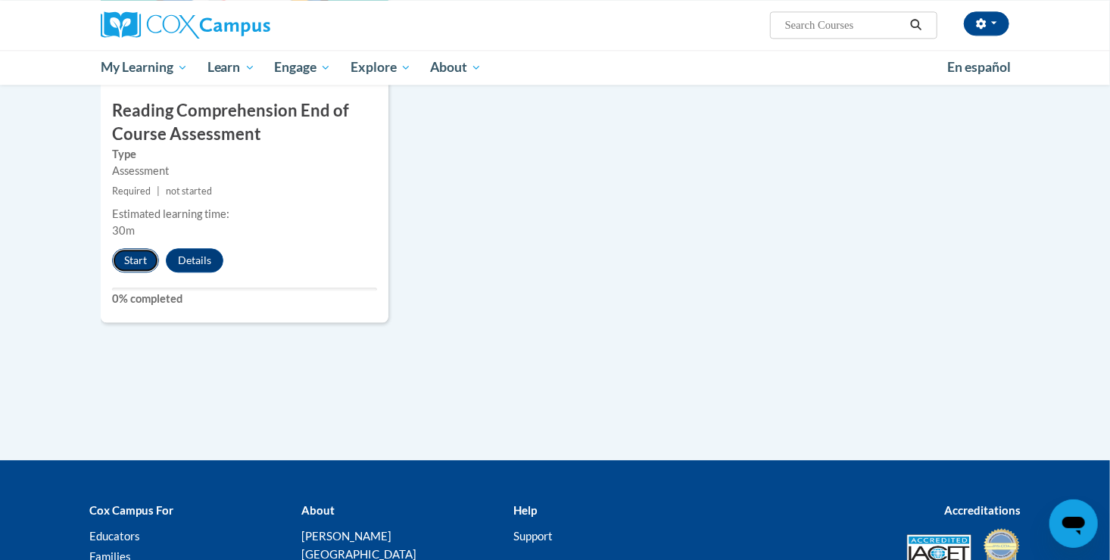
click at [126, 263] on button "Start" at bounding box center [135, 260] width 47 height 24
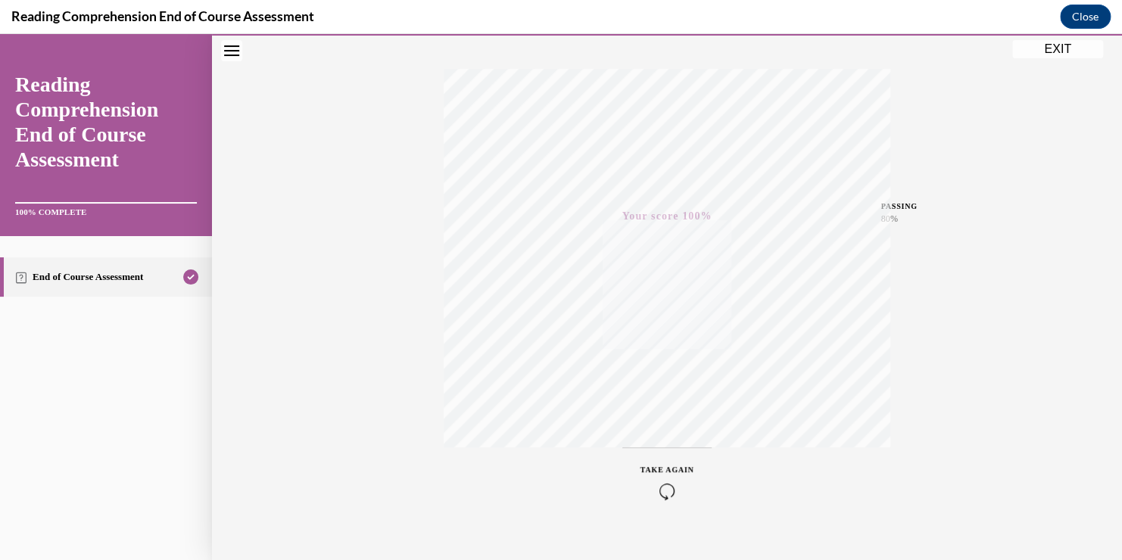
scroll to position [249, 0]
click at [64, 285] on link "End of Course Assessment" at bounding box center [106, 276] width 212 height 39
click at [1067, 52] on button "EXIT" at bounding box center [1057, 49] width 91 height 18
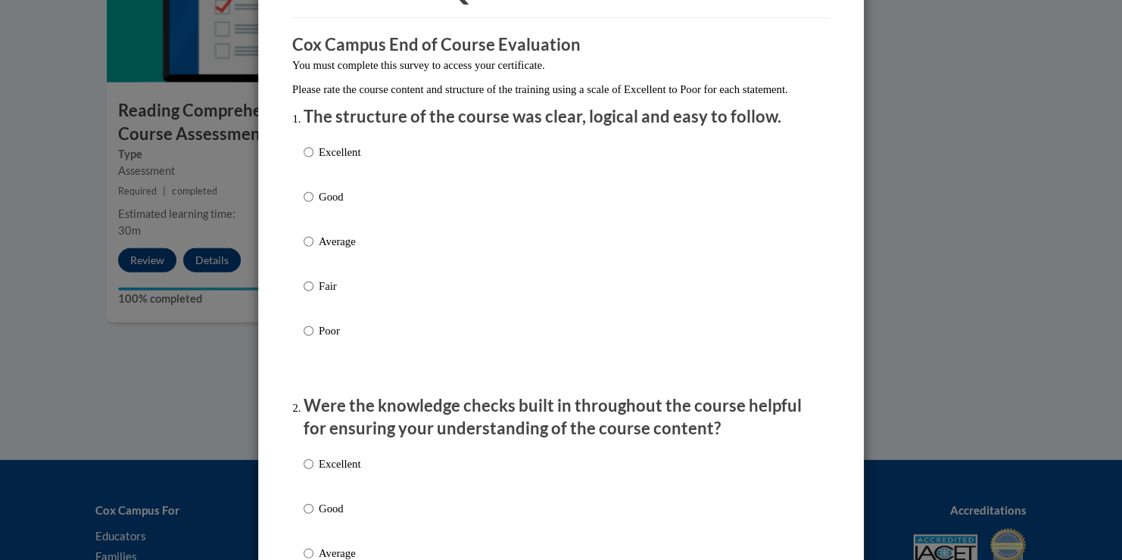
scroll to position [151, 0]
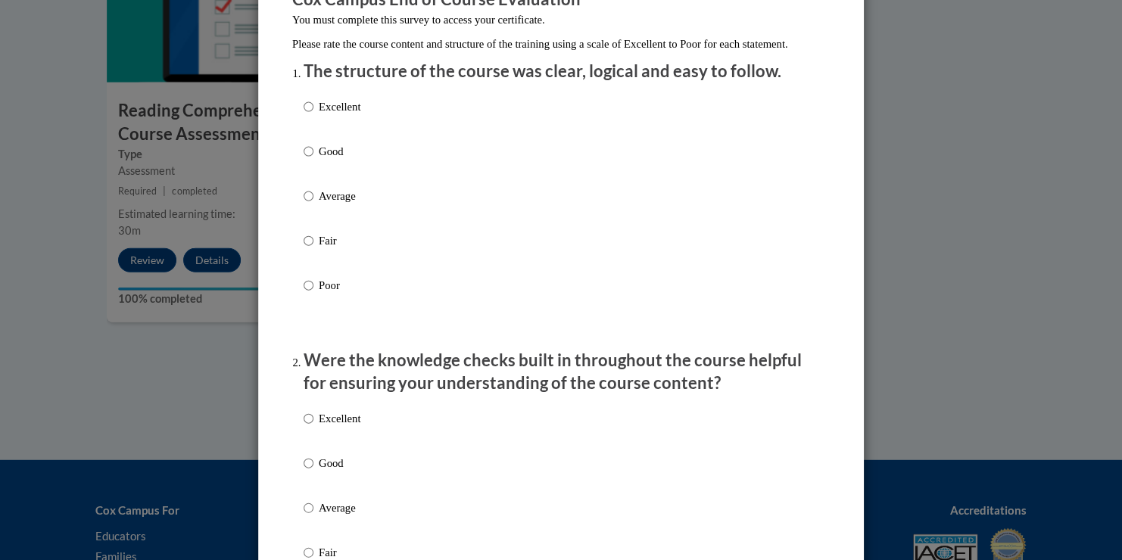
click at [307, 165] on label "Good" at bounding box center [332, 163] width 57 height 41
click at [307, 160] on input "Good" at bounding box center [309, 151] width 10 height 17
radio input "true"
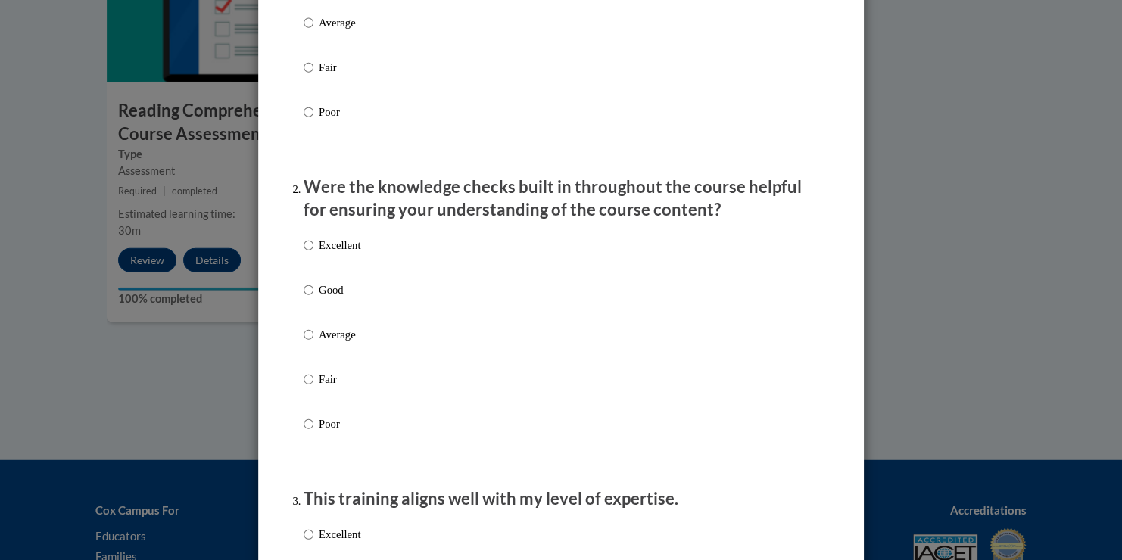
scroll to position [454, 0]
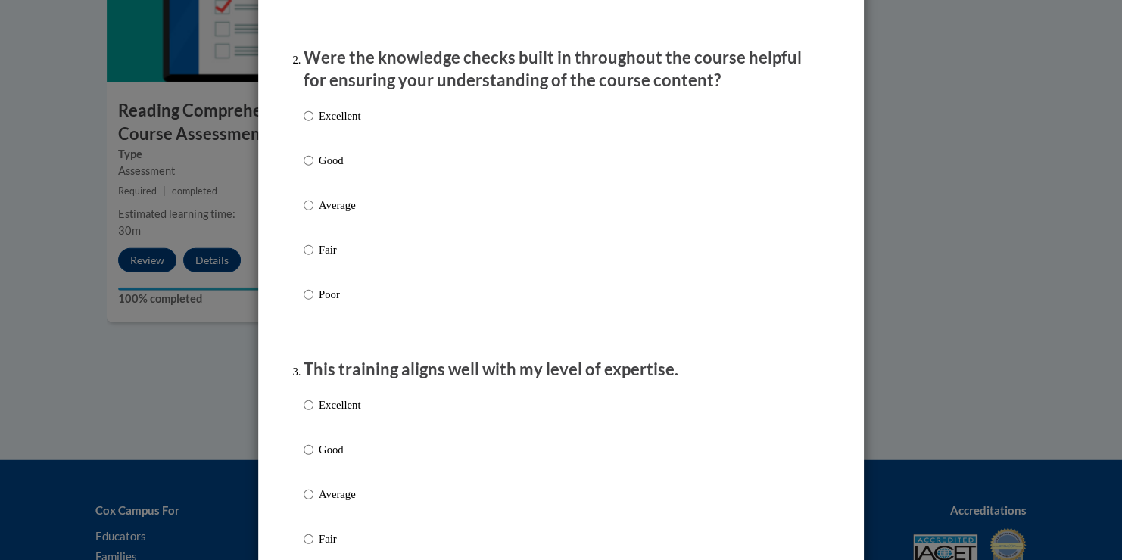
click at [326, 258] on p "Fair" at bounding box center [340, 250] width 42 height 17
click at [313, 258] on input "Fair" at bounding box center [309, 250] width 10 height 17
radio input "true"
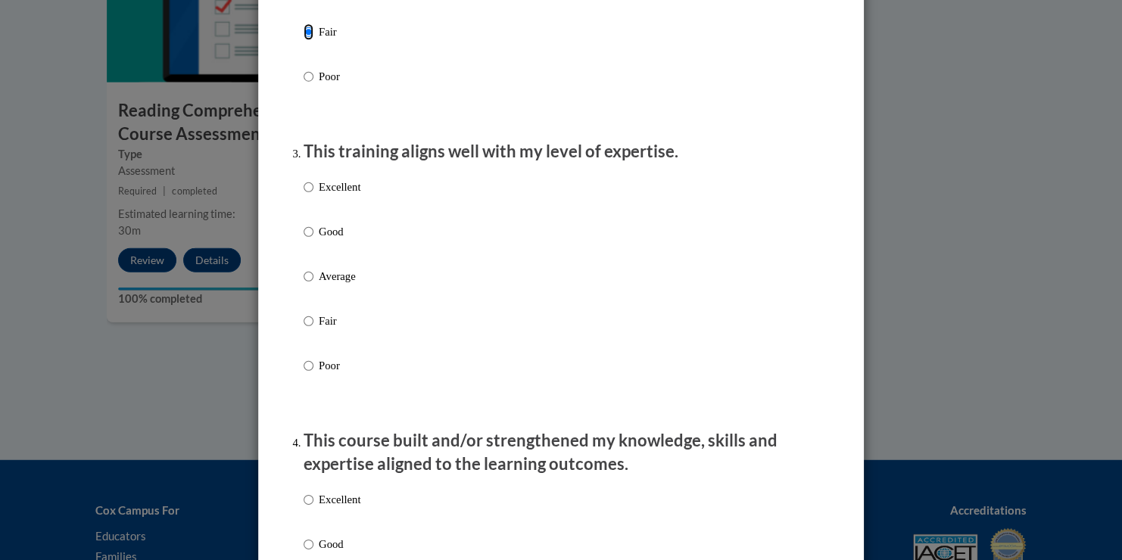
scroll to position [757, 0]
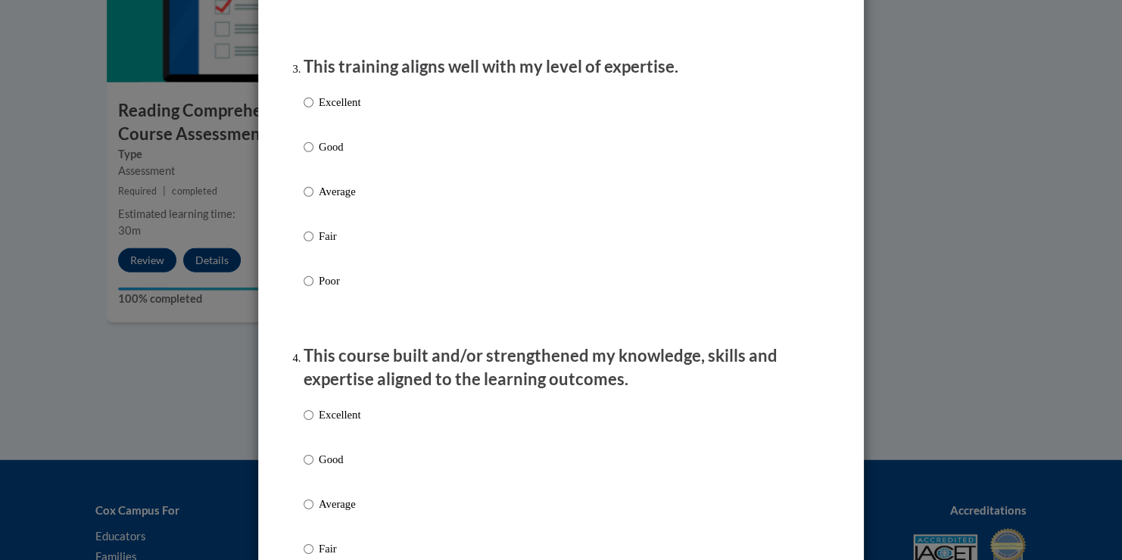
click at [368, 164] on div "Excellent Good Average Fair Poor" at bounding box center [561, 209] width 515 height 247
click at [310, 163] on label "Good" at bounding box center [332, 159] width 57 height 41
click at [310, 155] on input "Good" at bounding box center [309, 147] width 10 height 17
radio input "true"
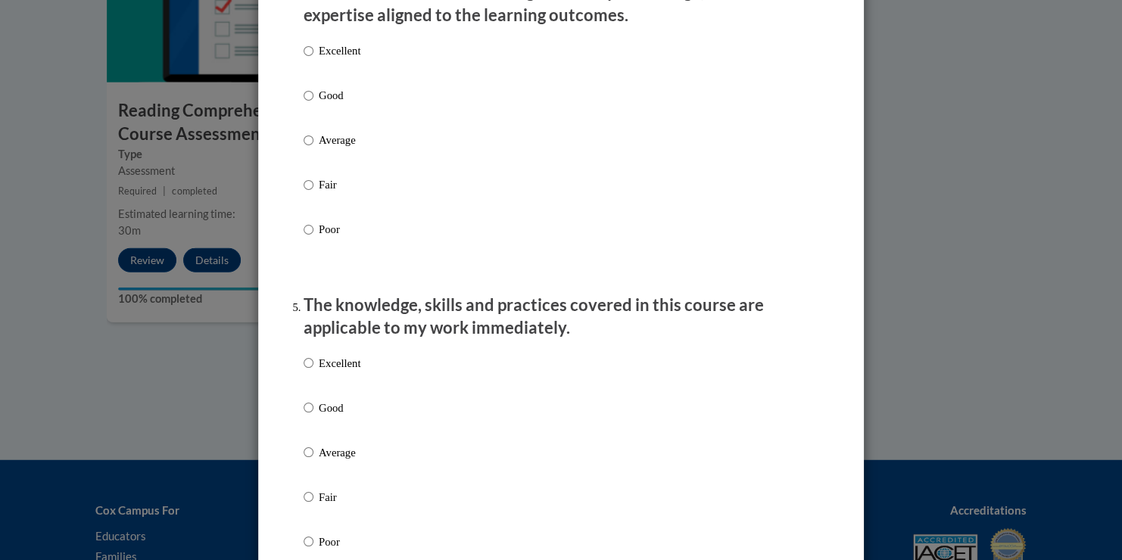
scroll to position [1136, 0]
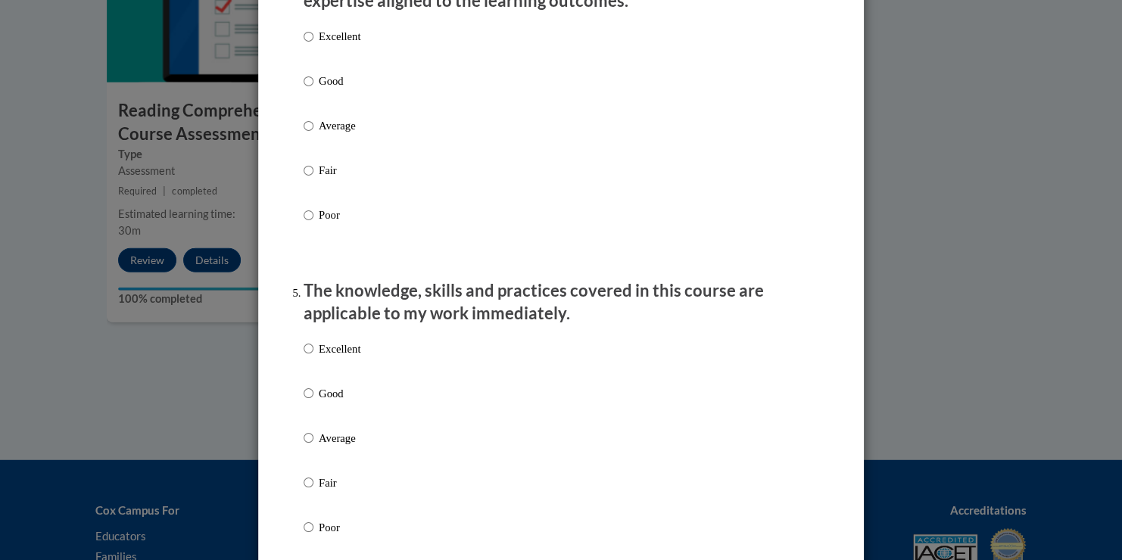
click at [319, 134] on p "Average" at bounding box center [340, 125] width 42 height 17
click at [313, 134] on input "Average" at bounding box center [309, 125] width 10 height 17
radio input "true"
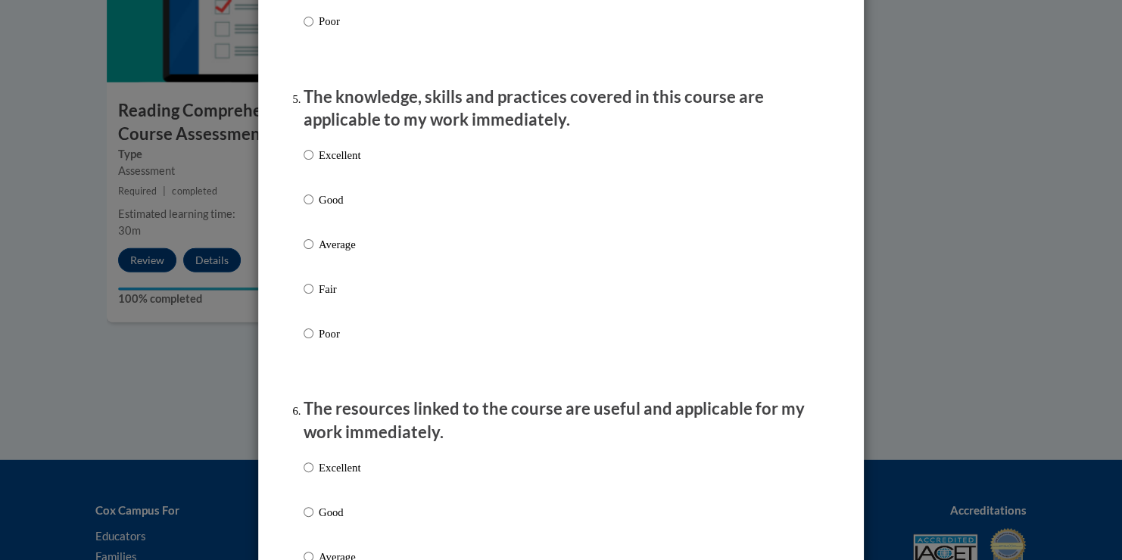
scroll to position [1363, 0]
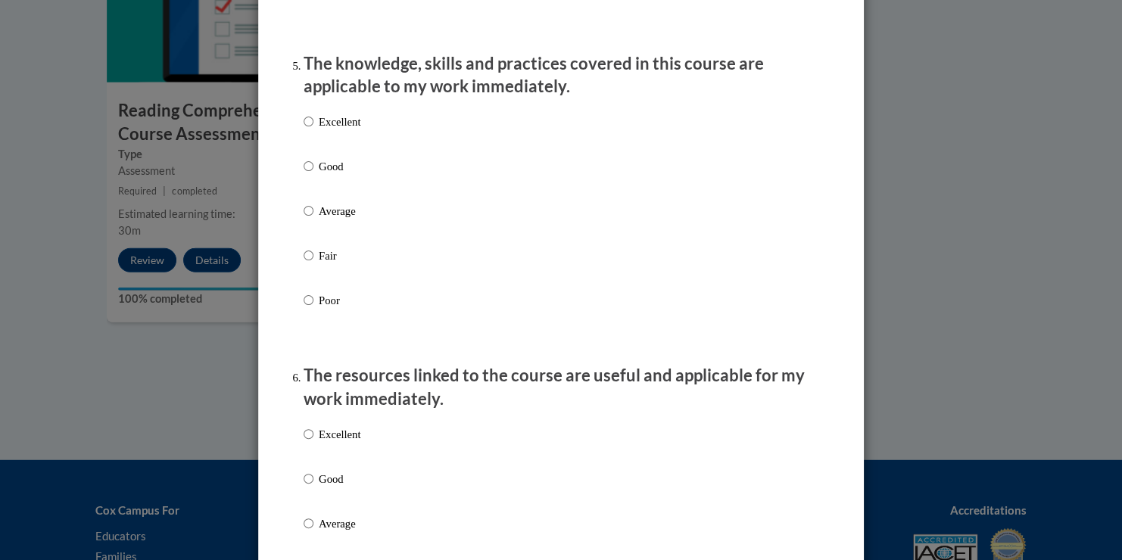
click at [307, 232] on label "Average" at bounding box center [332, 222] width 57 height 41
click at [307, 219] on input "Average" at bounding box center [309, 210] width 10 height 17
radio input "true"
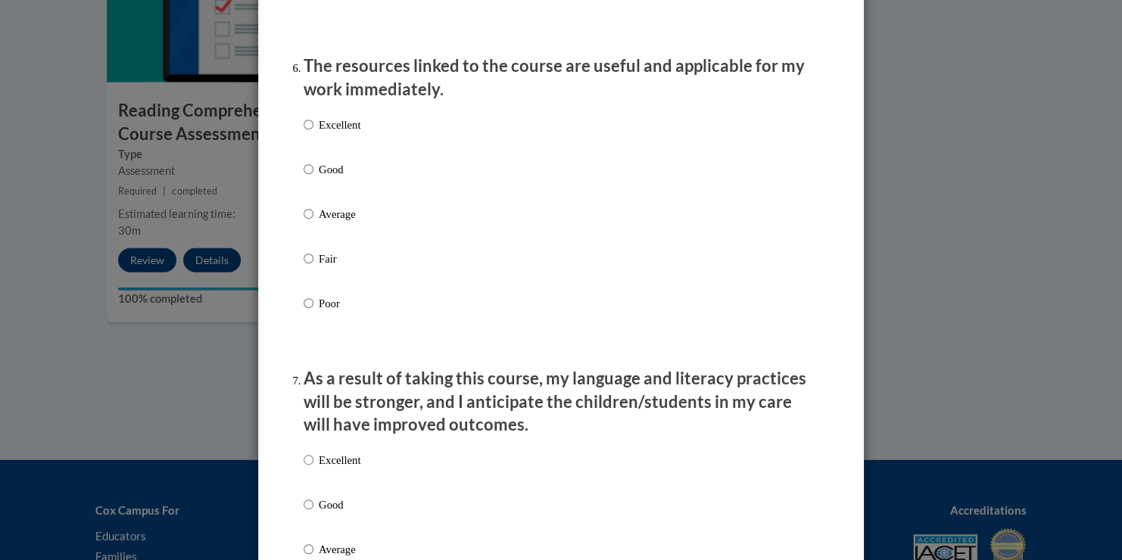
scroll to position [1741, 0]
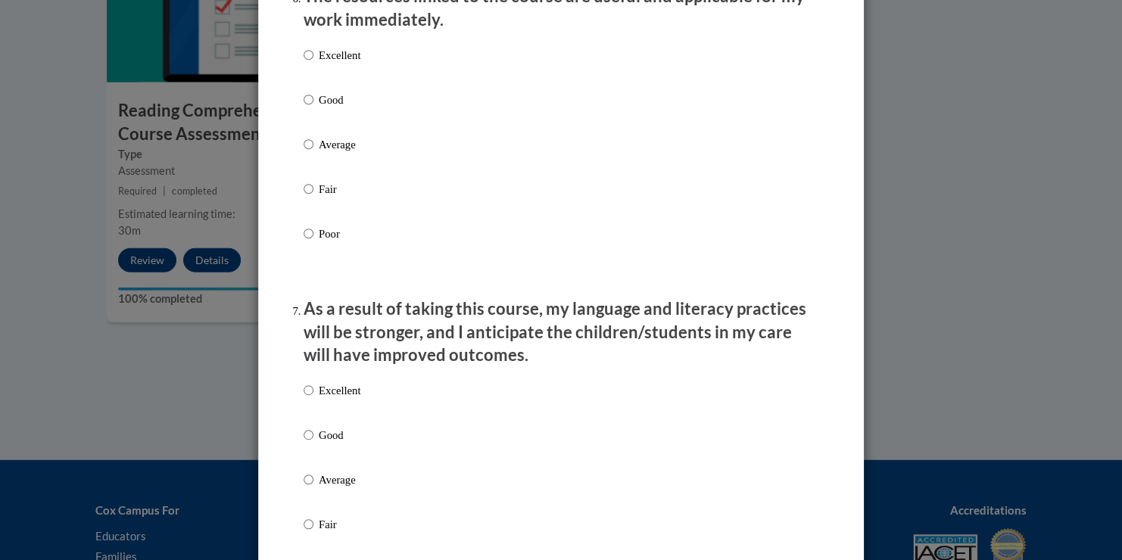
click at [325, 153] on p "Average" at bounding box center [340, 144] width 42 height 17
click at [313, 153] on input "Average" at bounding box center [309, 144] width 10 height 17
radio input "true"
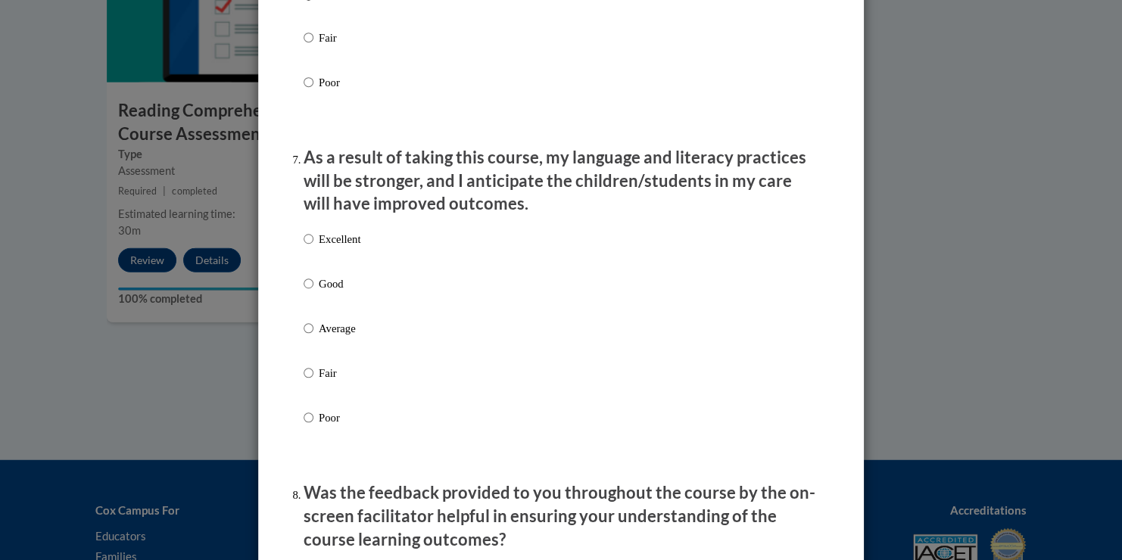
scroll to position [1968, 0]
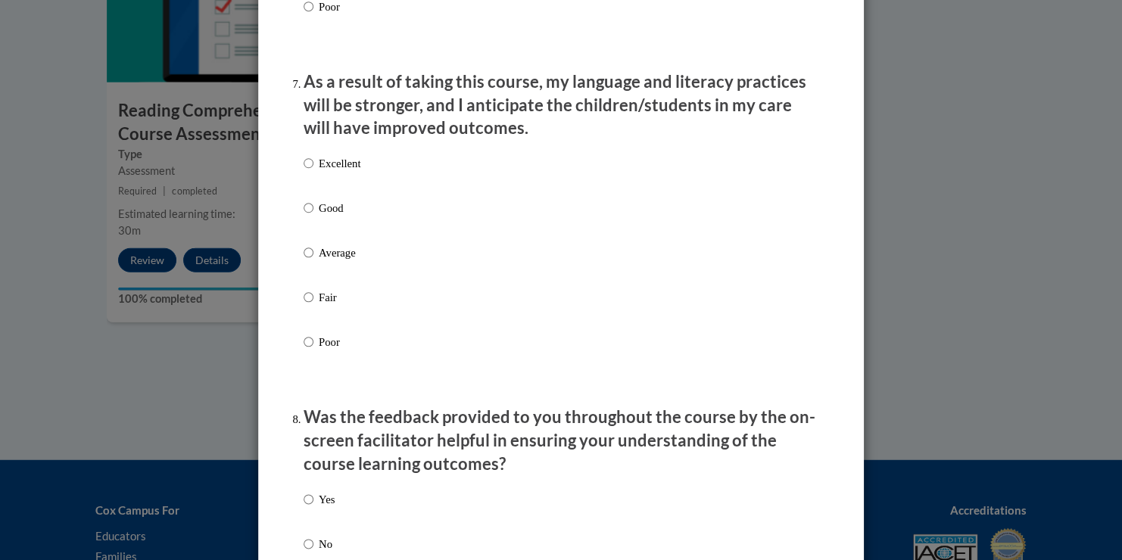
click at [328, 261] on p "Average" at bounding box center [340, 253] width 42 height 17
click at [313, 261] on input "Average" at bounding box center [309, 253] width 10 height 17
radio input "true"
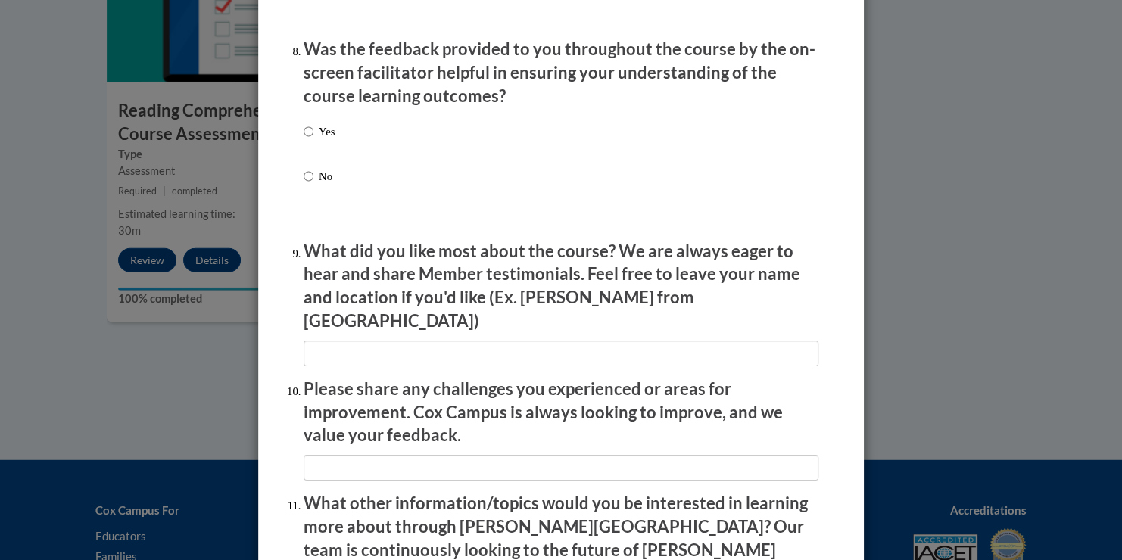
scroll to position [2347, 0]
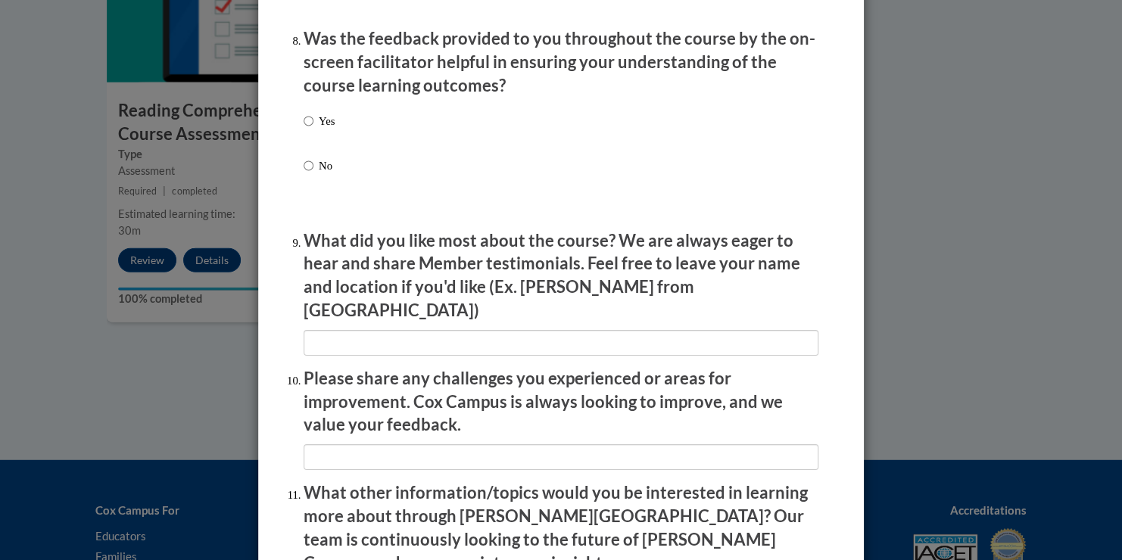
click at [346, 143] on div "Yes No" at bounding box center [561, 161] width 515 height 113
click at [333, 137] on div "Yes No" at bounding box center [561, 161] width 515 height 113
click at [319, 129] on p "Yes" at bounding box center [327, 121] width 16 height 17
click at [313, 129] on input "Yes" at bounding box center [309, 121] width 10 height 17
radio input "true"
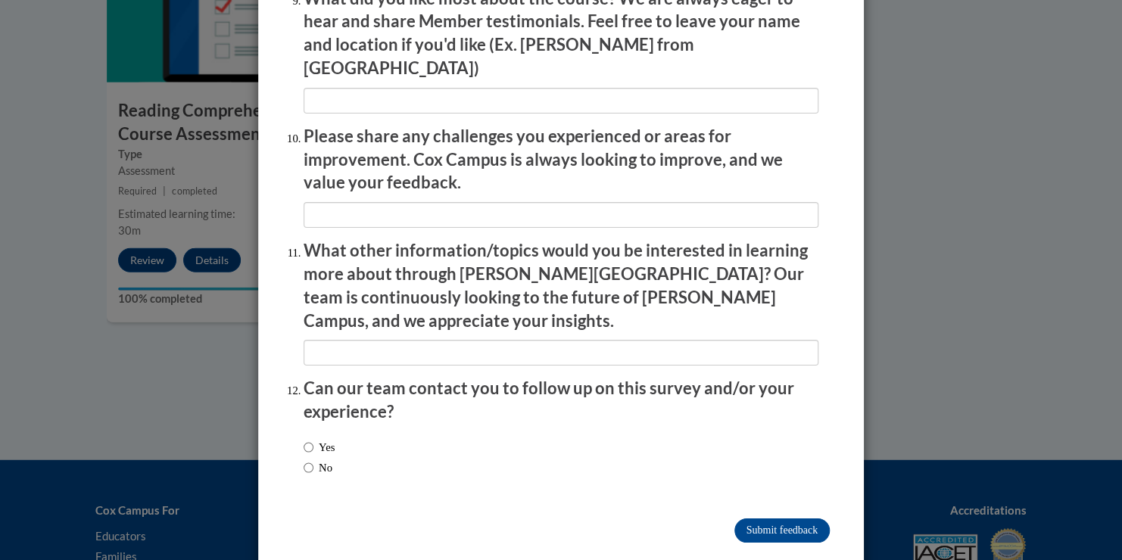
scroll to position [2592, 0]
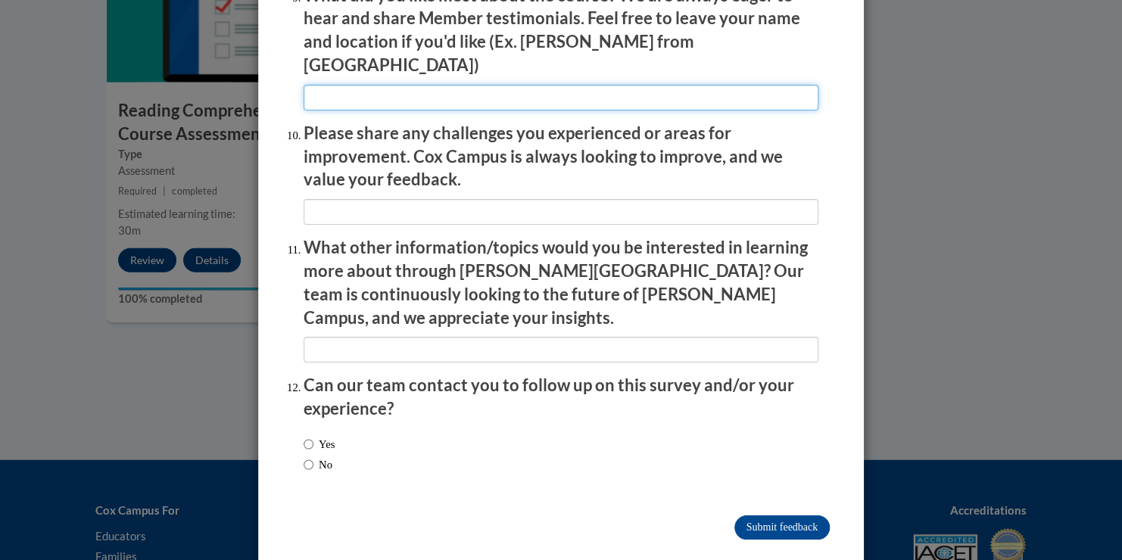
click at [594, 91] on input "textbox" at bounding box center [561, 98] width 515 height 26
type input "c"
type input "Classroom examples"
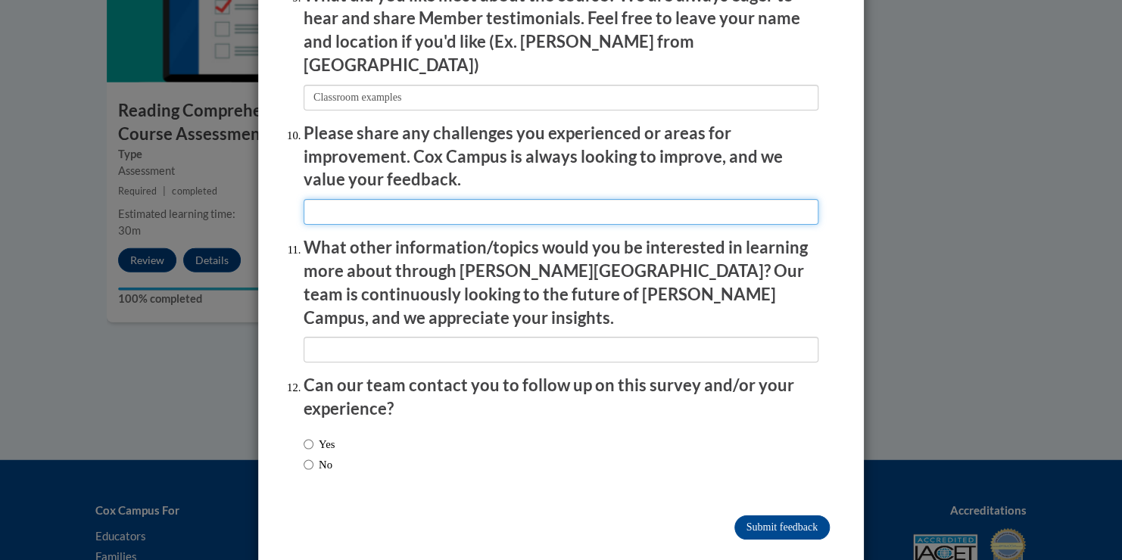
click at [414, 203] on input "textbox" at bounding box center [561, 212] width 515 height 26
type input "na"
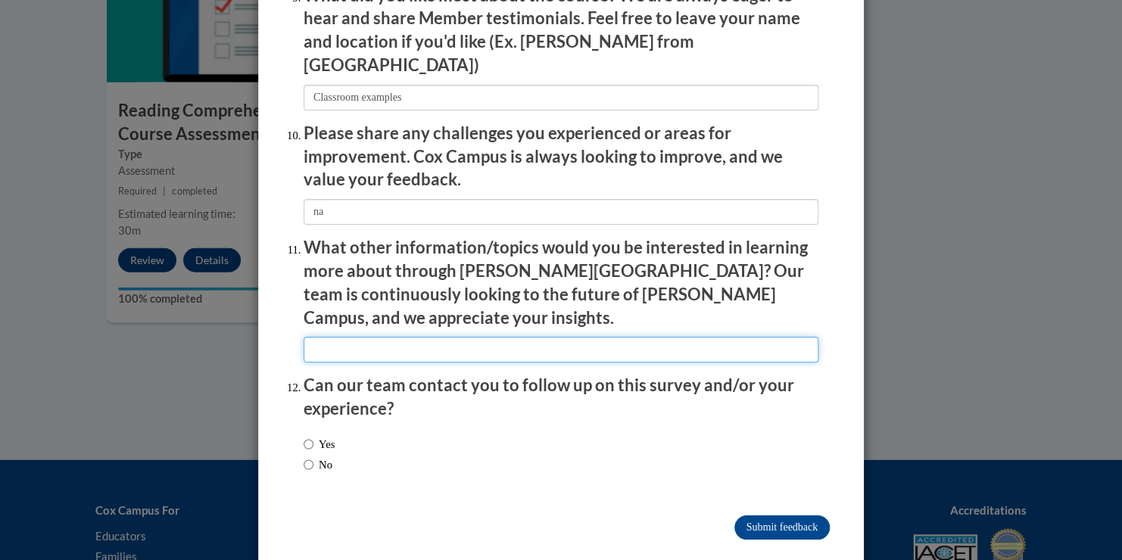
click at [481, 337] on input "textbox" at bounding box center [561, 350] width 515 height 26
type input "more information geared toward early childhood"
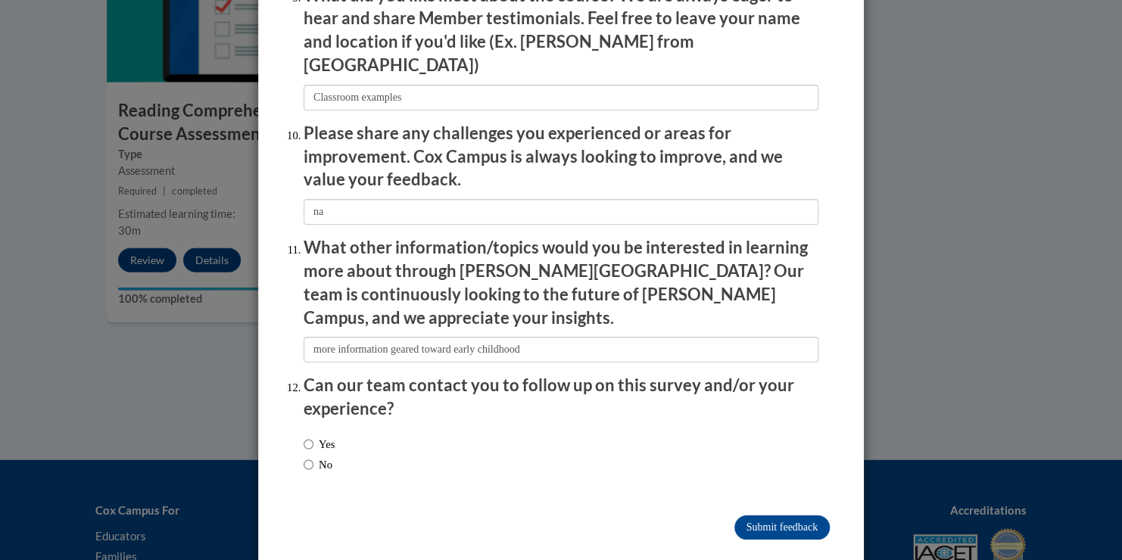
click at [327, 457] on label "No" at bounding box center [318, 465] width 29 height 17
click at [313, 457] on input "No" at bounding box center [309, 465] width 10 height 17
radio input "true"
click at [769, 516] on input "Submit feedback" at bounding box center [781, 528] width 95 height 24
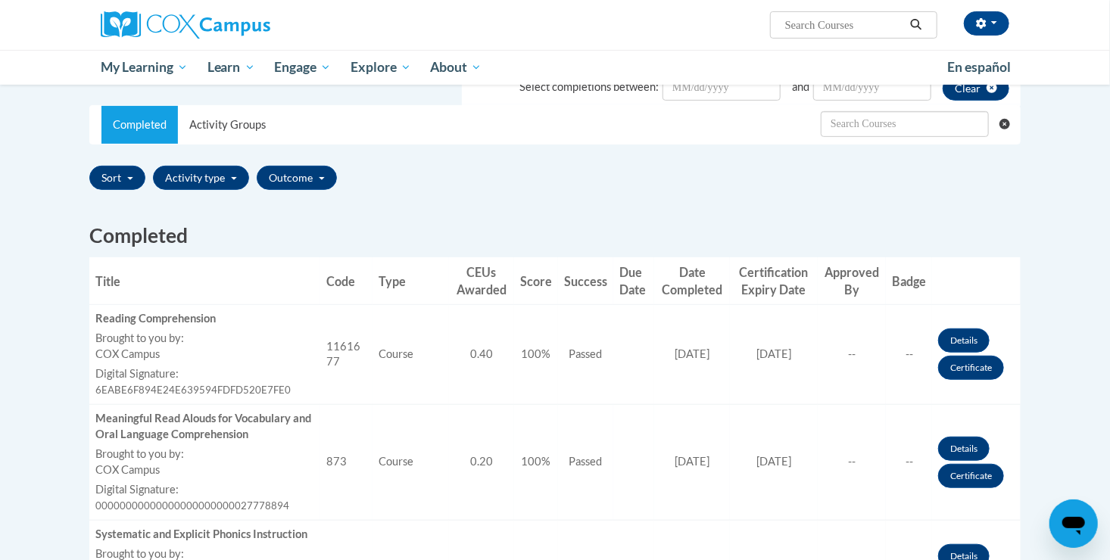
scroll to position [303, 0]
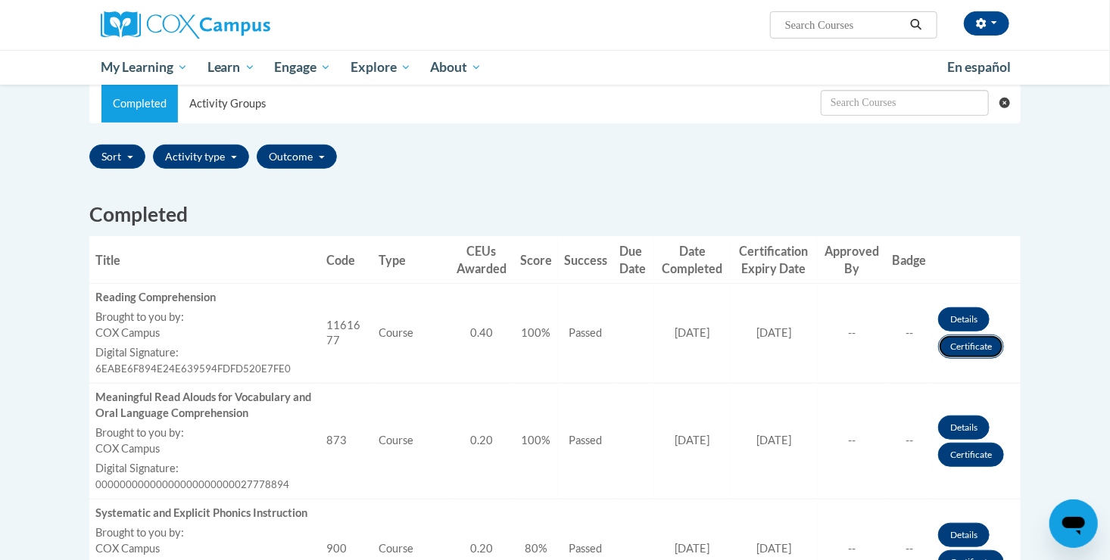
click at [943, 344] on link "Certificate" at bounding box center [971, 347] width 66 height 24
